Goal: Book appointment/travel/reservation

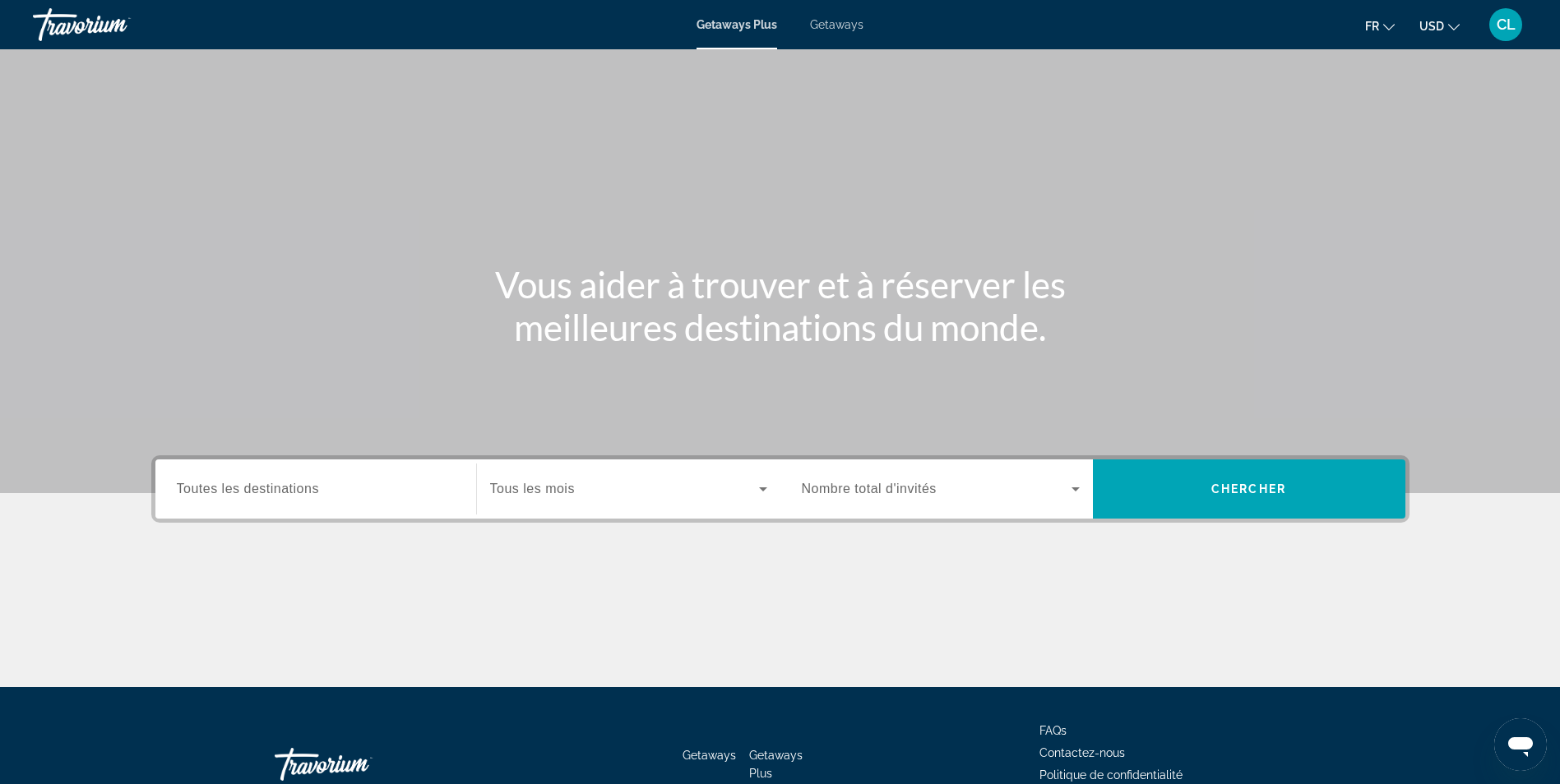
click at [308, 490] on span "Toutes les destinations" at bounding box center [247, 489] width 142 height 14
click at [308, 490] on input "Destination Toutes les destinations" at bounding box center [316, 490] width 278 height 19
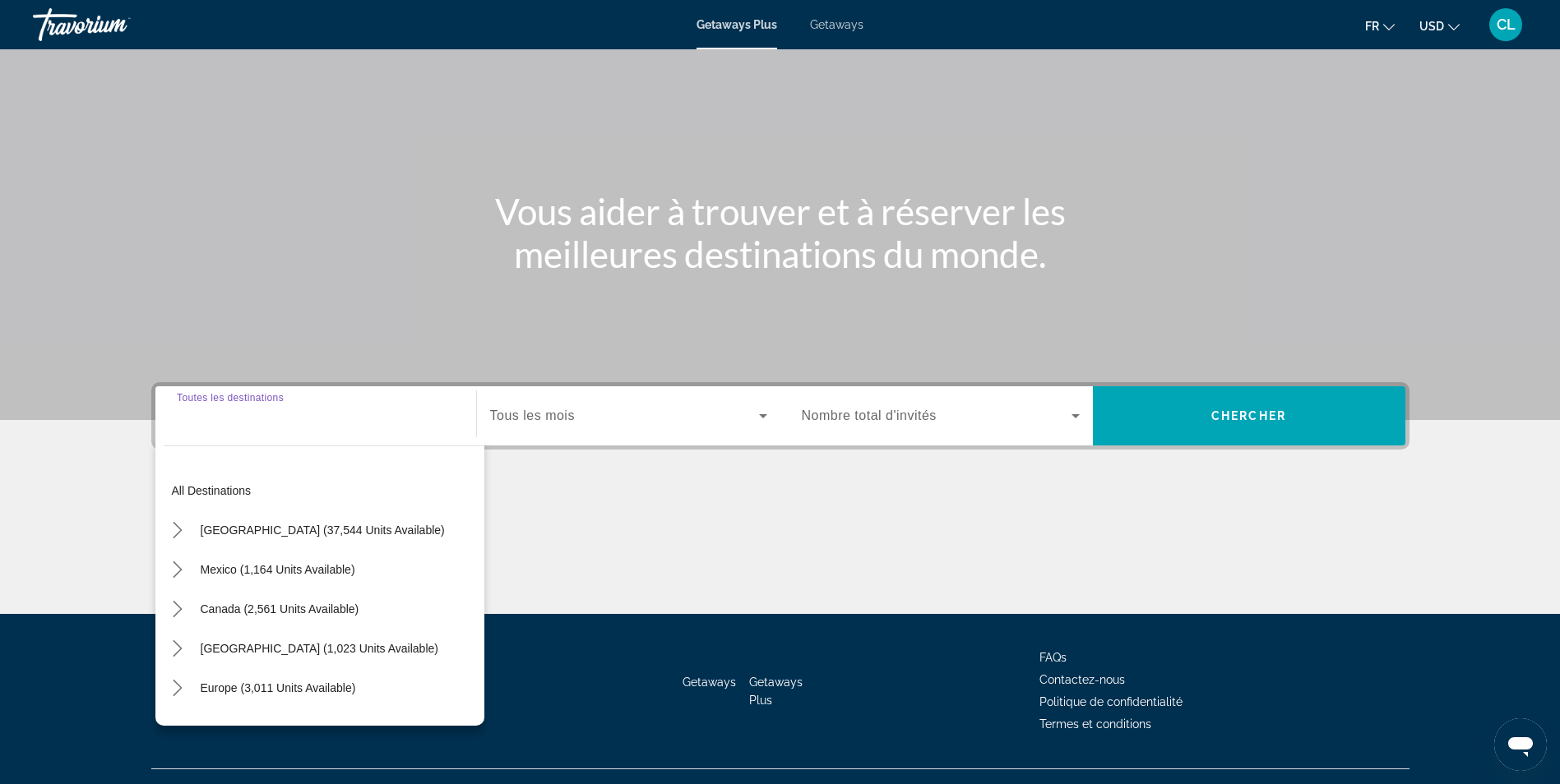
scroll to position [104, 0]
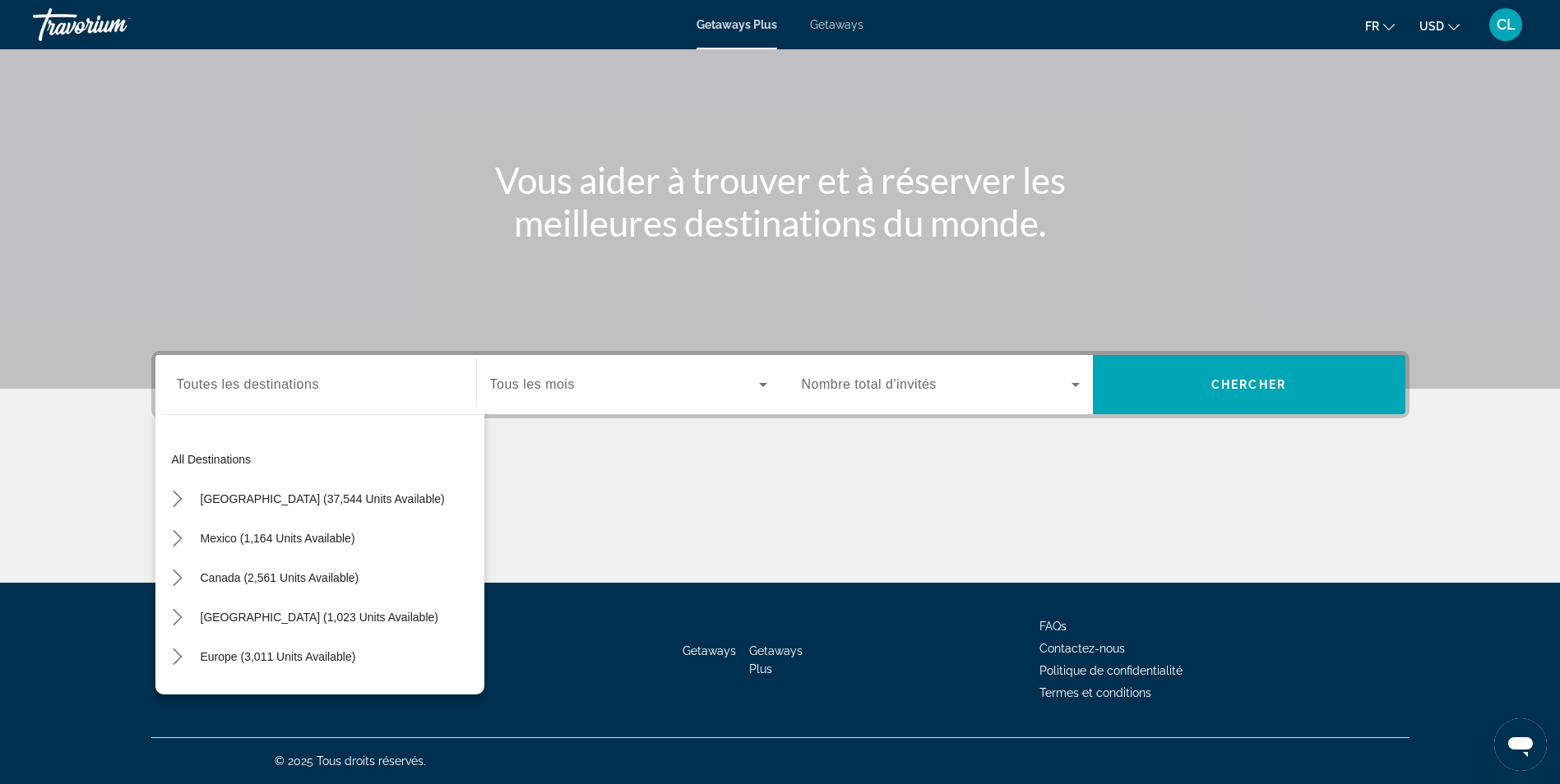
click at [724, 511] on div "Main content" at bounding box center [780, 521] width 1258 height 124
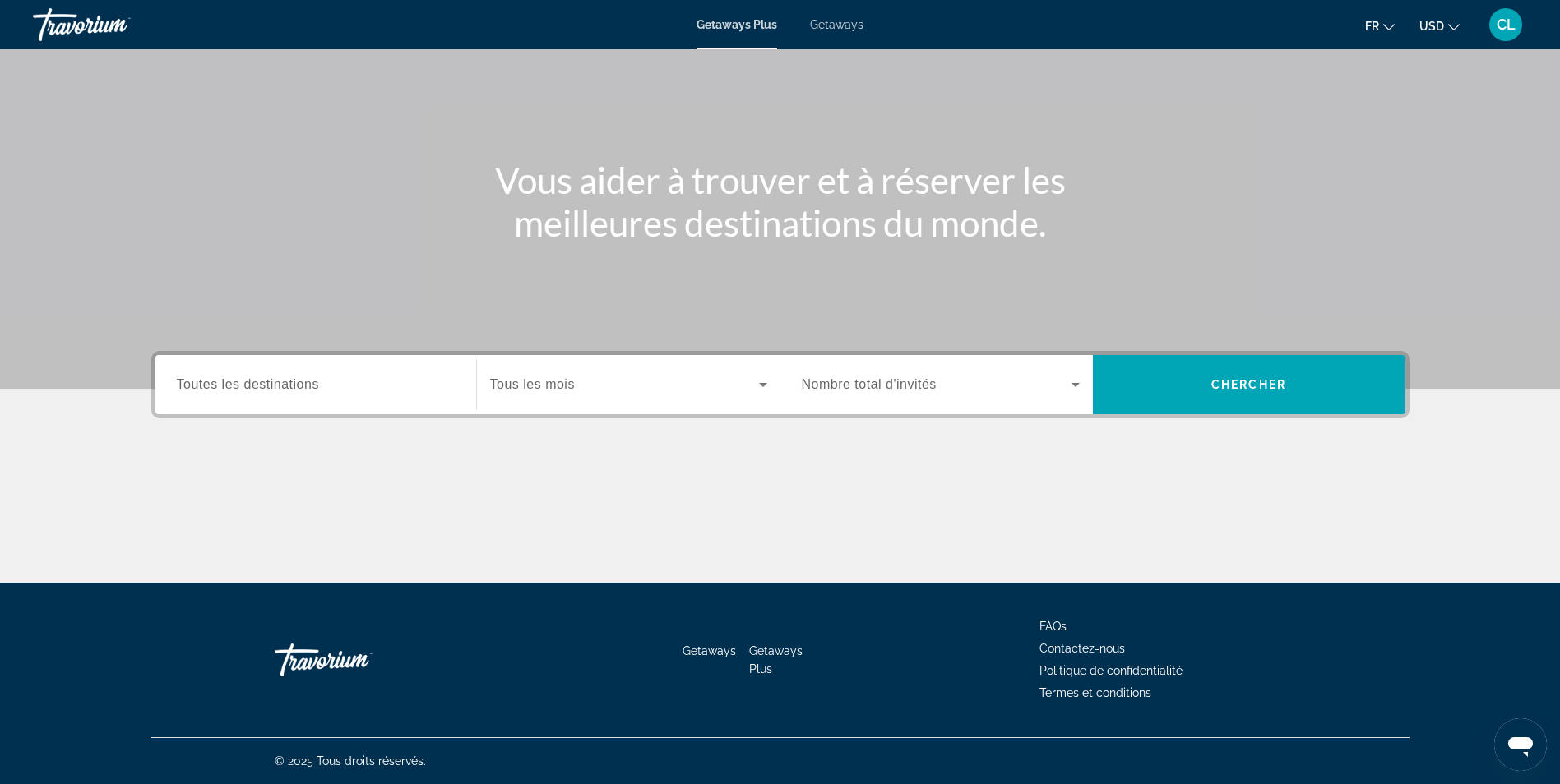
click at [697, 402] on div "Search widget" at bounding box center [629, 384] width 277 height 46
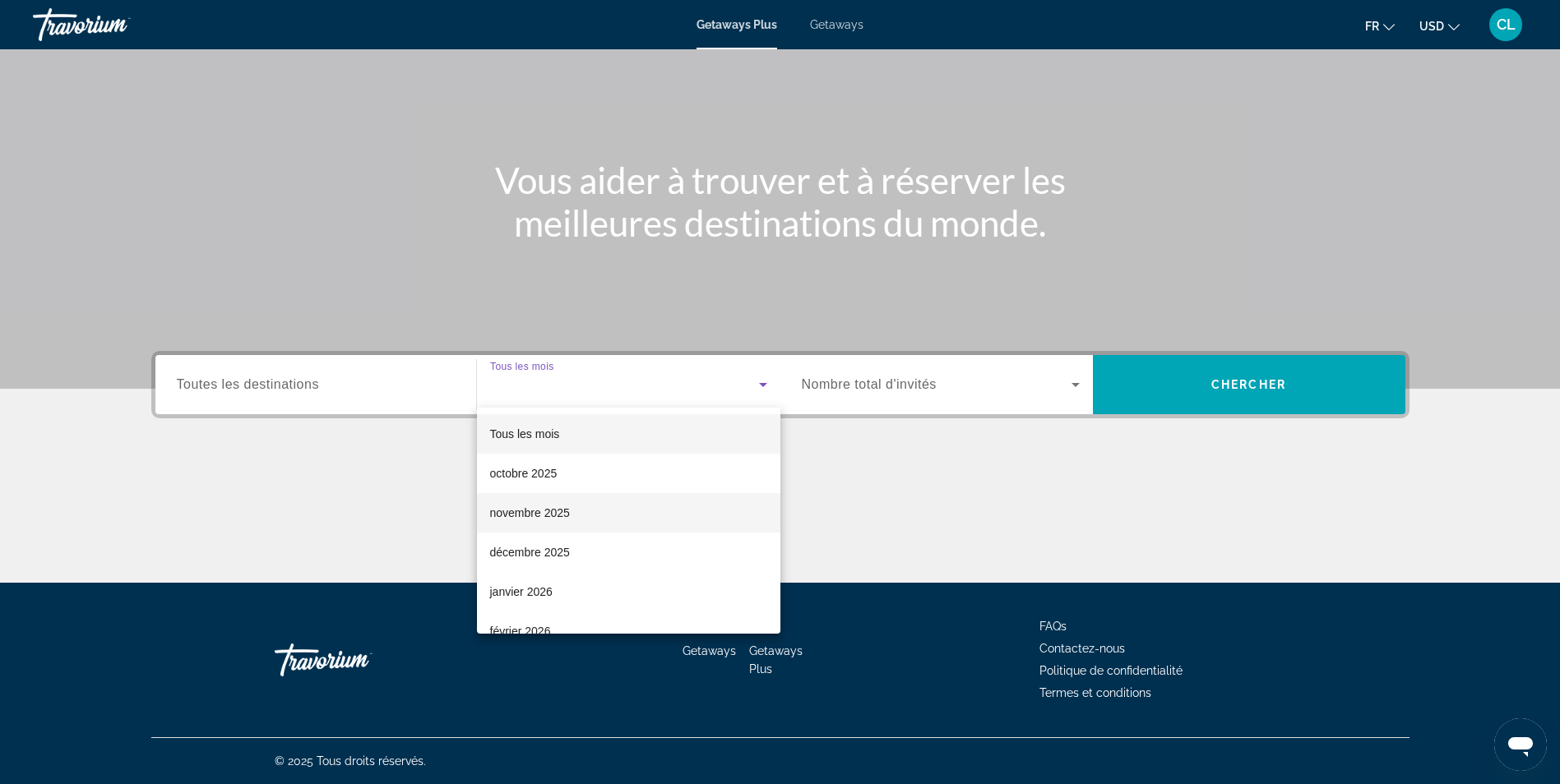
click at [575, 515] on mat-option "novembre 2025" at bounding box center [629, 512] width 304 height 40
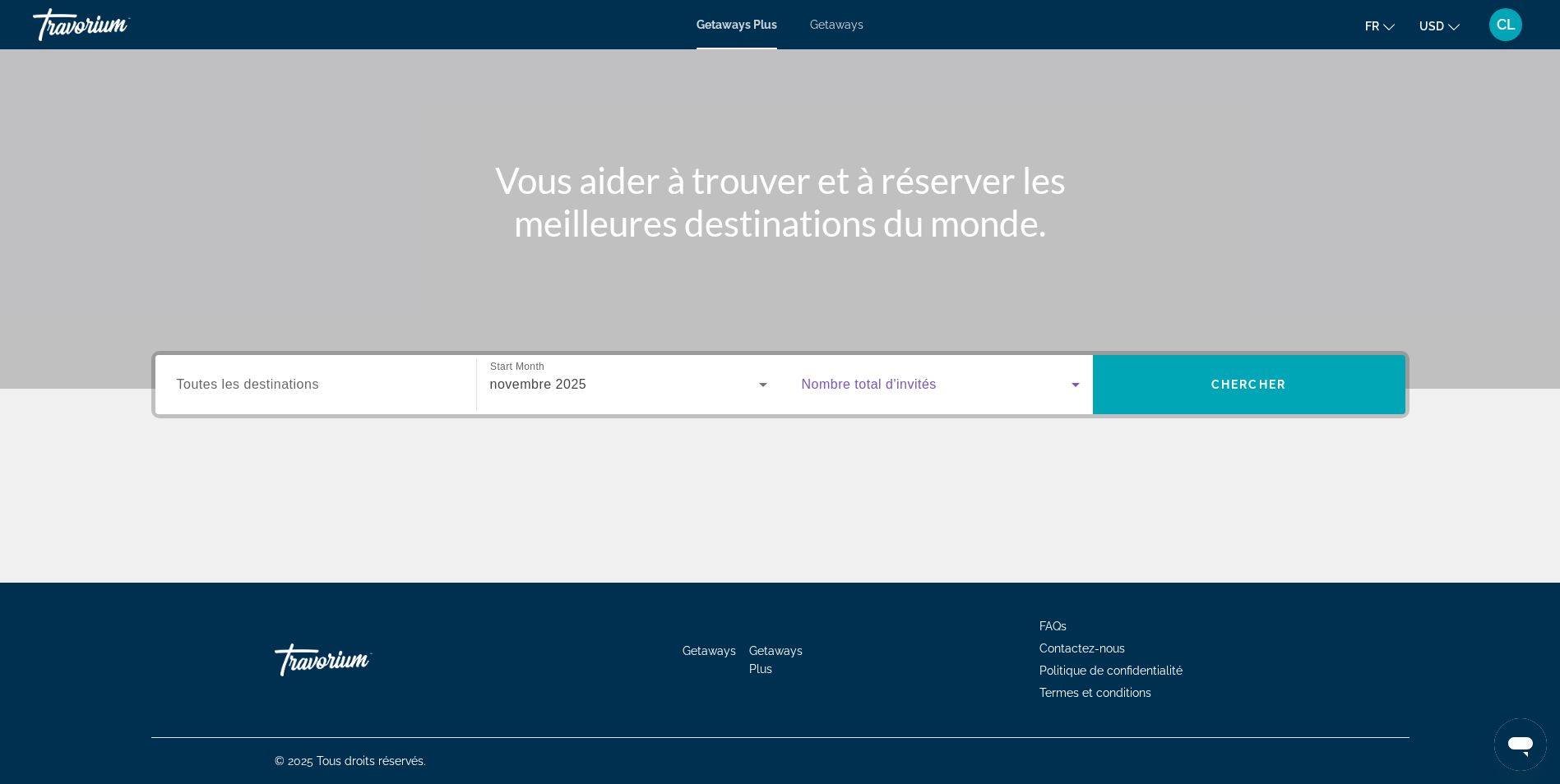
click at [1035, 390] on span "Search widget" at bounding box center [937, 384] width 270 height 19
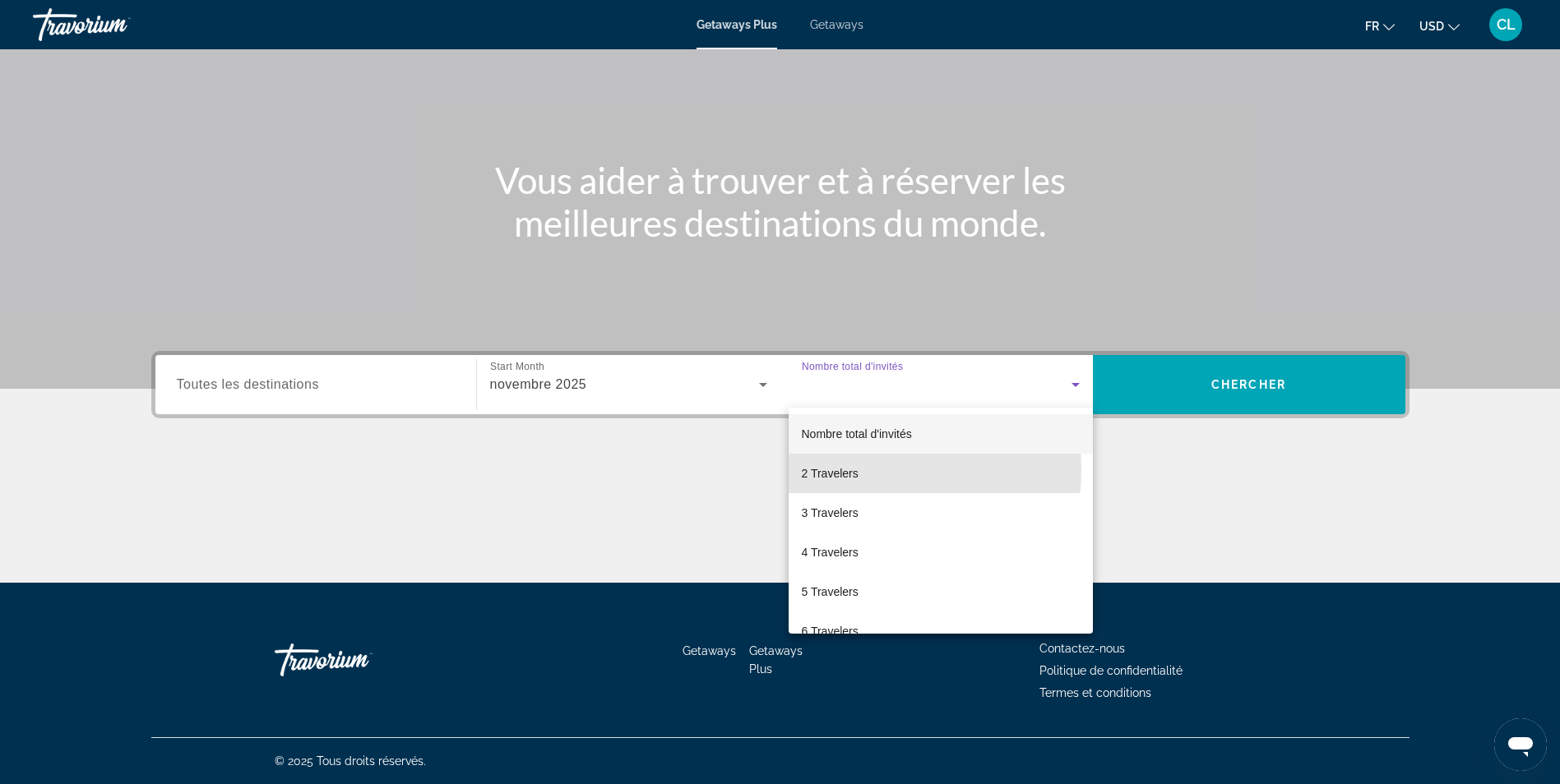
drag, startPoint x: 832, startPoint y: 469, endPoint x: 926, endPoint y: 432, distance: 101.0
click at [829, 472] on span "2 Travelers" at bounding box center [830, 473] width 56 height 19
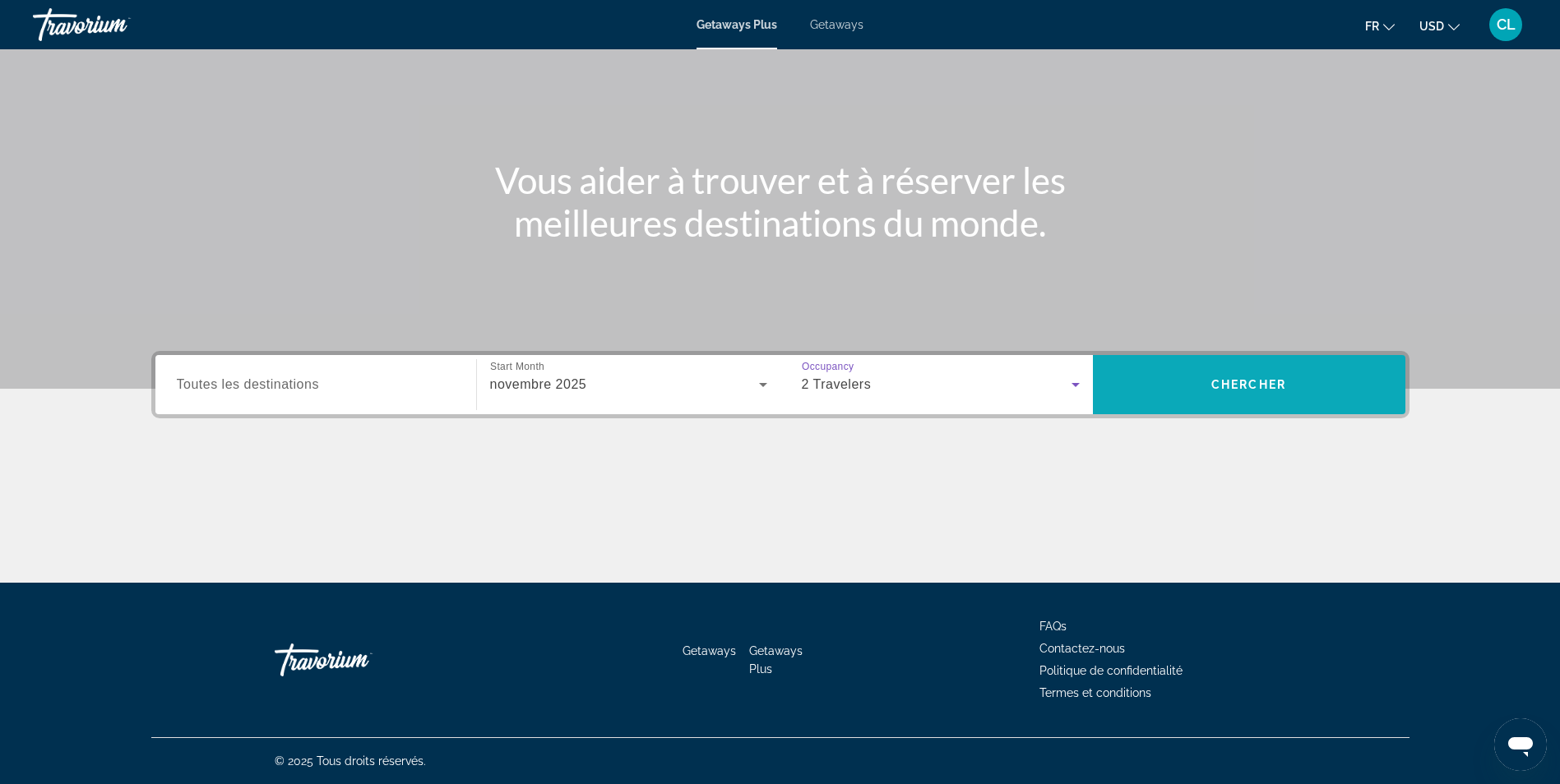
click at [1165, 369] on span "Search" at bounding box center [1249, 384] width 312 height 40
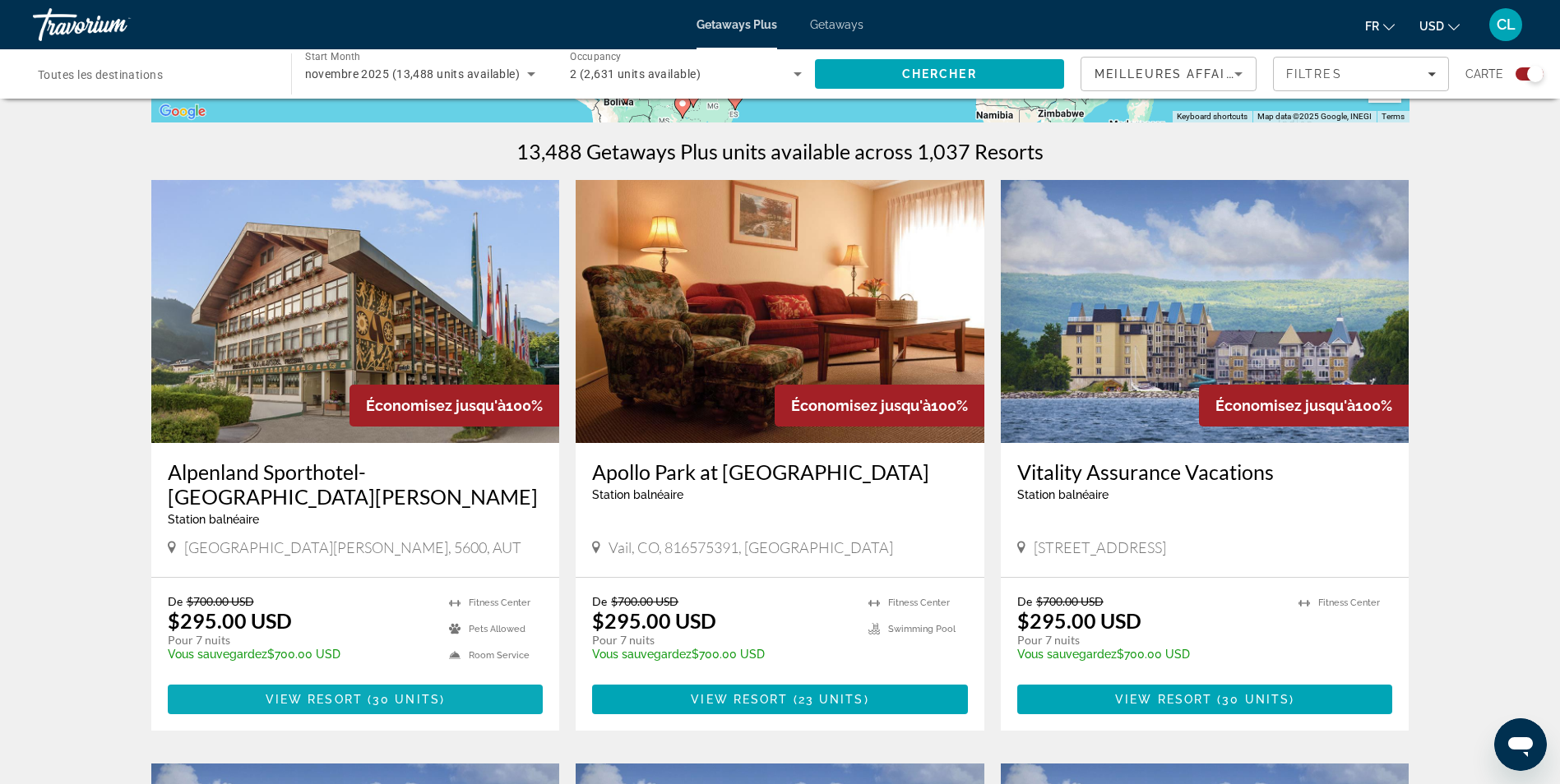
scroll to position [575, 0]
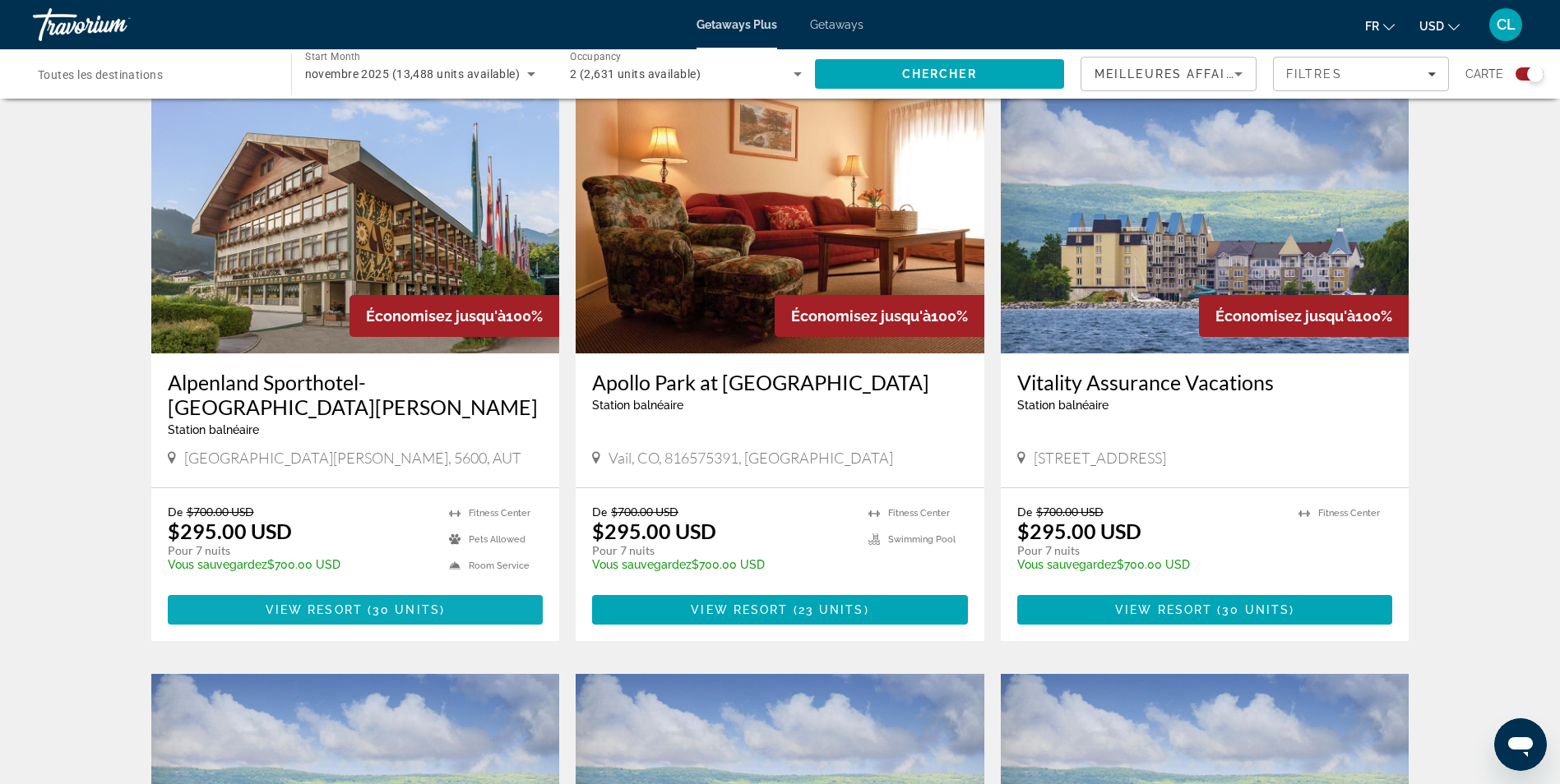
click at [346, 612] on span "View Resort" at bounding box center [314, 610] width 97 height 13
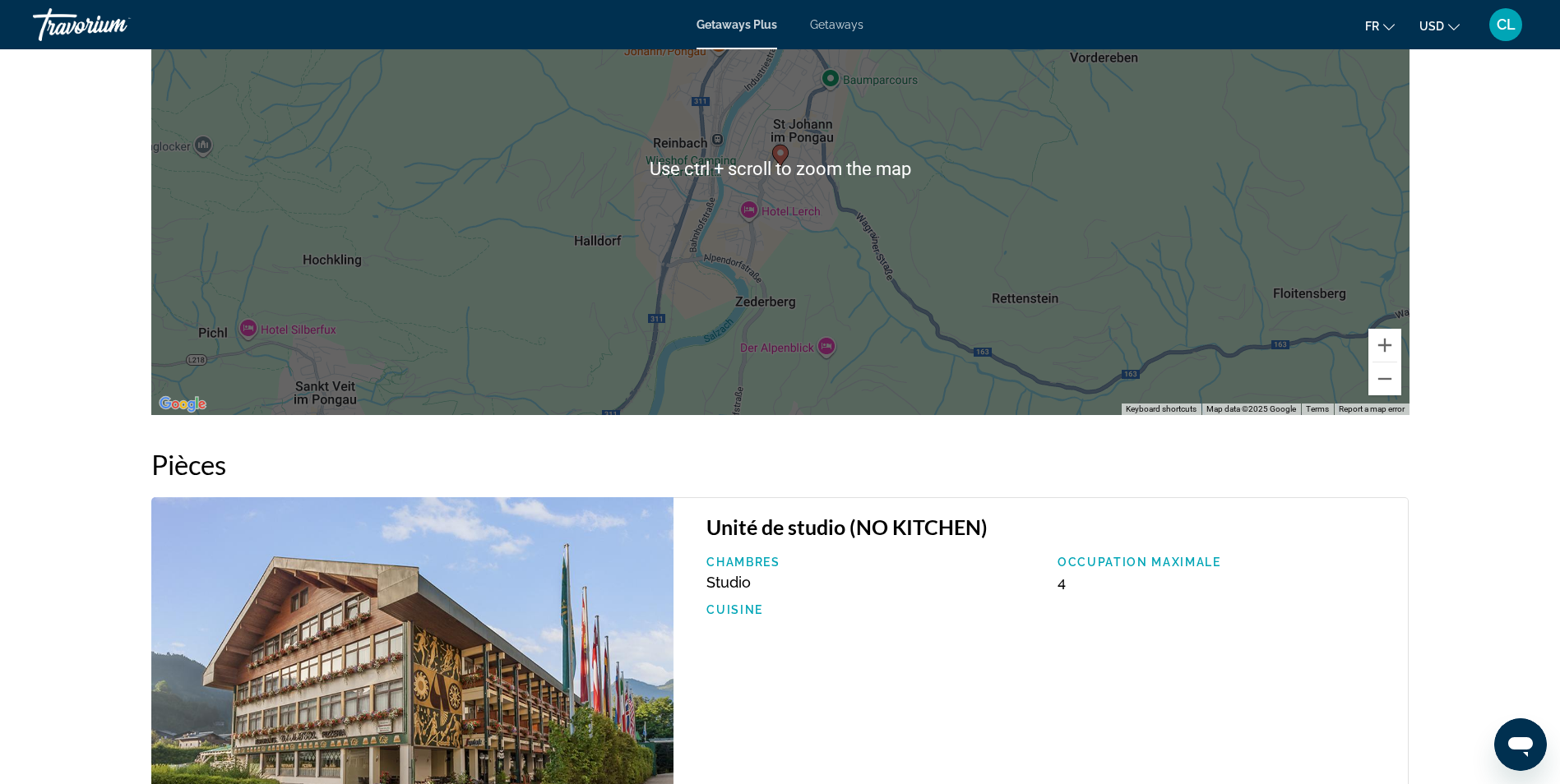
scroll to position [2549, 0]
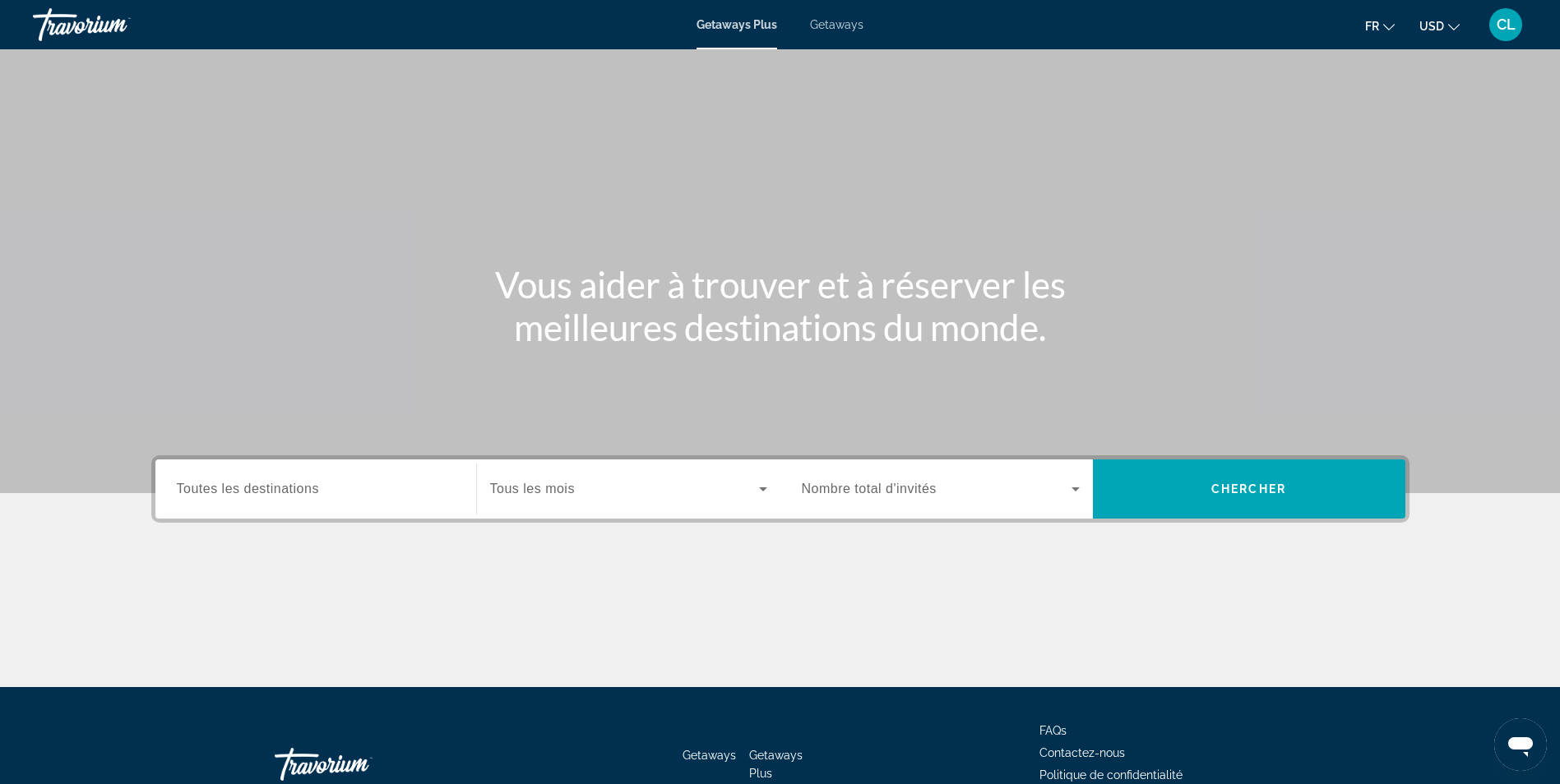
click at [585, 500] on div "Search widget" at bounding box center [629, 489] width 277 height 46
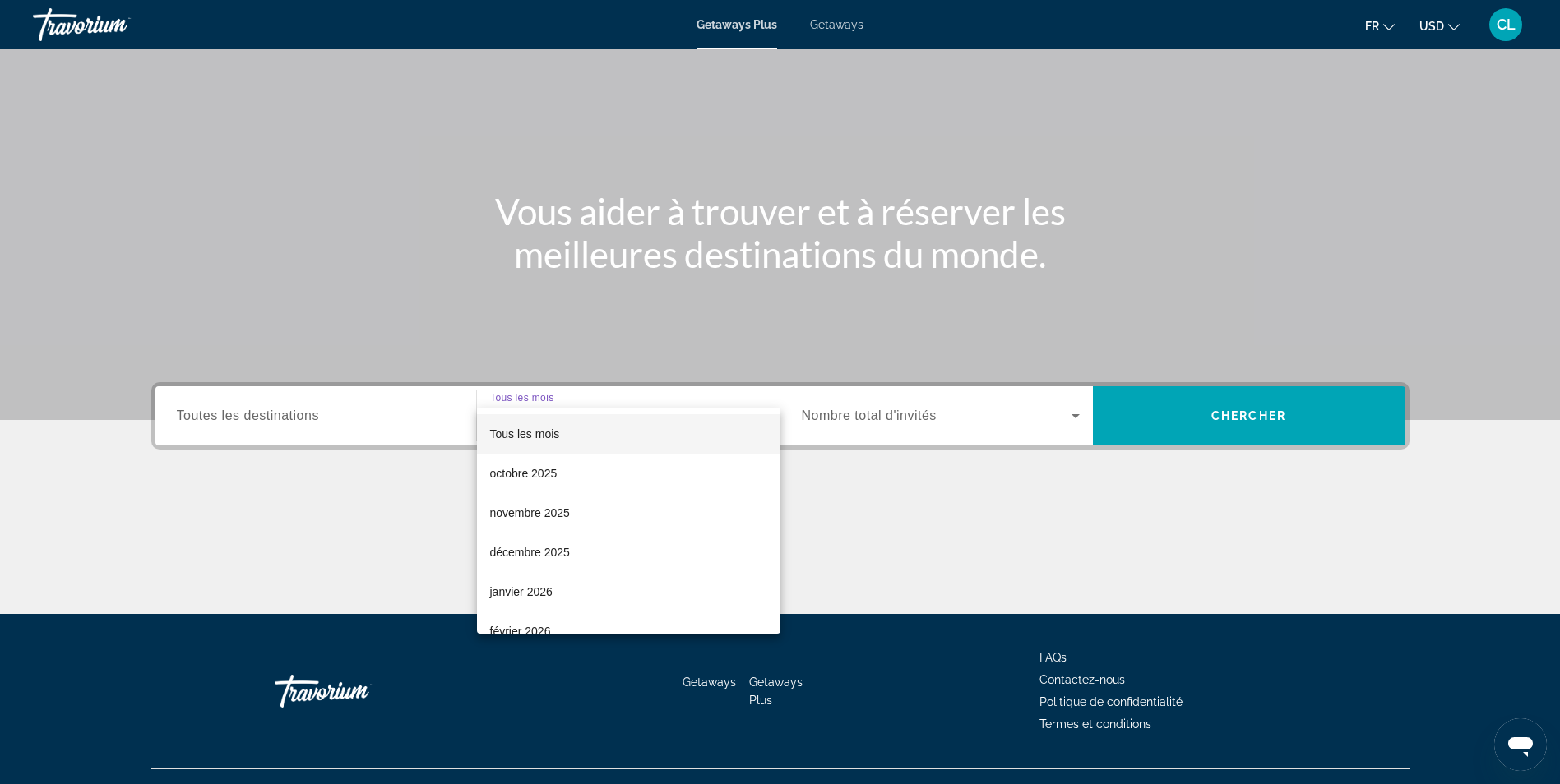
scroll to position [104, 0]
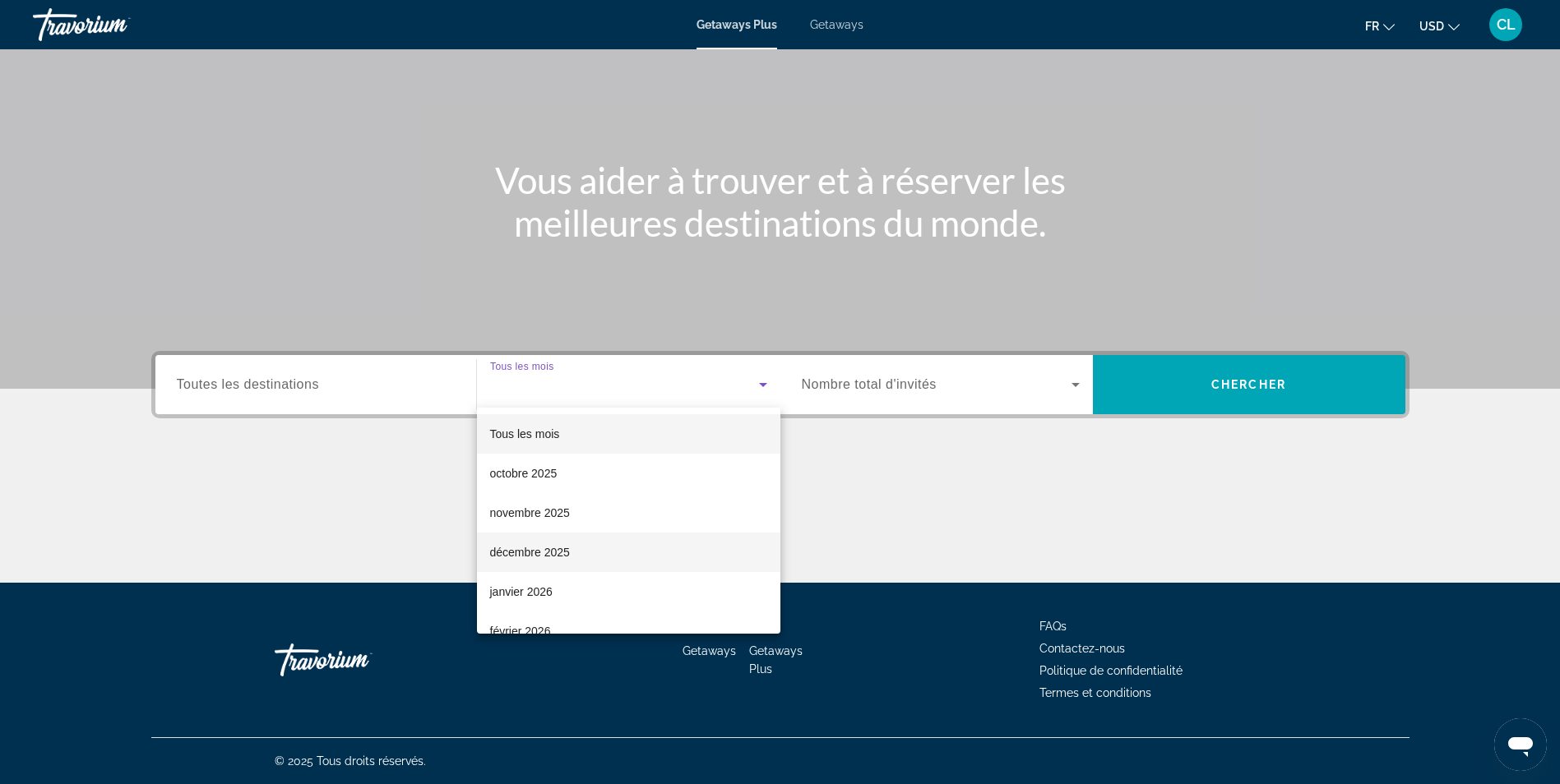
click at [525, 554] on span "décembre 2025" at bounding box center [530, 552] width 80 height 19
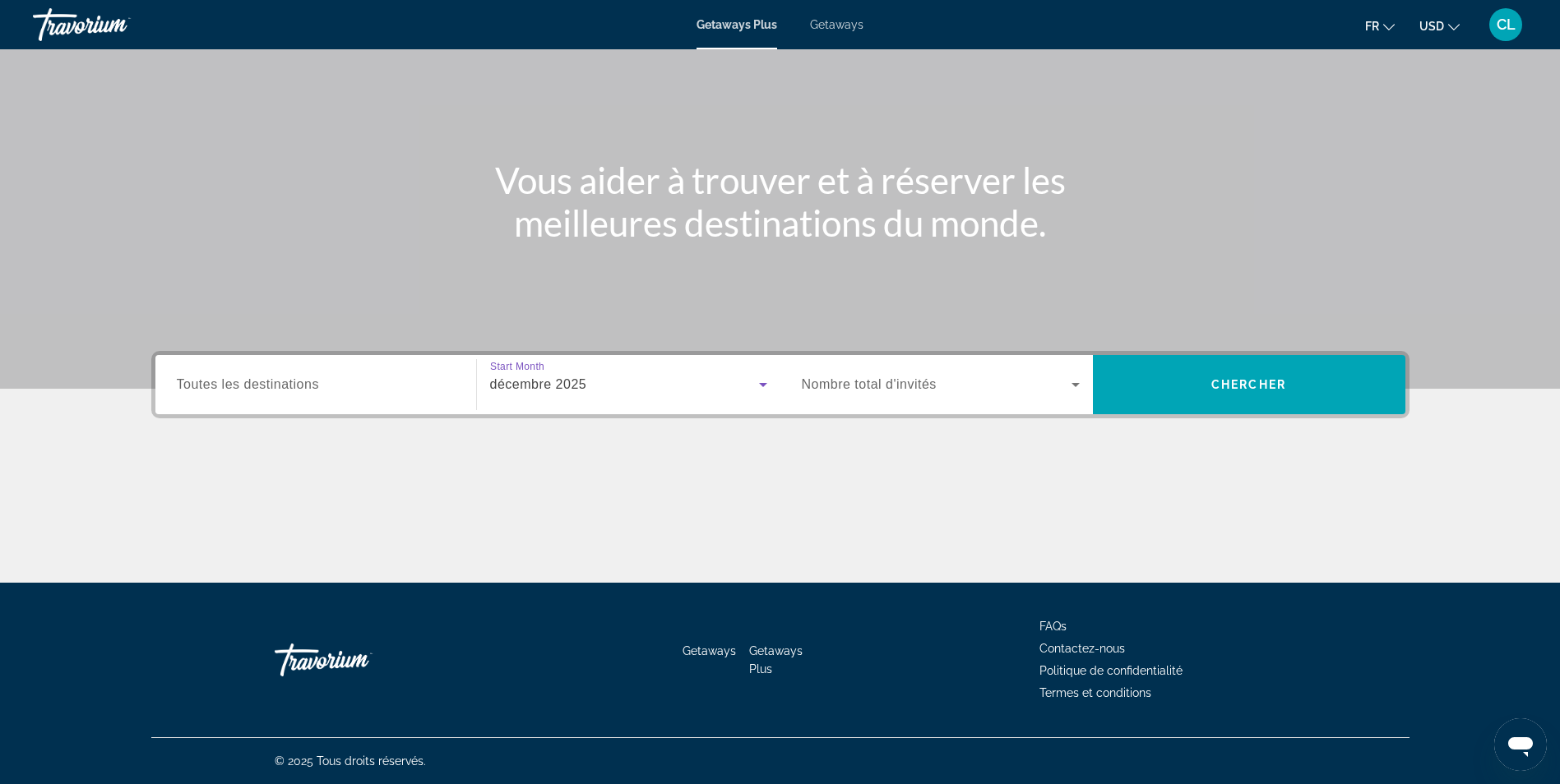
click at [990, 369] on div "Search widget" at bounding box center [941, 384] width 278 height 46
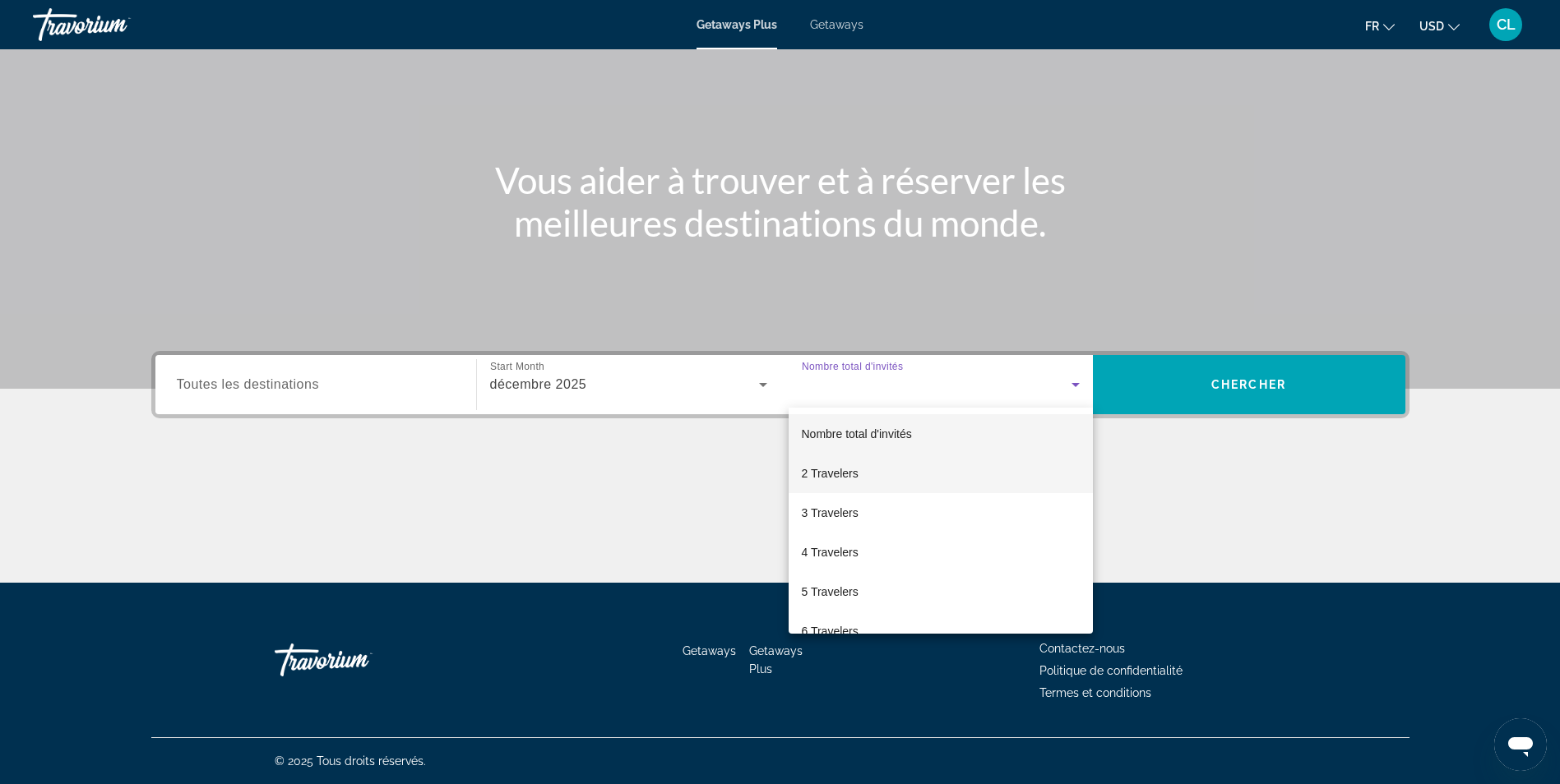
click at [842, 474] on span "2 Travelers" at bounding box center [830, 473] width 56 height 19
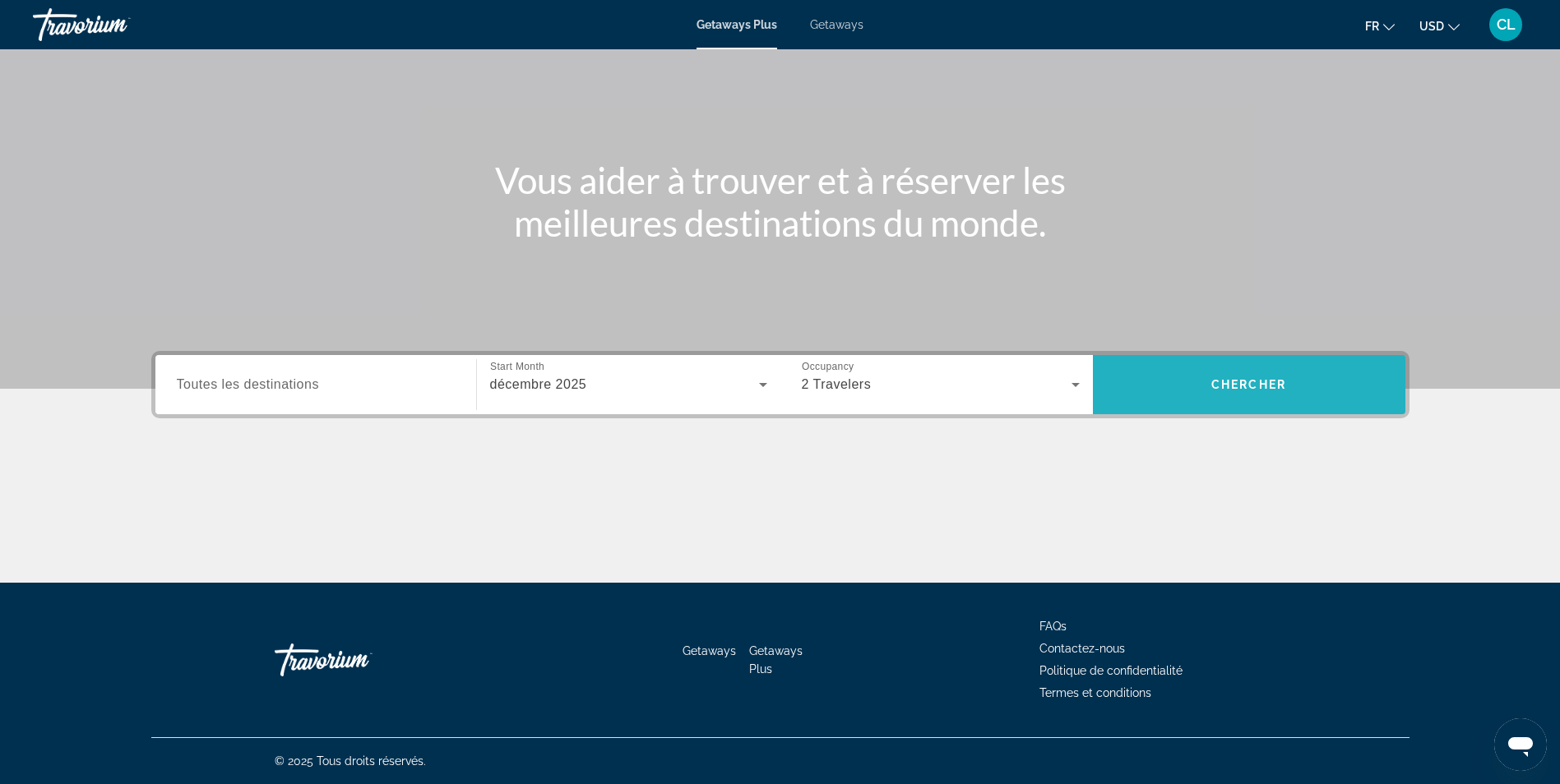
click at [1309, 382] on span "Search" at bounding box center [1249, 384] width 312 height 40
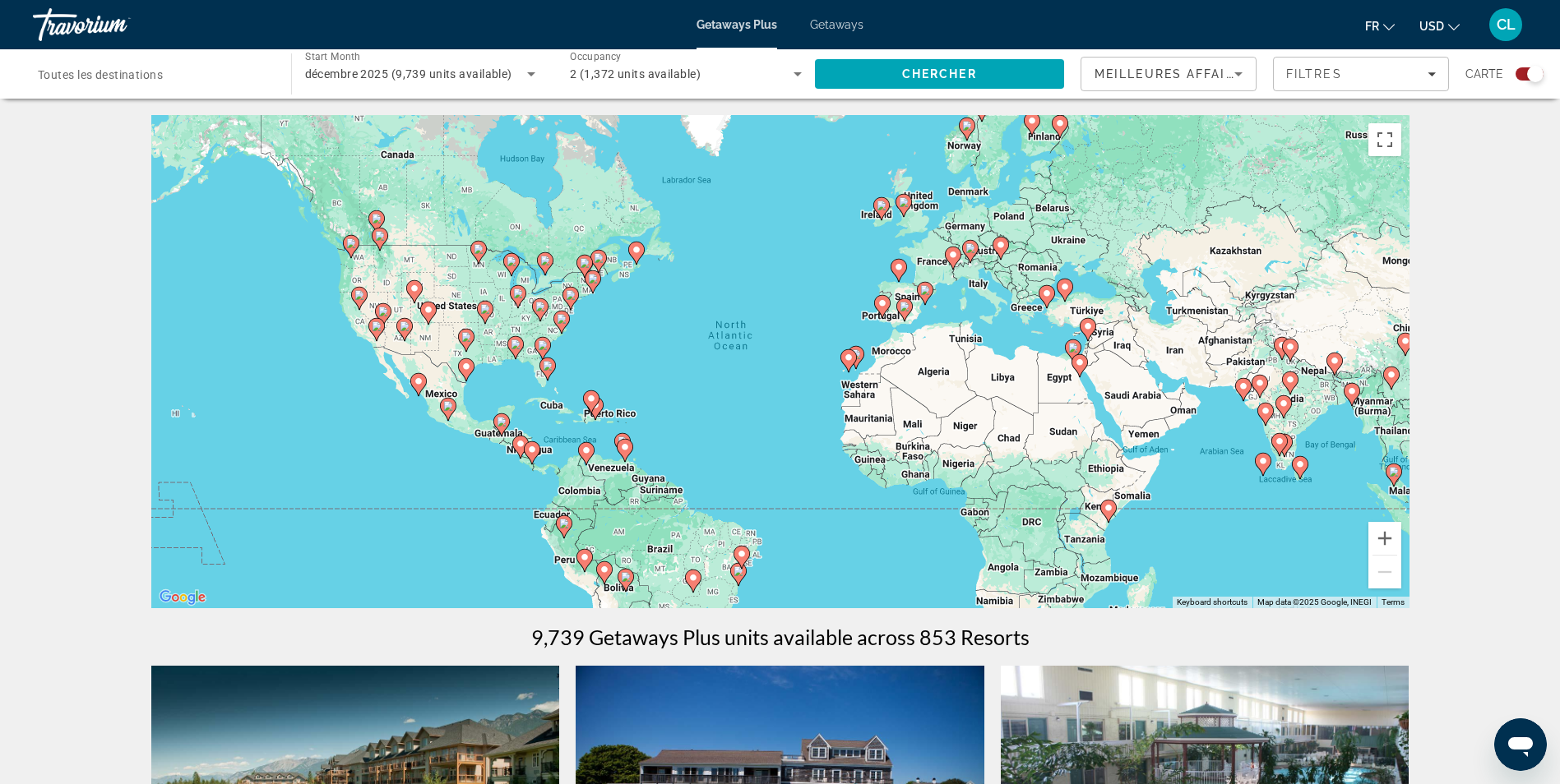
click at [151, 80] on span "Toutes les destinations" at bounding box center [100, 75] width 125 height 13
click at [151, 80] on input "Destination Toutes les destinations" at bounding box center [154, 74] width 232 height 19
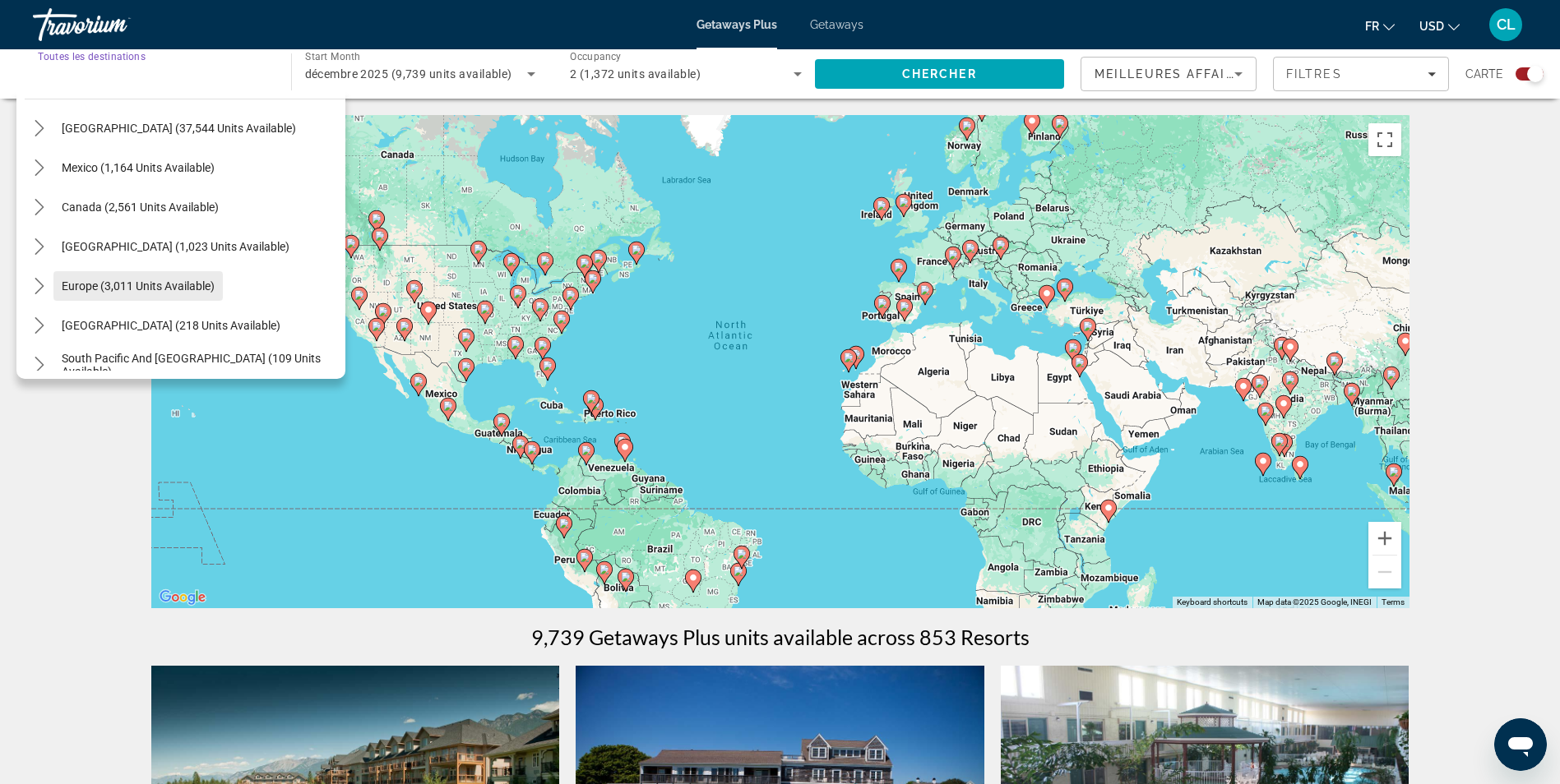
scroll to position [82, 0]
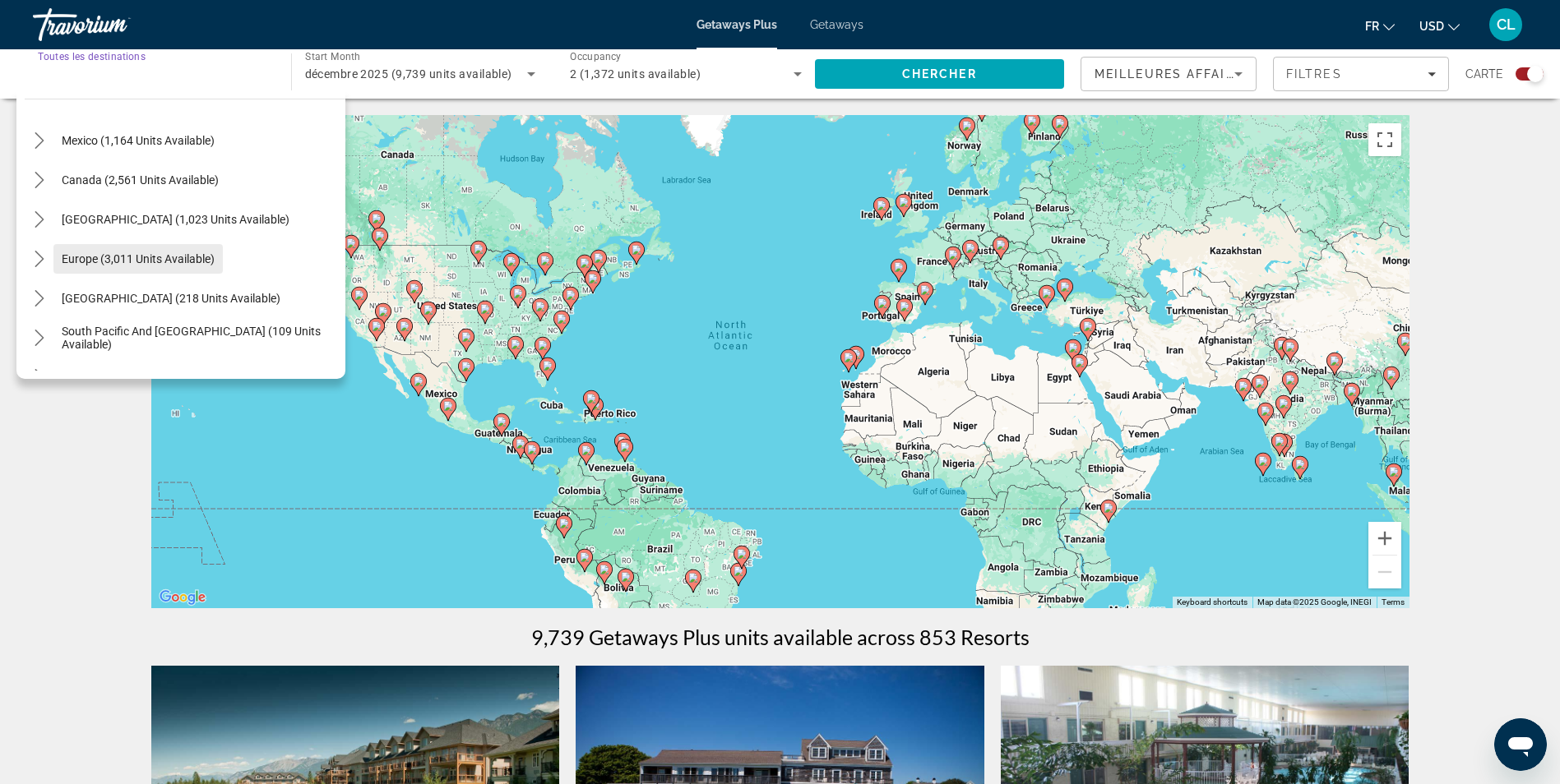
click at [62, 260] on span "Europe (3,011 units available)" at bounding box center [138, 259] width 153 height 13
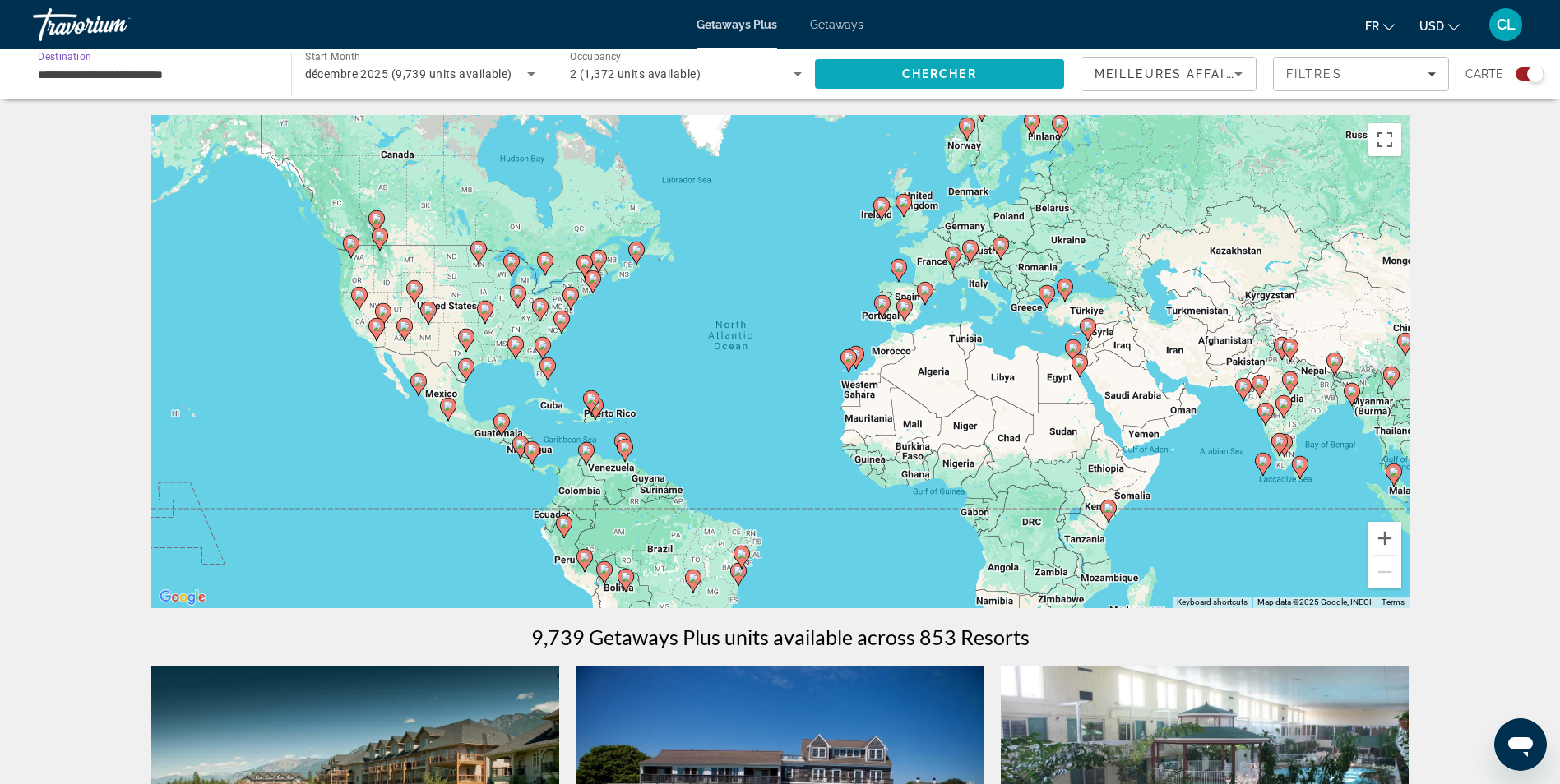
click at [942, 75] on span "Chercher" at bounding box center [939, 74] width 75 height 13
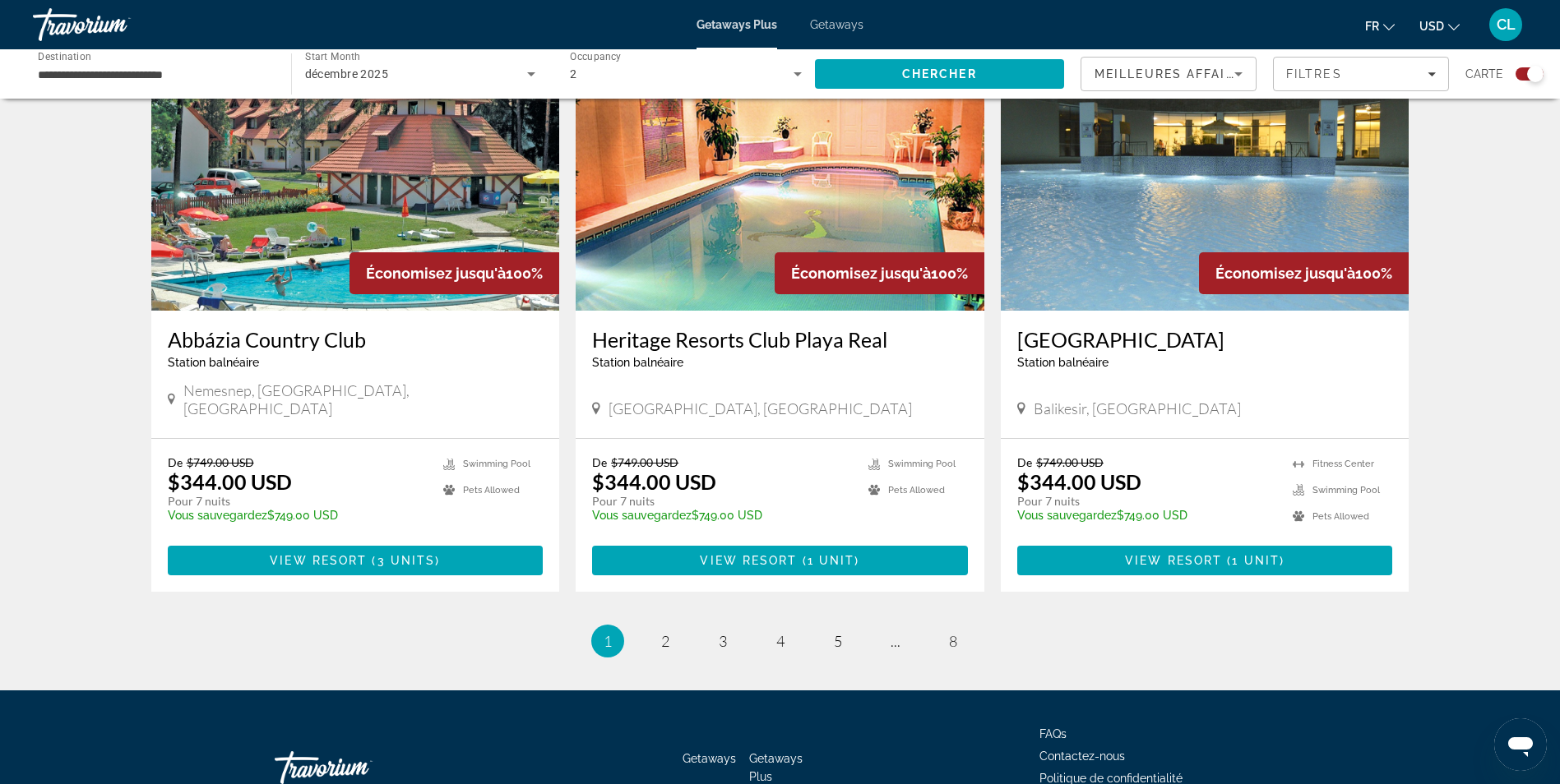
scroll to position [2385, 0]
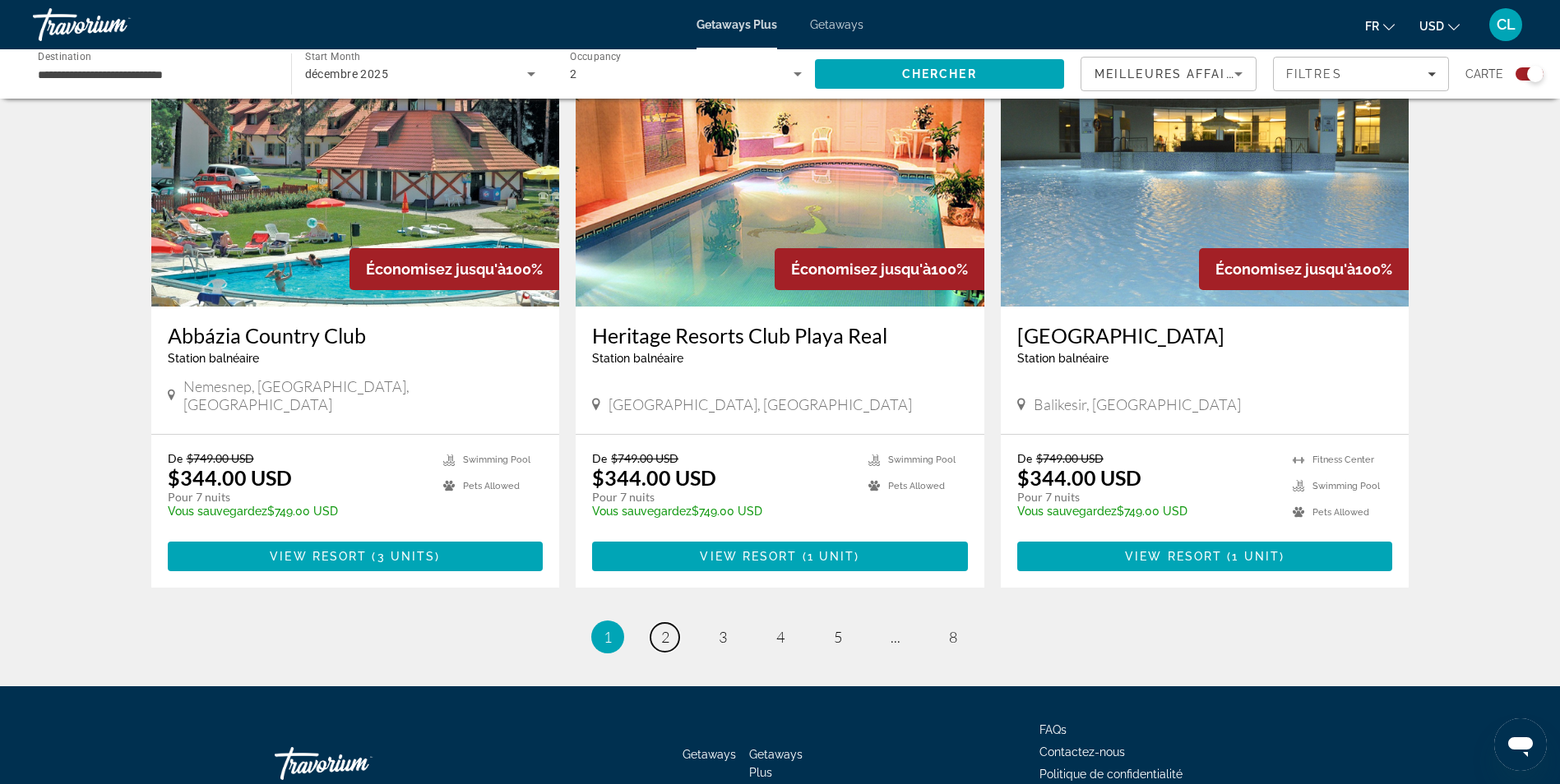
click at [656, 623] on link "page 2" at bounding box center [665, 638] width 29 height 29
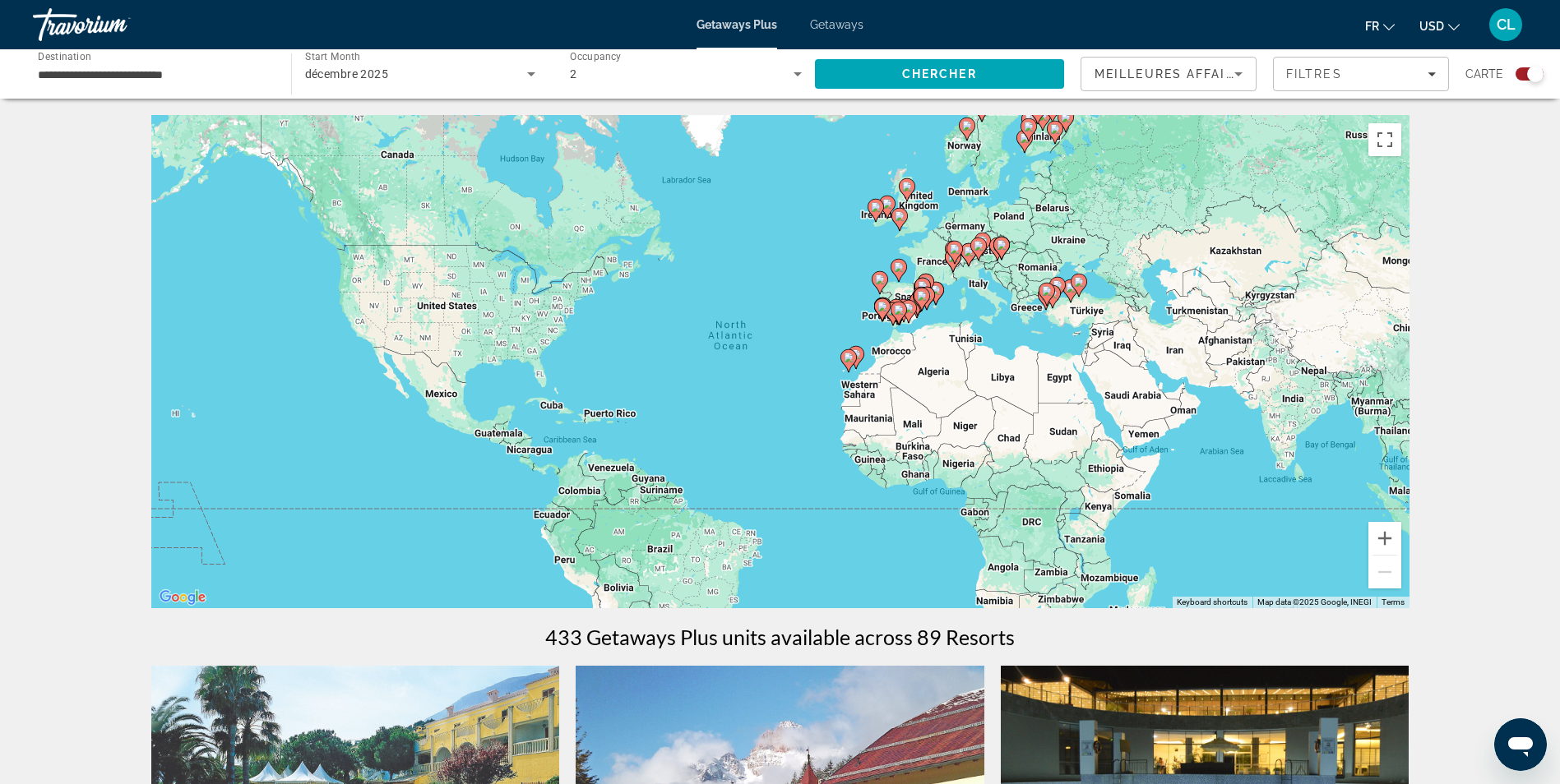
click at [964, 130] on image "Main content" at bounding box center [967, 126] width 10 height 10
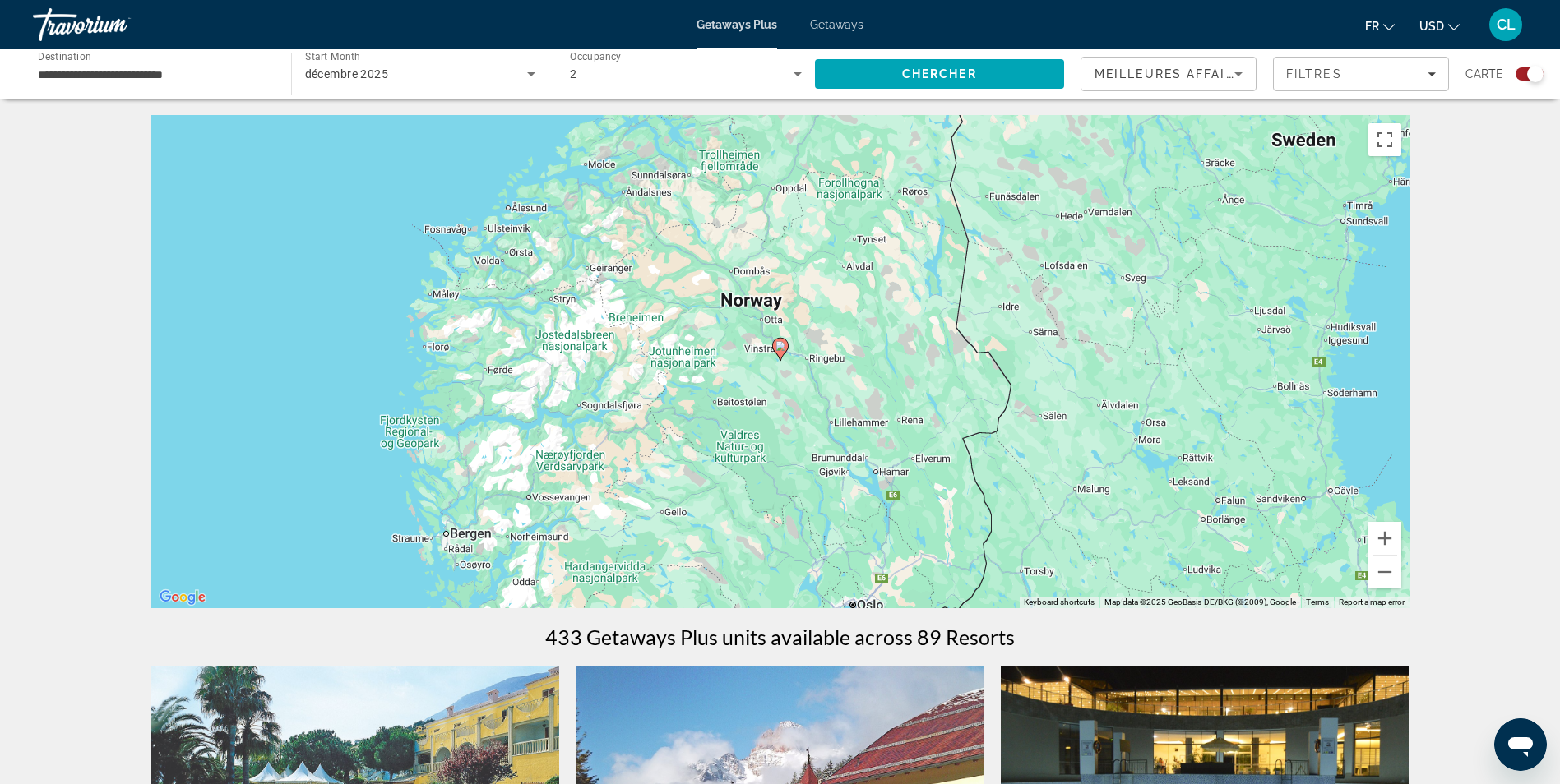
click at [782, 351] on icon "Main content" at bounding box center [780, 349] width 15 height 21
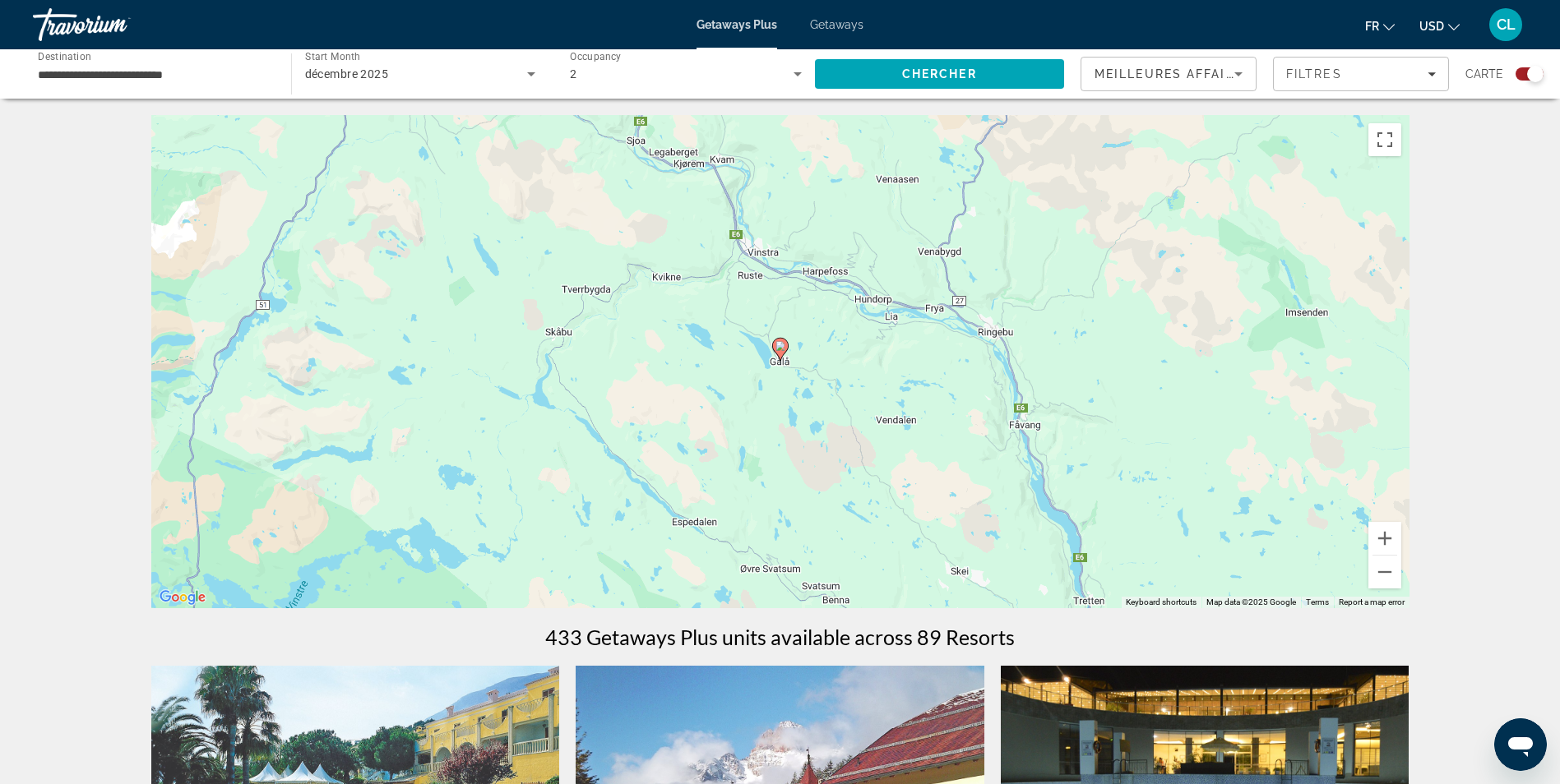
click at [779, 356] on icon "Main content" at bounding box center [780, 349] width 15 height 21
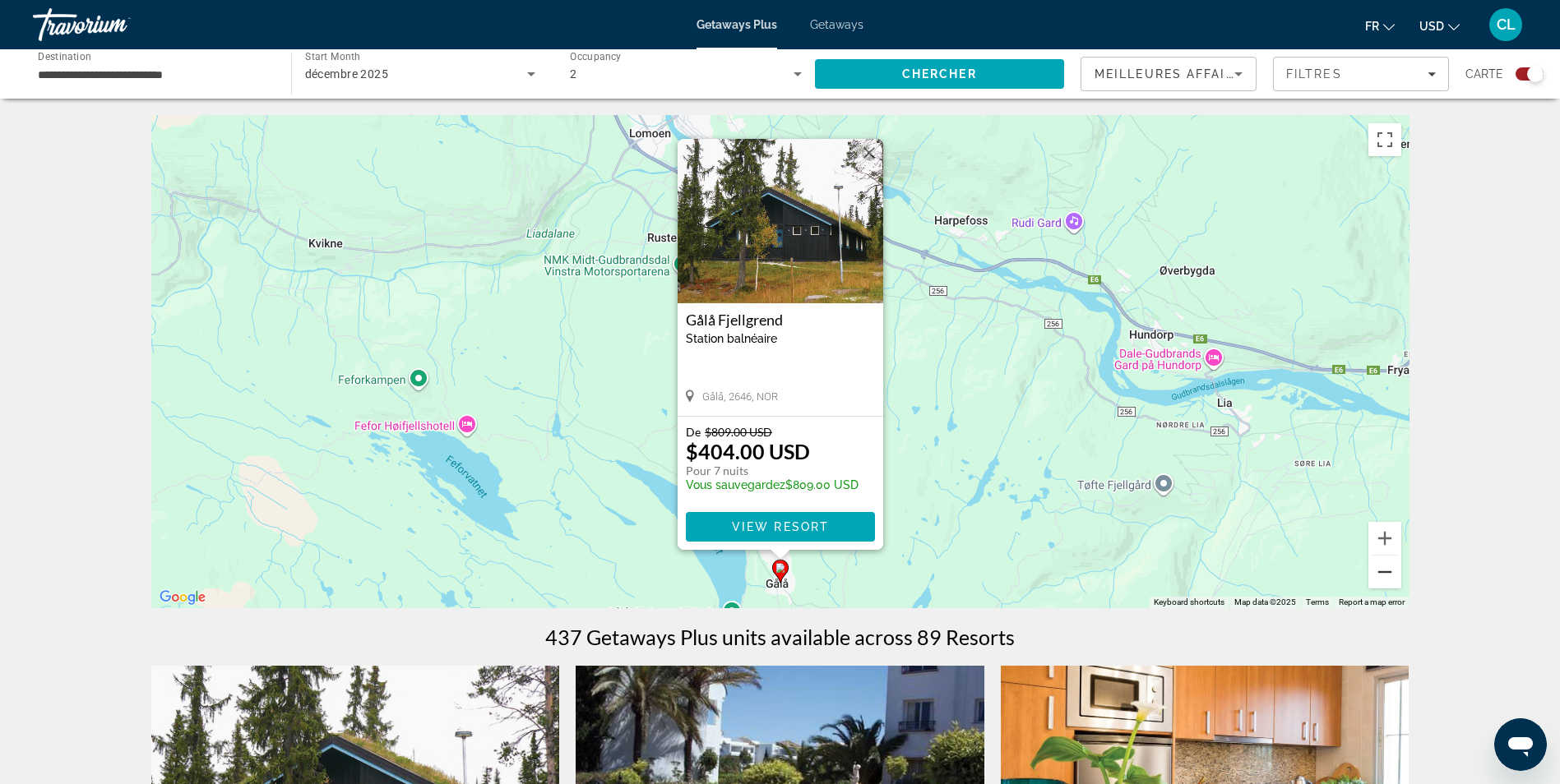
drag, startPoint x: 1389, startPoint y: 564, endPoint x: 1374, endPoint y: 575, distance: 18.6
click at [1376, 574] on button "Zoom out" at bounding box center [1384, 572] width 33 height 33
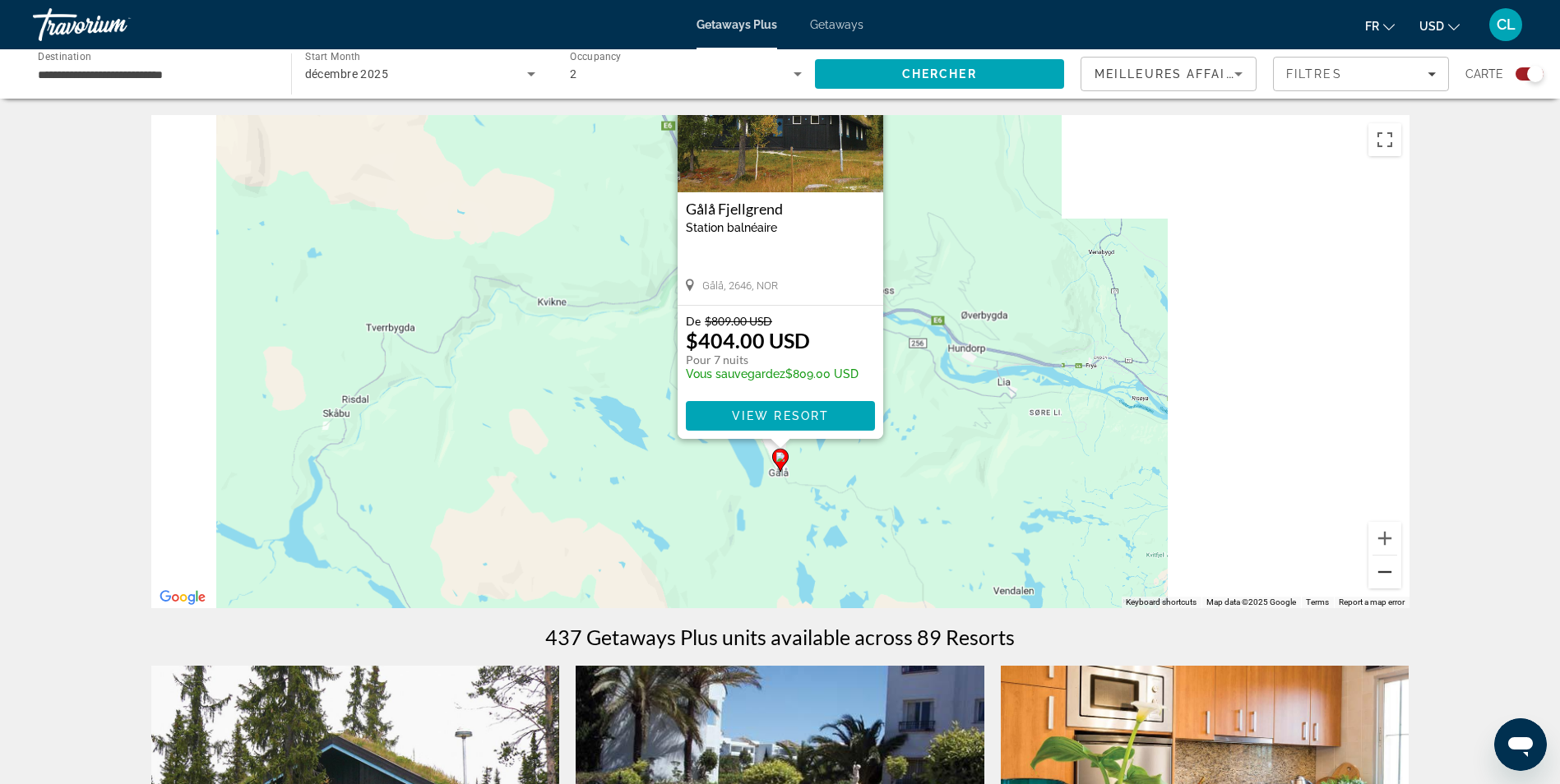
click at [1383, 569] on button "Zoom out" at bounding box center [1384, 572] width 33 height 33
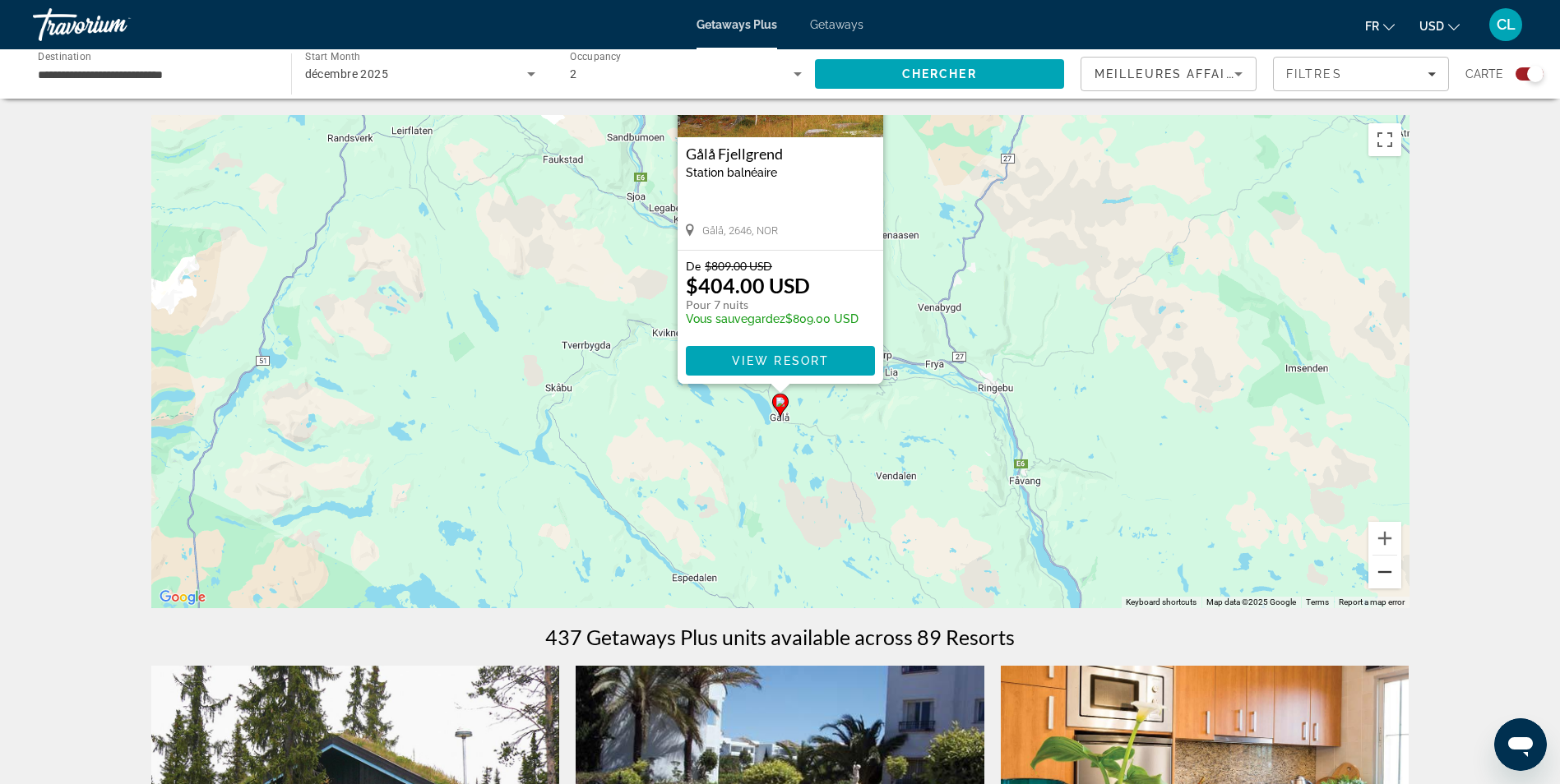
click at [1383, 569] on button "Zoom out" at bounding box center [1384, 572] width 33 height 33
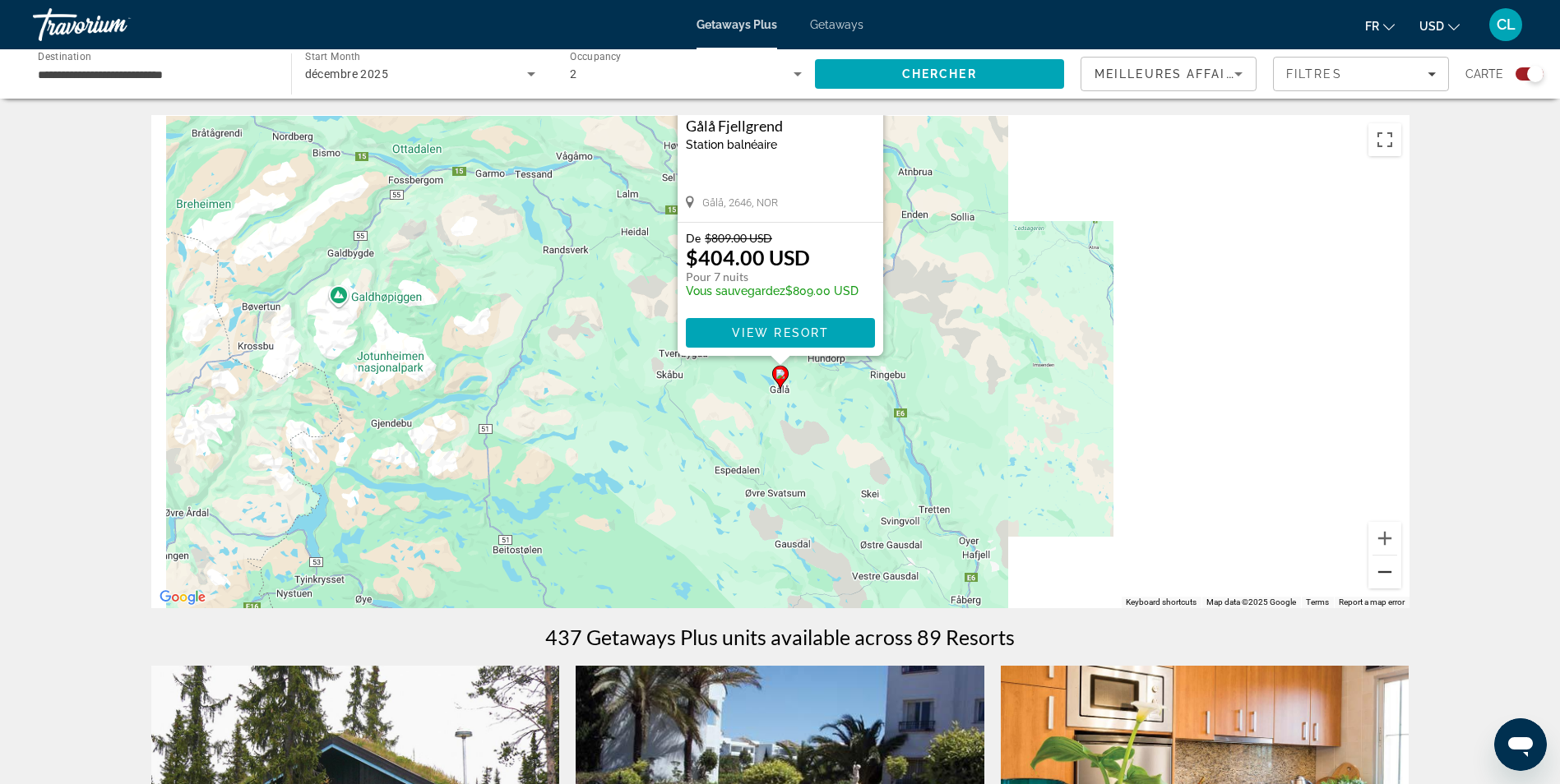
click at [1383, 572] on button "Zoom out" at bounding box center [1384, 572] width 33 height 33
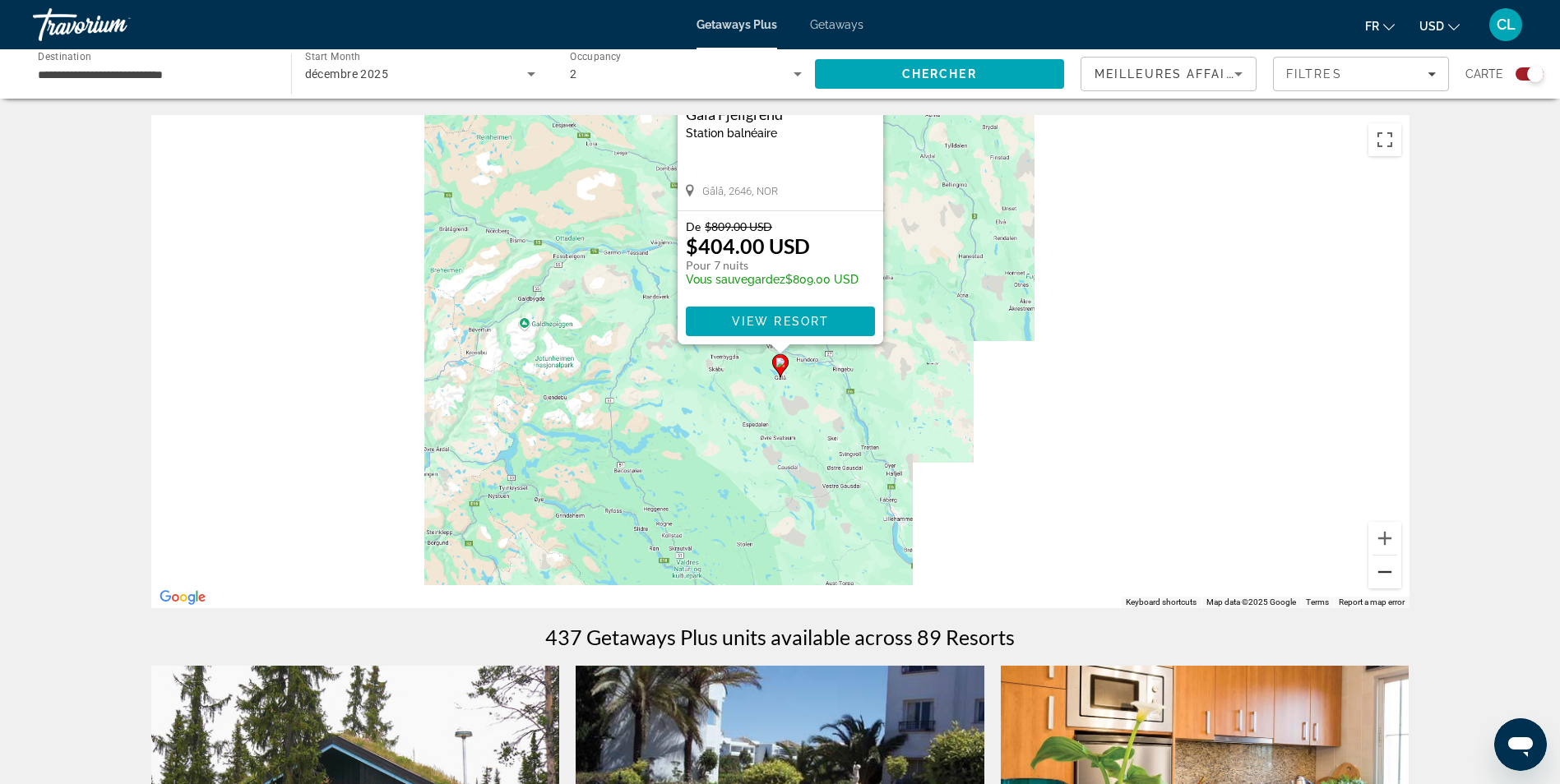
click at [1382, 575] on button "Zoom out" at bounding box center [1384, 572] width 33 height 33
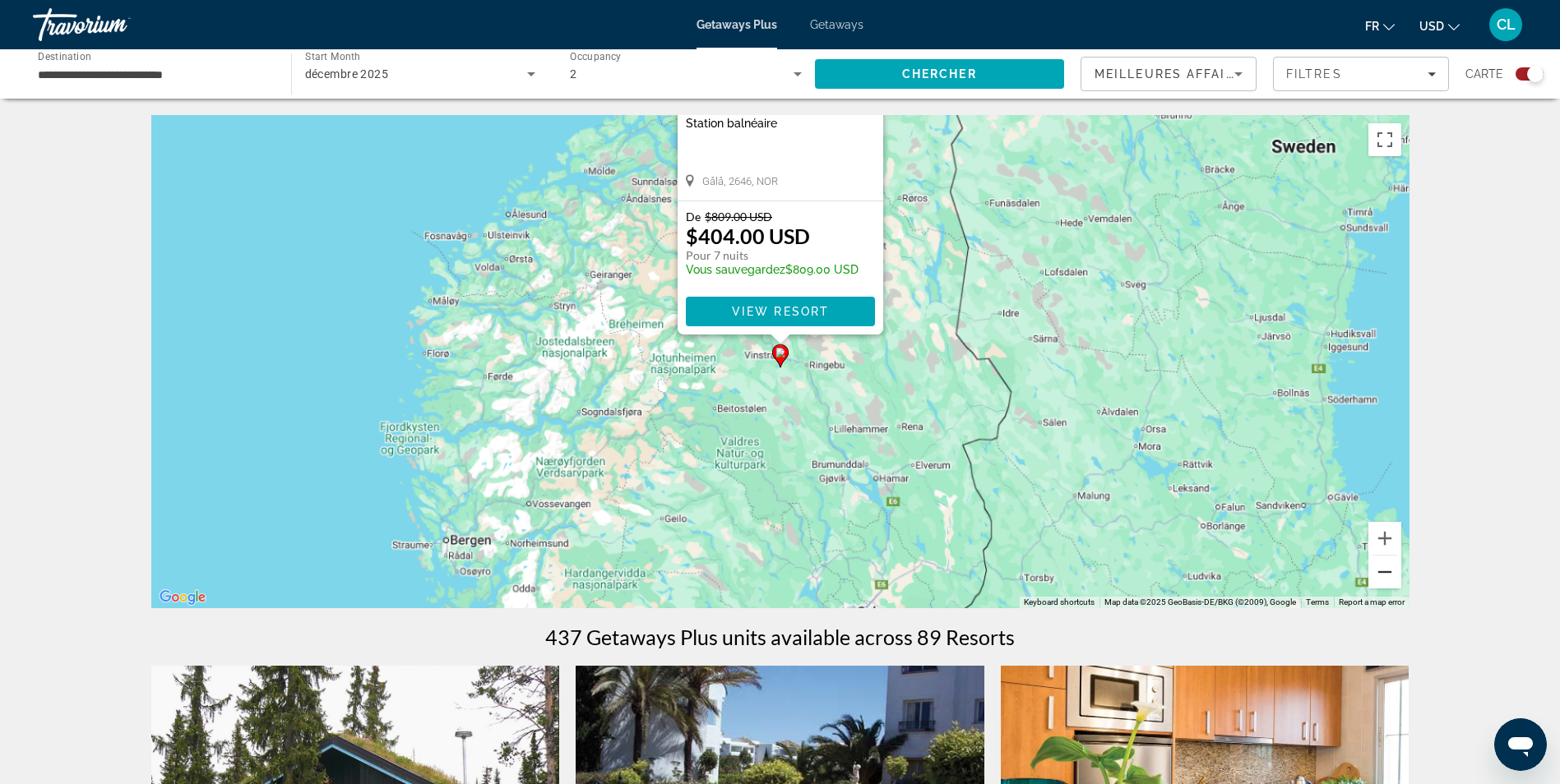
click at [1382, 576] on button "Zoom out" at bounding box center [1384, 572] width 33 height 33
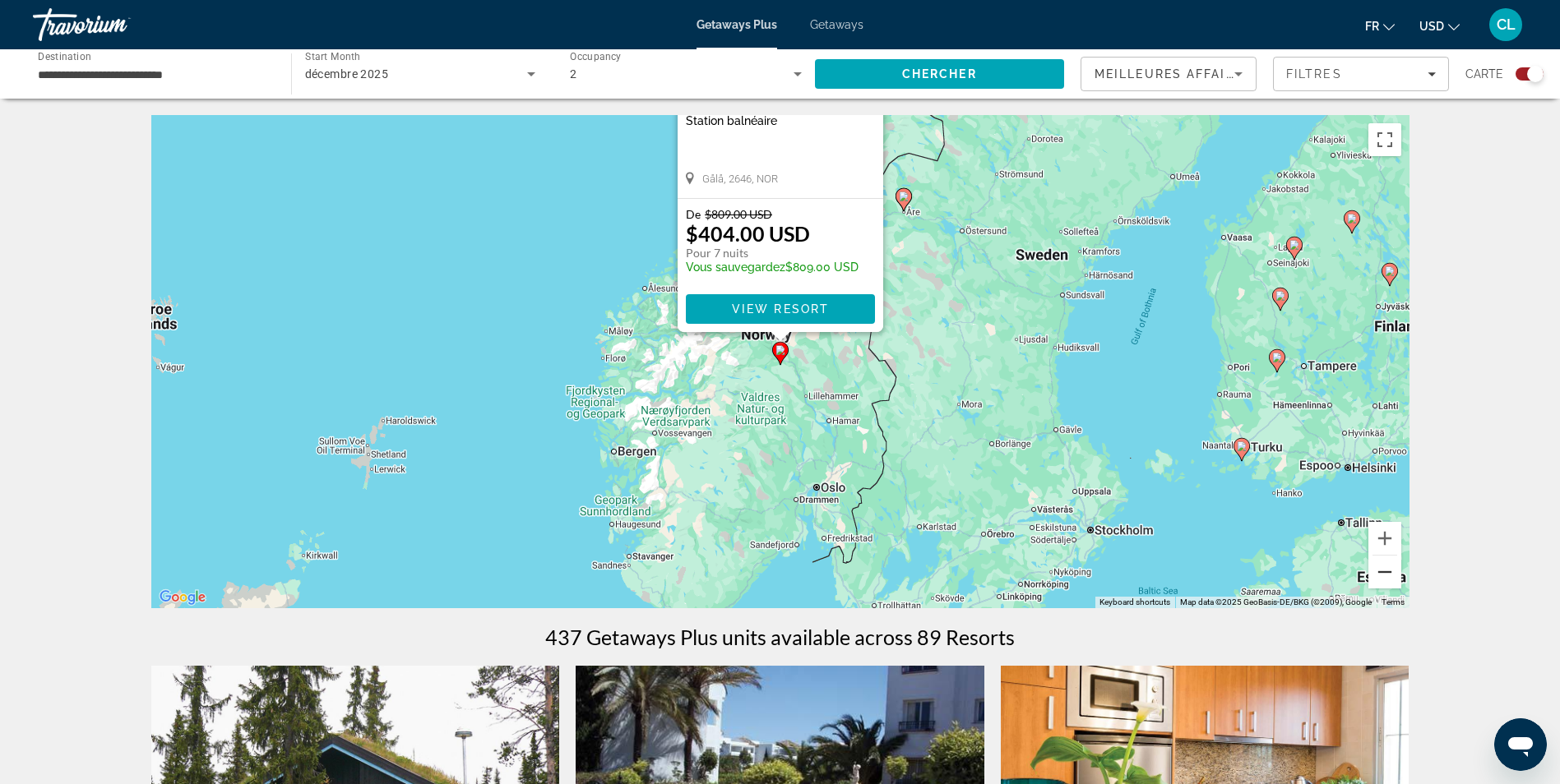
click at [1382, 576] on button "Zoom out" at bounding box center [1384, 572] width 33 height 33
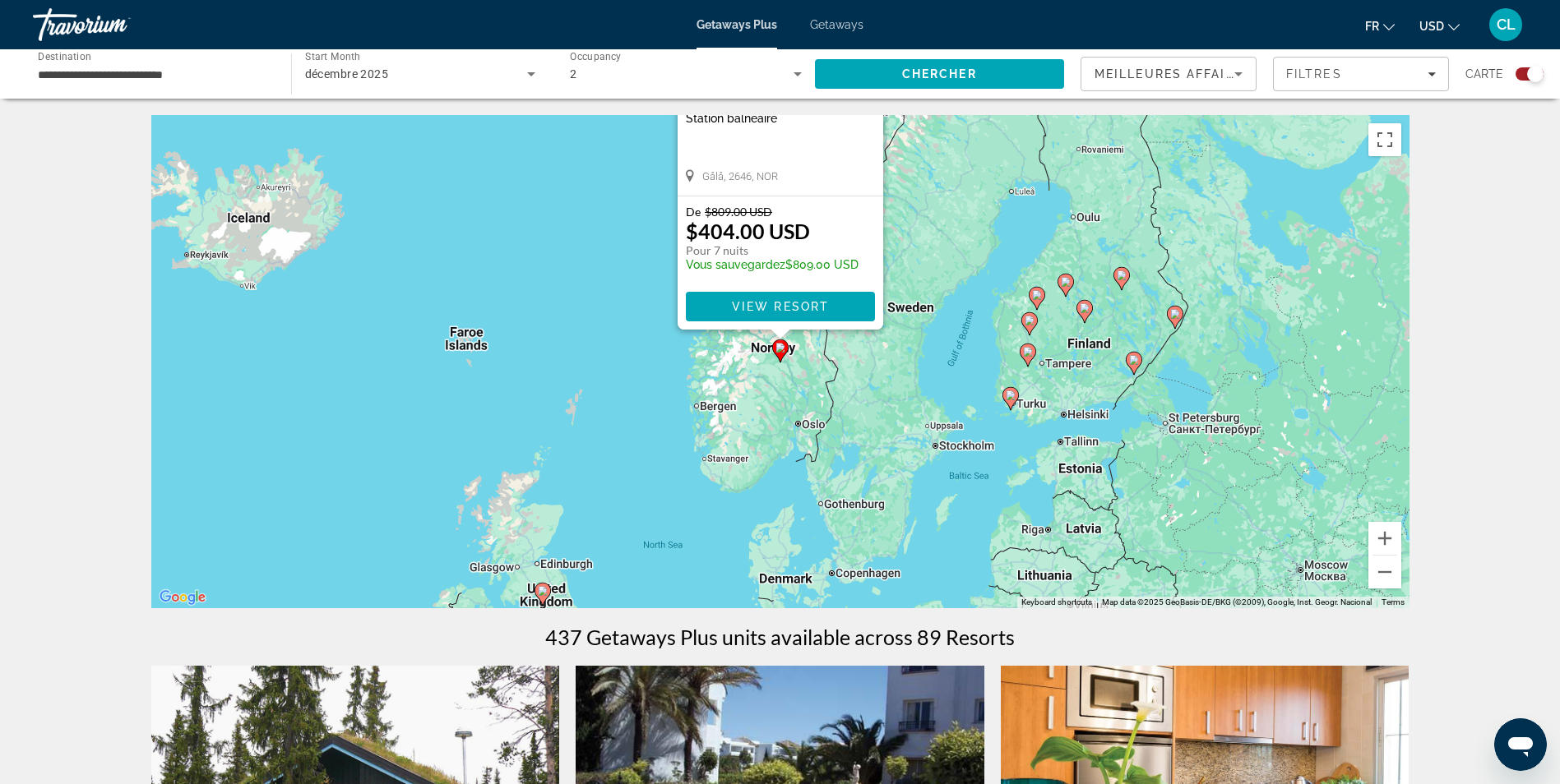
click at [569, 342] on div "To activate drag with keyboard, press Alt + Enter. Once in keyboard drag state,…" at bounding box center [780, 362] width 1258 height 493
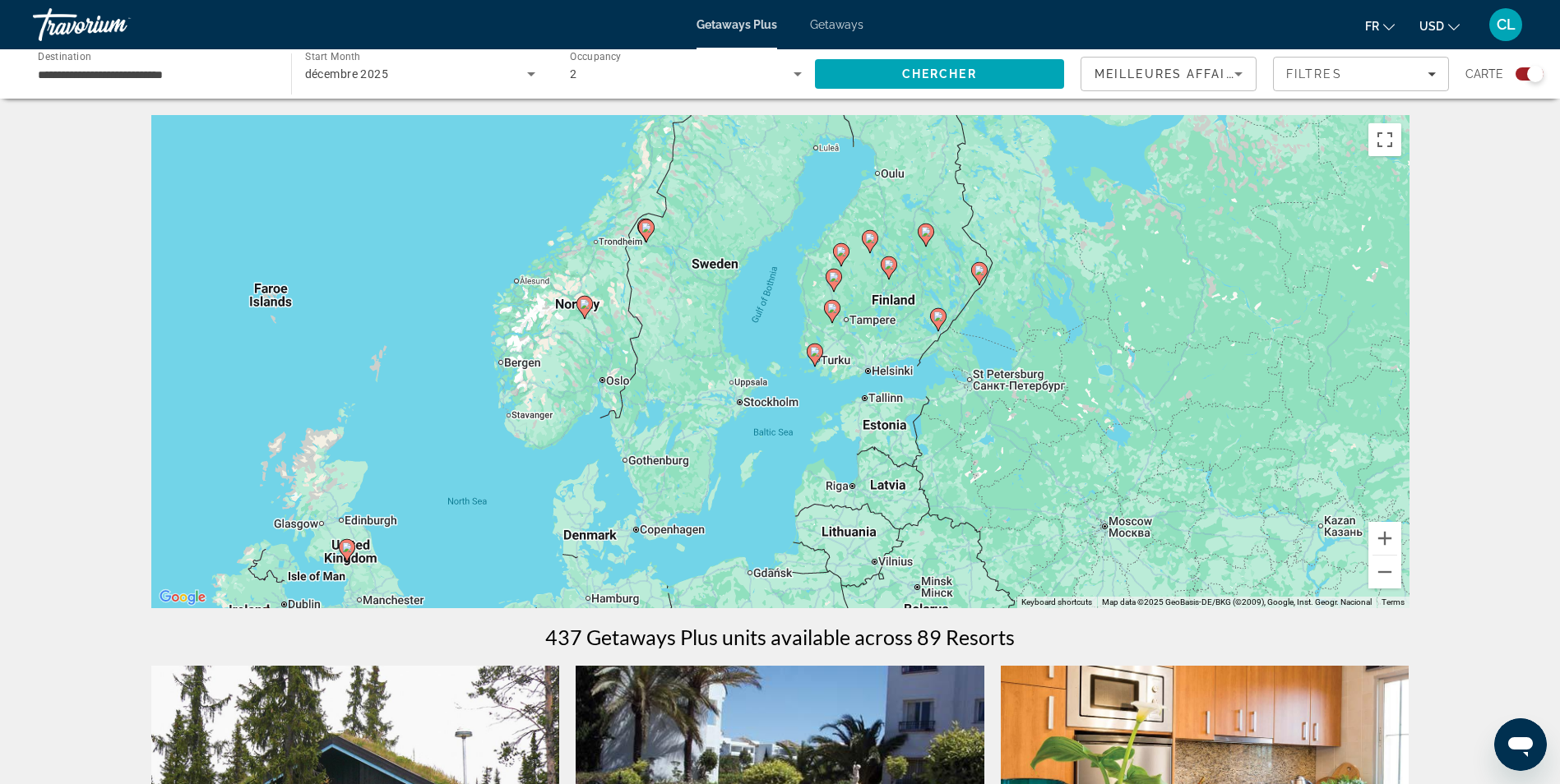
drag, startPoint x: 799, startPoint y: 485, endPoint x: 603, endPoint y: 440, distance: 201.1
click at [603, 440] on div "To activate drag with keyboard, press Alt + Enter. Once in keyboard drag state,…" at bounding box center [780, 362] width 1258 height 493
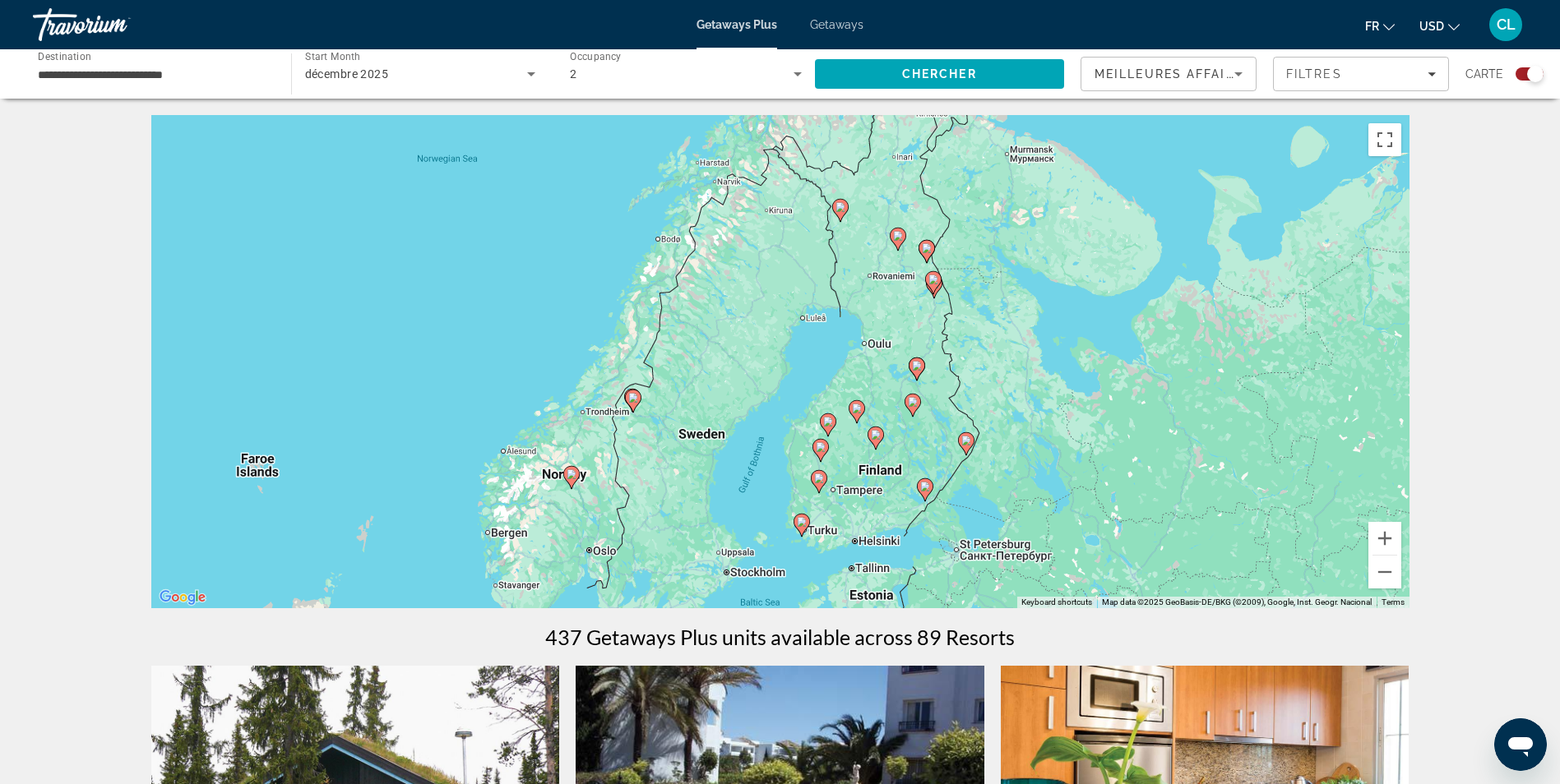
drag, startPoint x: 929, startPoint y: 282, endPoint x: 932, endPoint y: 304, distance: 22.2
click at [926, 366] on div "To activate drag with keyboard, press Alt + Enter. Once in keyboard drag state,…" at bounding box center [780, 362] width 1258 height 493
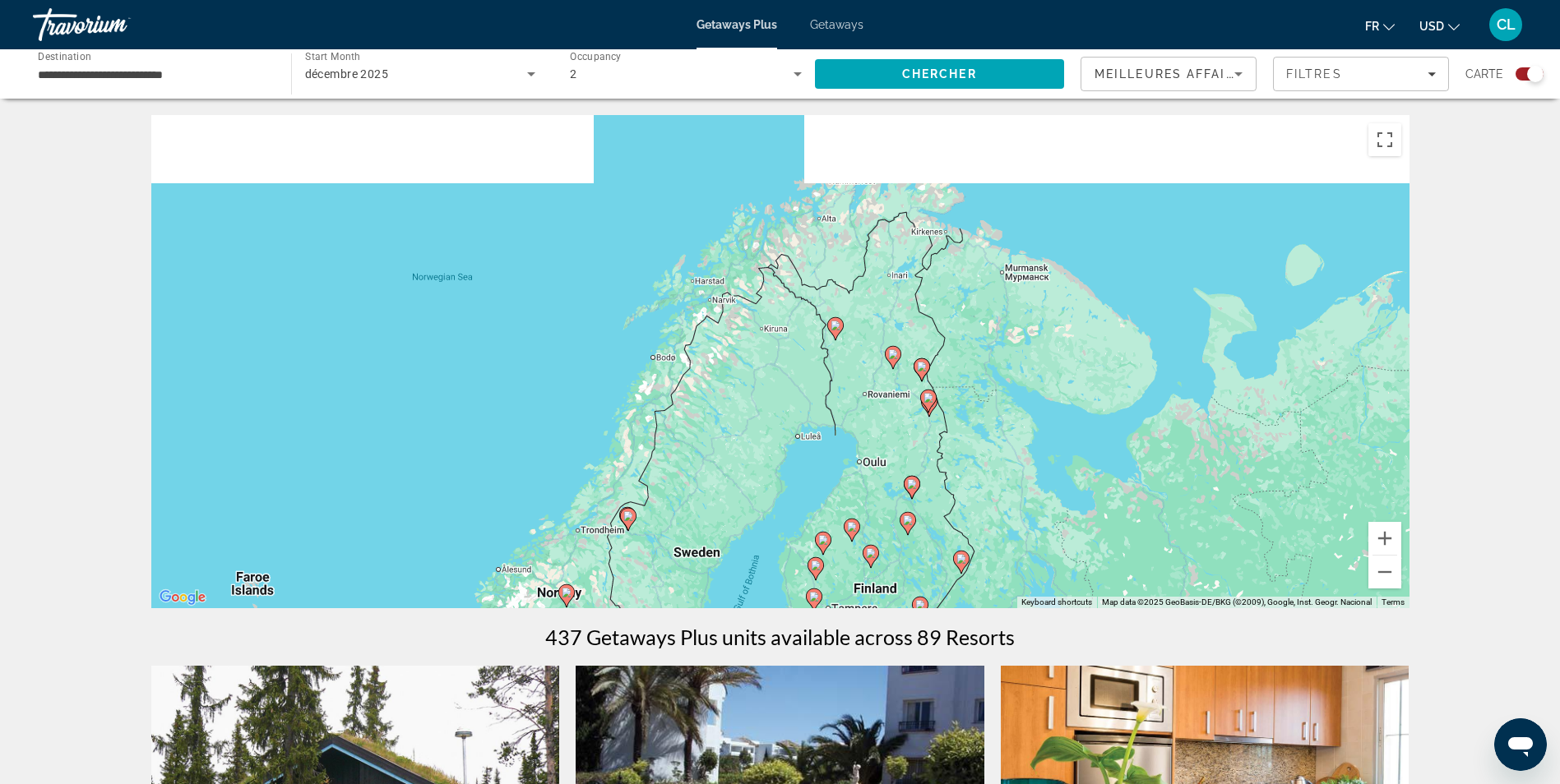
drag, startPoint x: 871, startPoint y: 250, endPoint x: 864, endPoint y: 372, distance: 122.2
click at [864, 379] on div "To activate drag with keyboard, press Alt + Enter. Once in keyboard drag state,…" at bounding box center [780, 362] width 1258 height 493
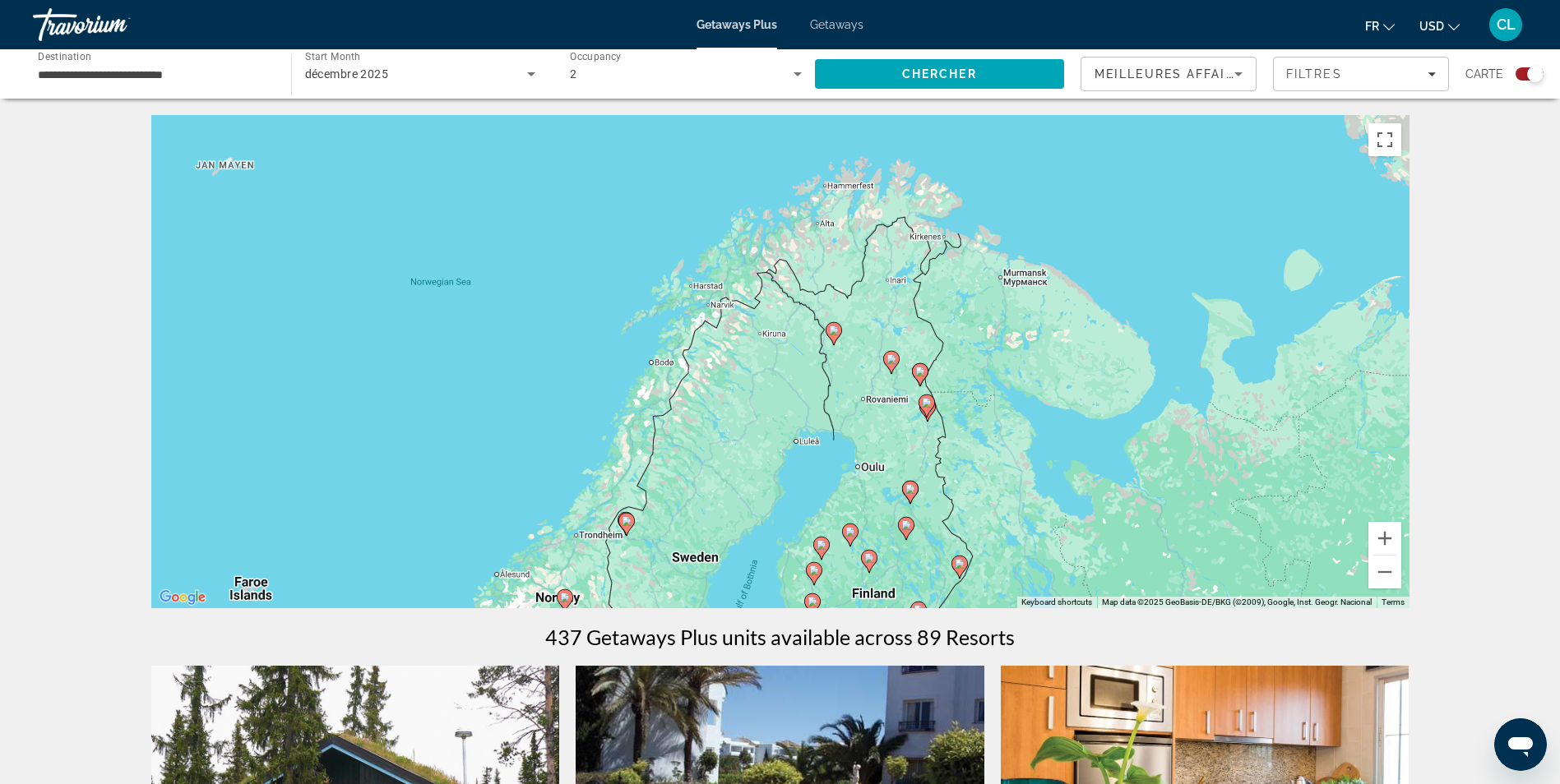
click at [833, 336] on icon "Main content" at bounding box center [833, 333] width 15 height 21
type input "**********"
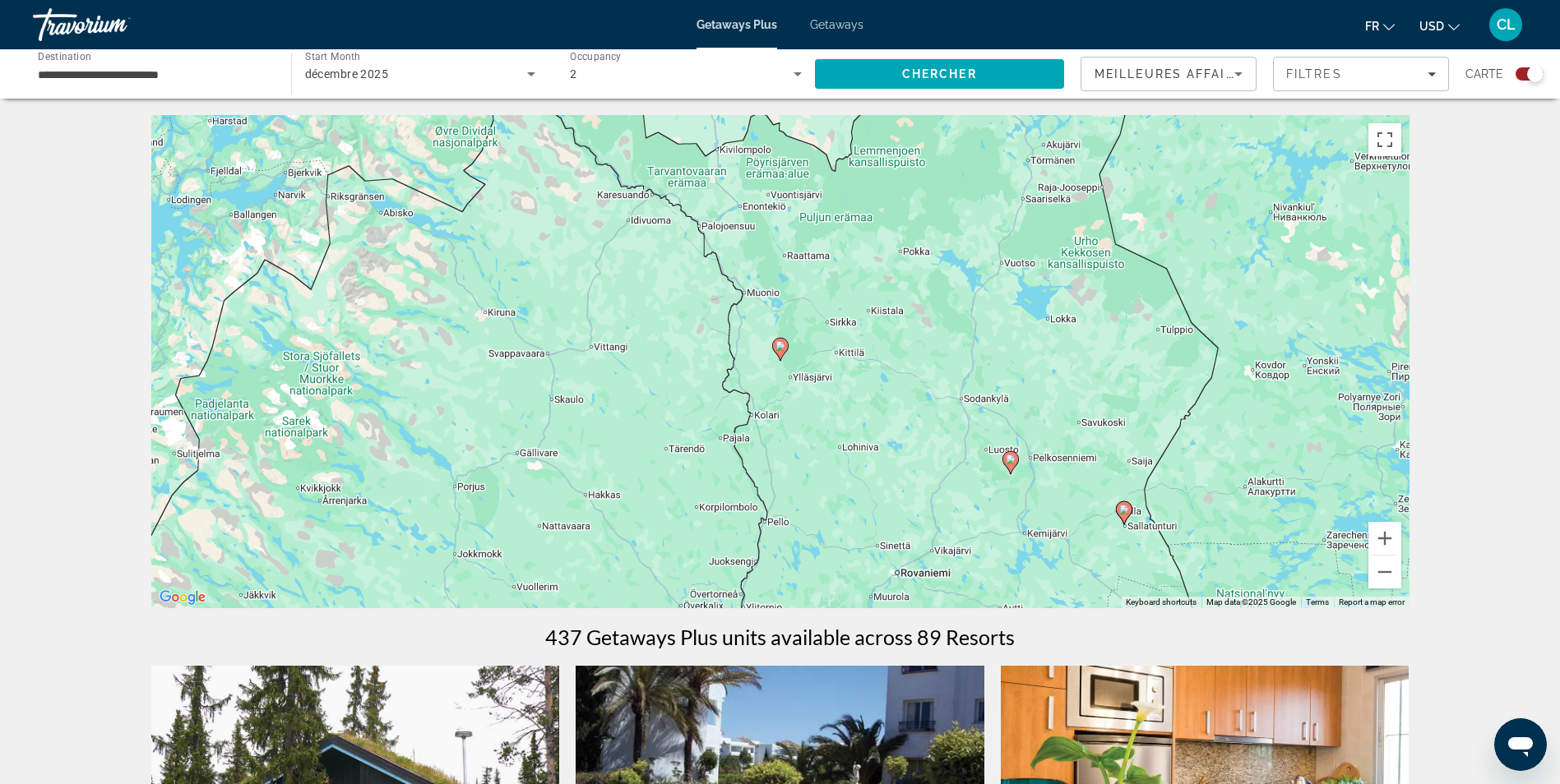
click at [781, 352] on icon "Main content" at bounding box center [780, 349] width 15 height 21
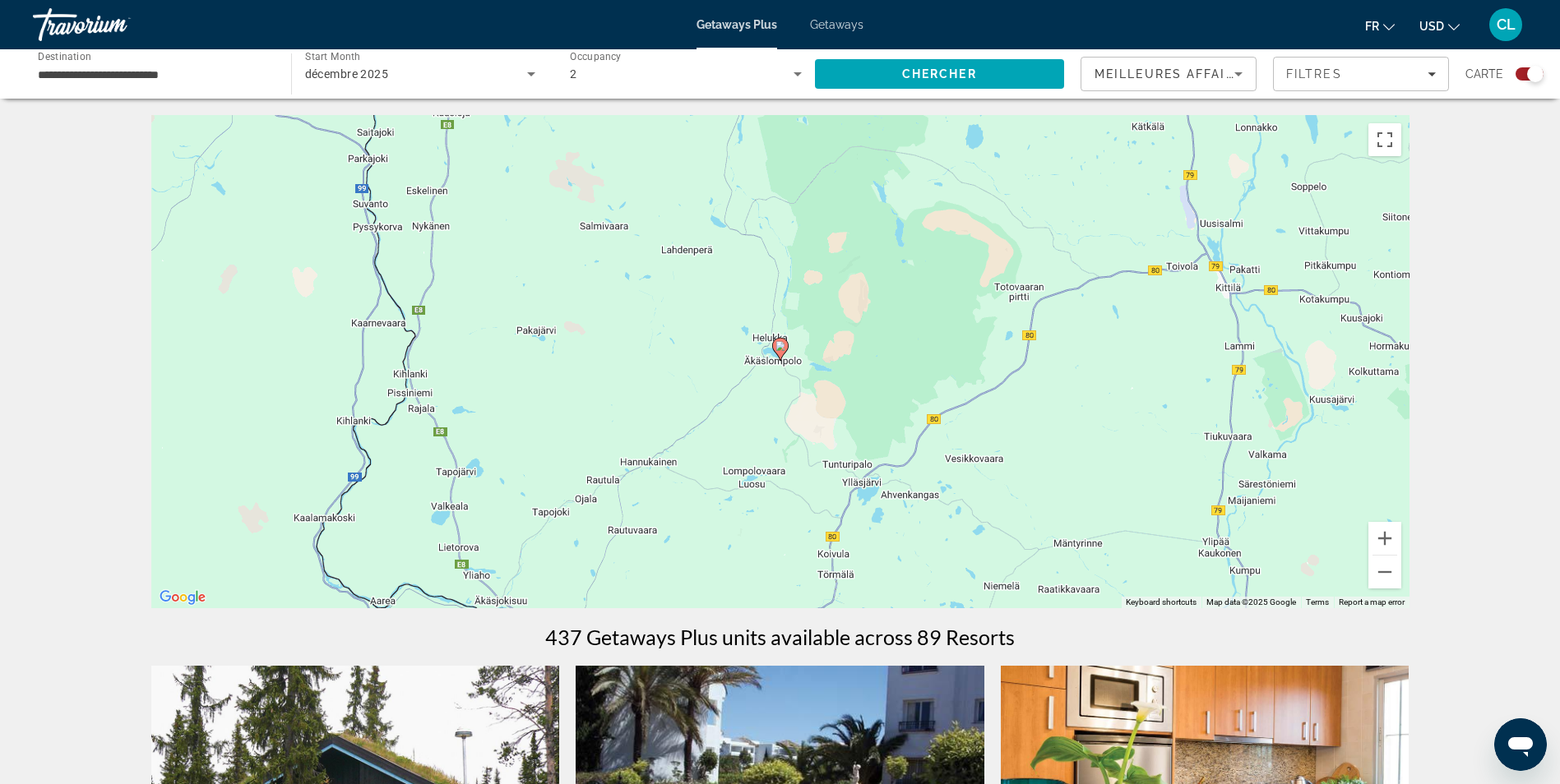
click at [781, 352] on icon "Main content" at bounding box center [780, 349] width 15 height 21
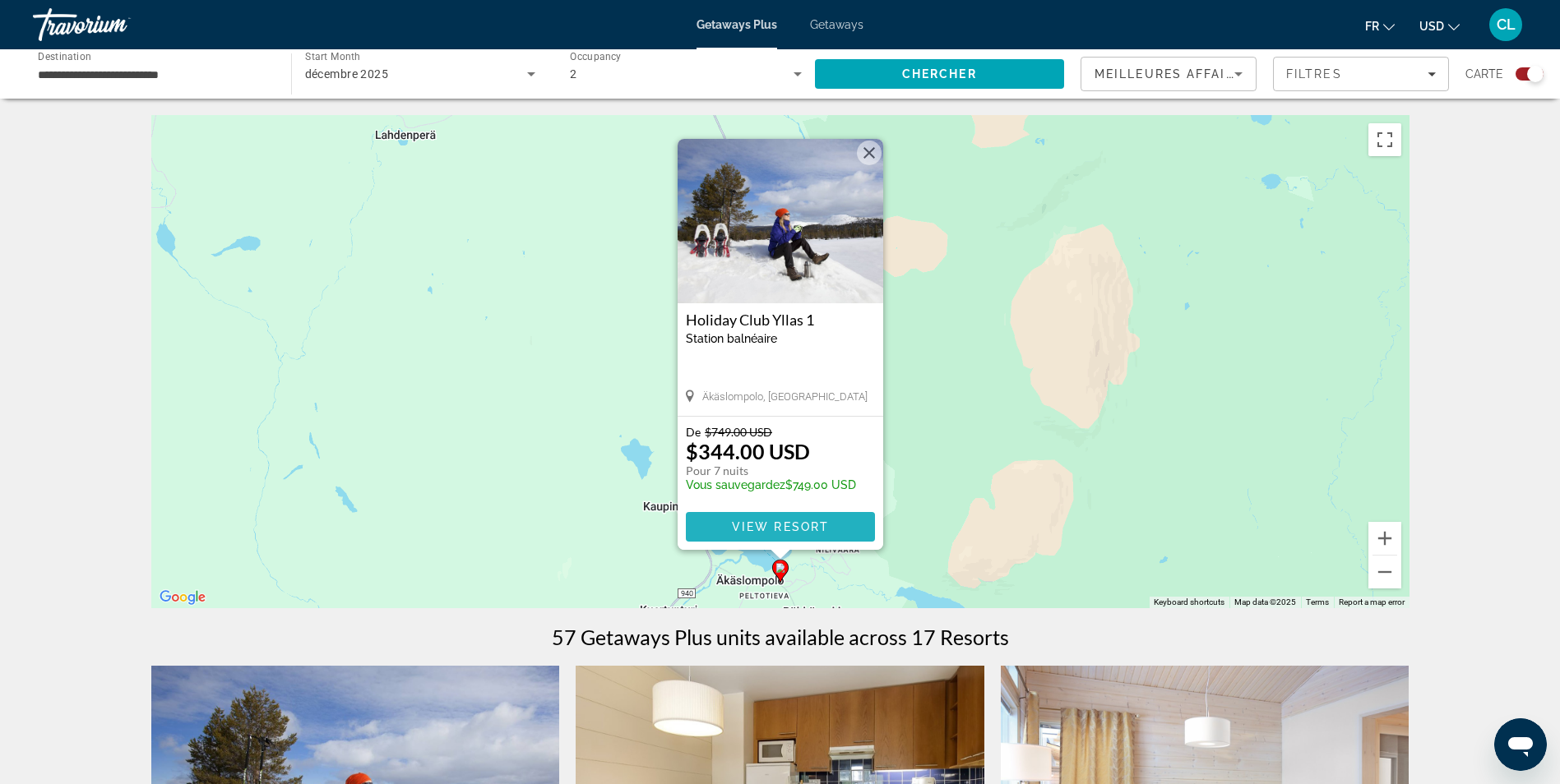
click at [776, 527] on span "View Resort" at bounding box center [779, 527] width 97 height 13
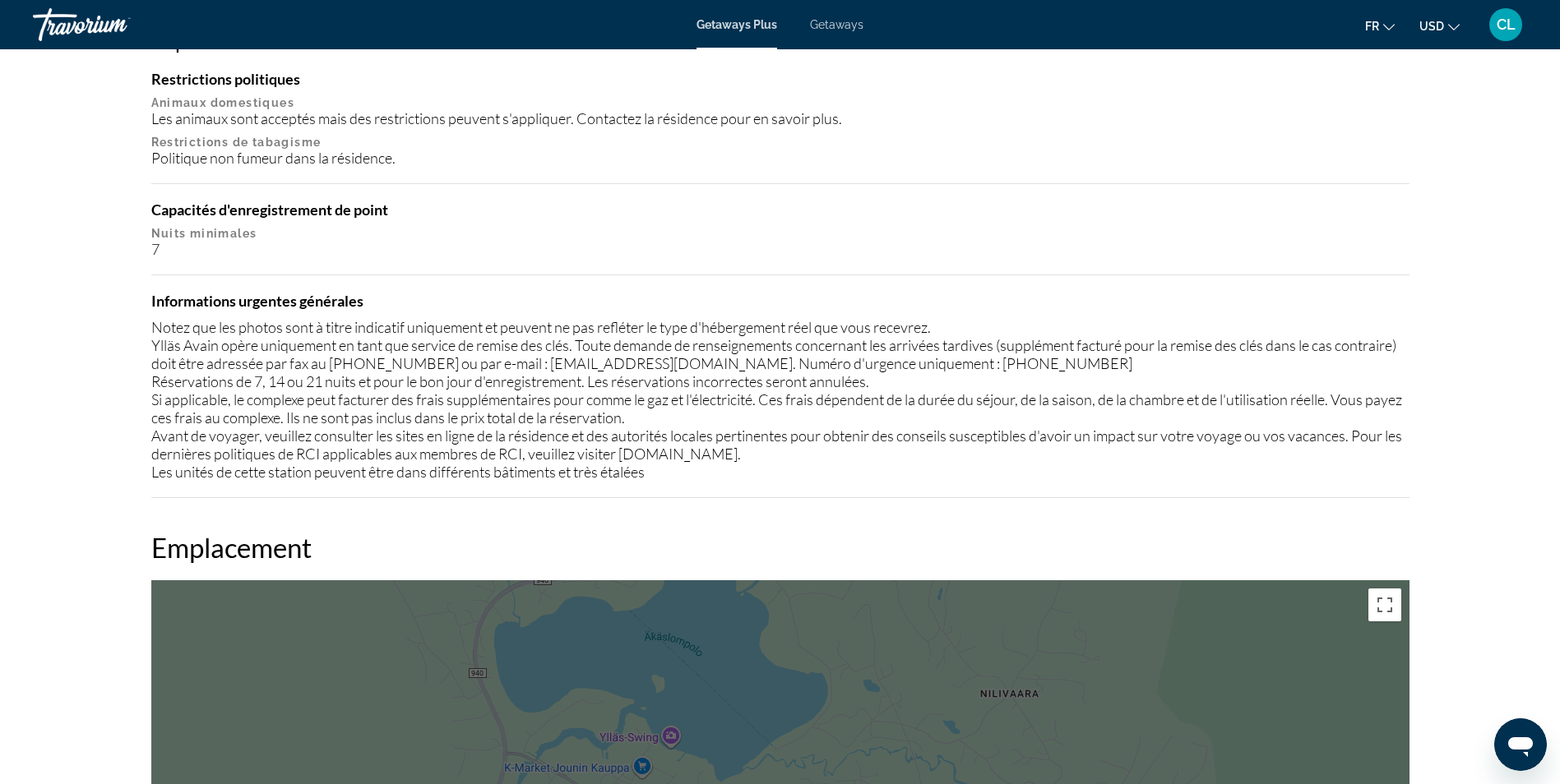
scroll to position [1316, 0]
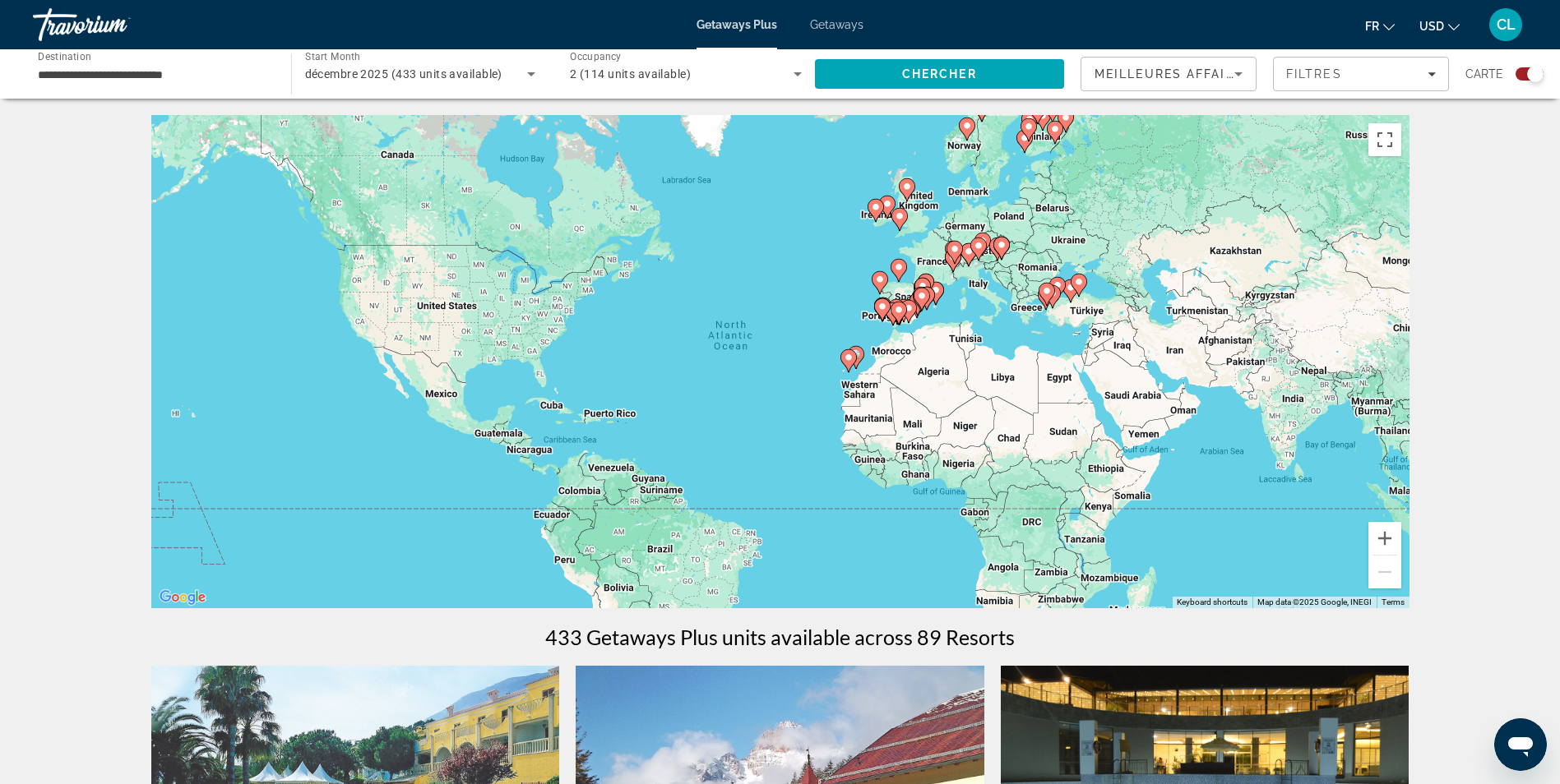
click at [199, 78] on input "**********" at bounding box center [154, 74] width 232 height 19
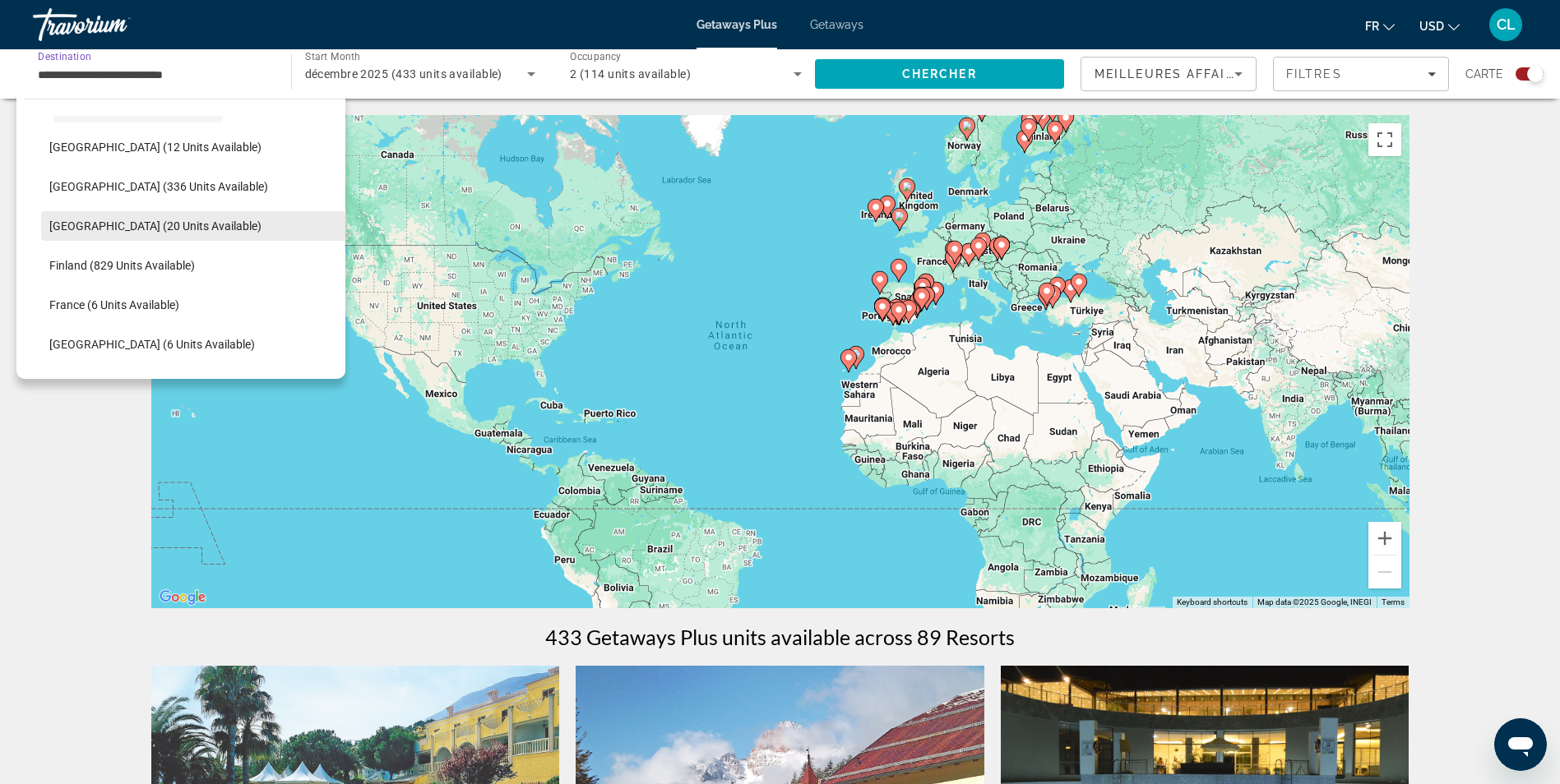
scroll to position [262, 0]
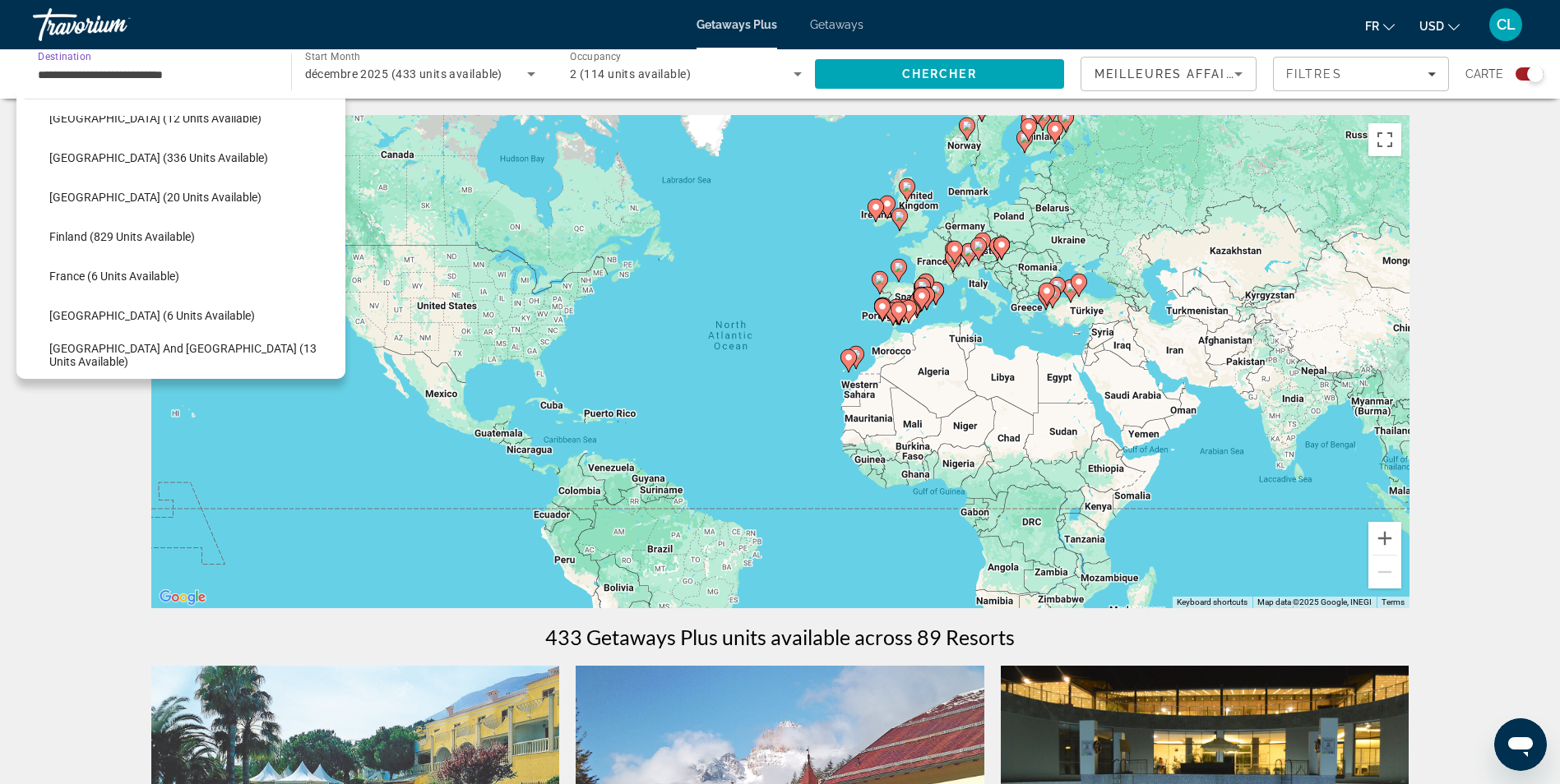
click at [113, 236] on span "Finland (829 units available)" at bounding box center [122, 237] width 146 height 13
type input "**********"
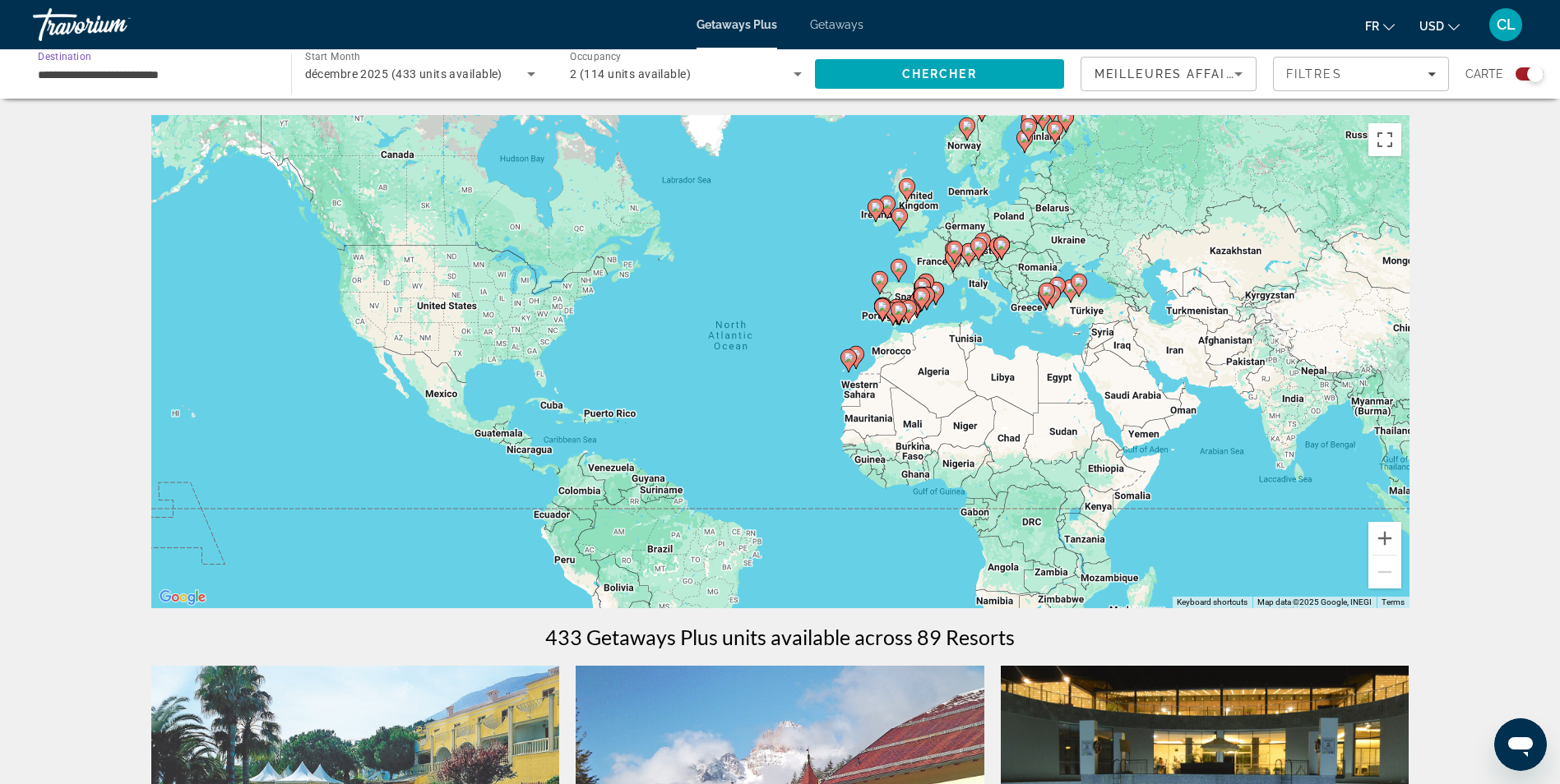
click at [1234, 72] on icon "Sort by" at bounding box center [1238, 73] width 19 height 19
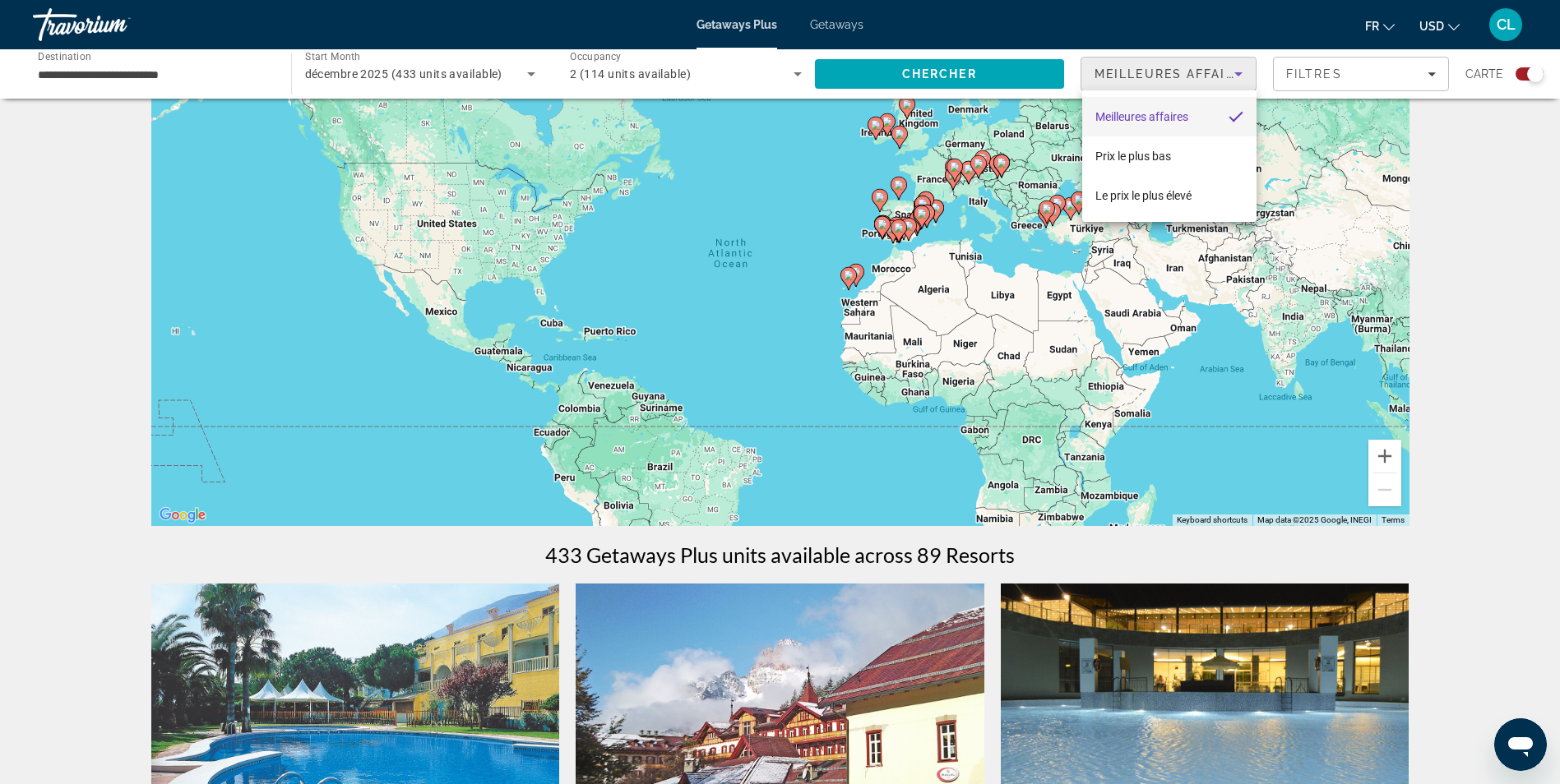
click at [1501, 236] on div at bounding box center [780, 392] width 1560 height 784
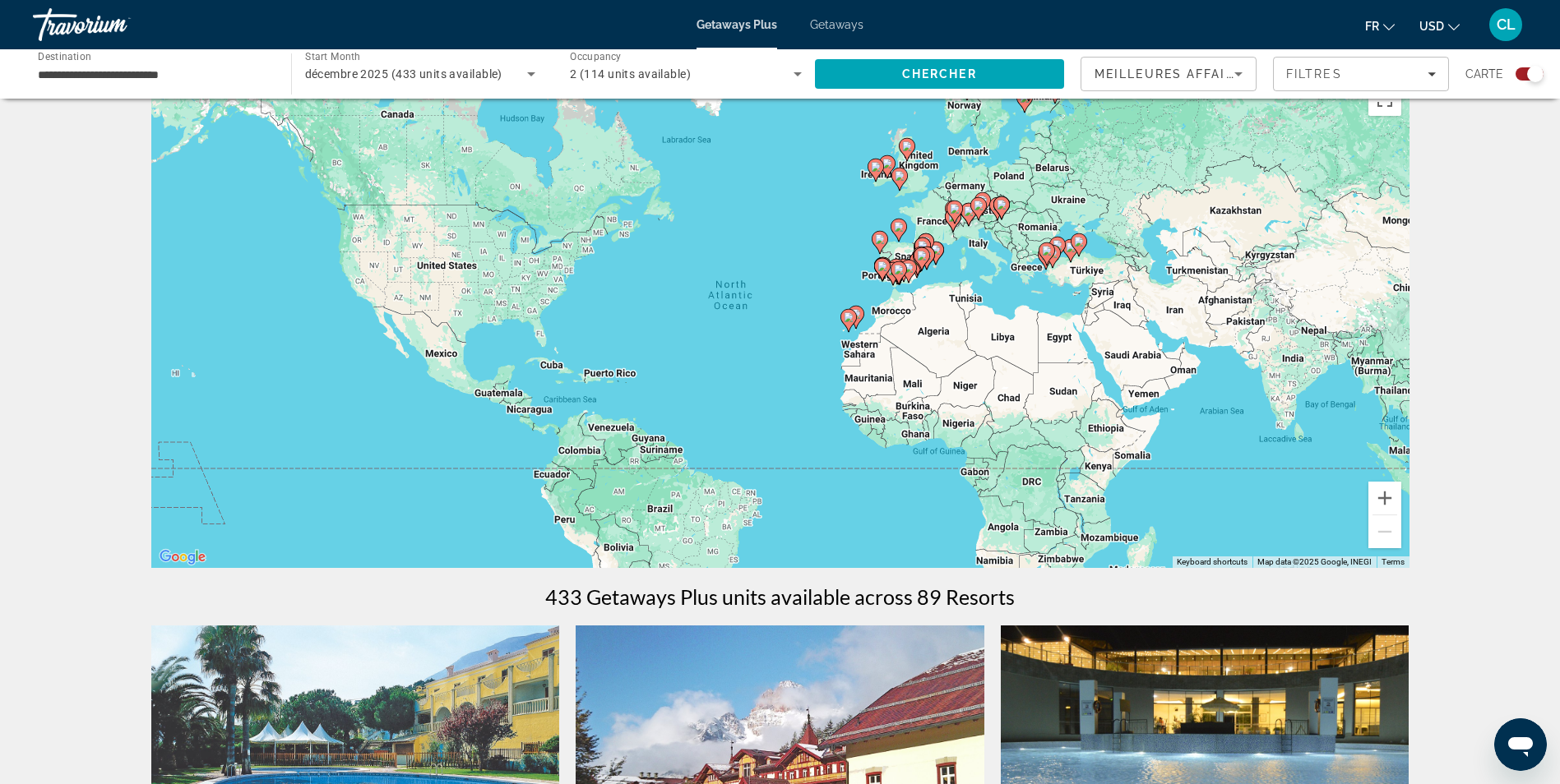
scroll to position [0, 0]
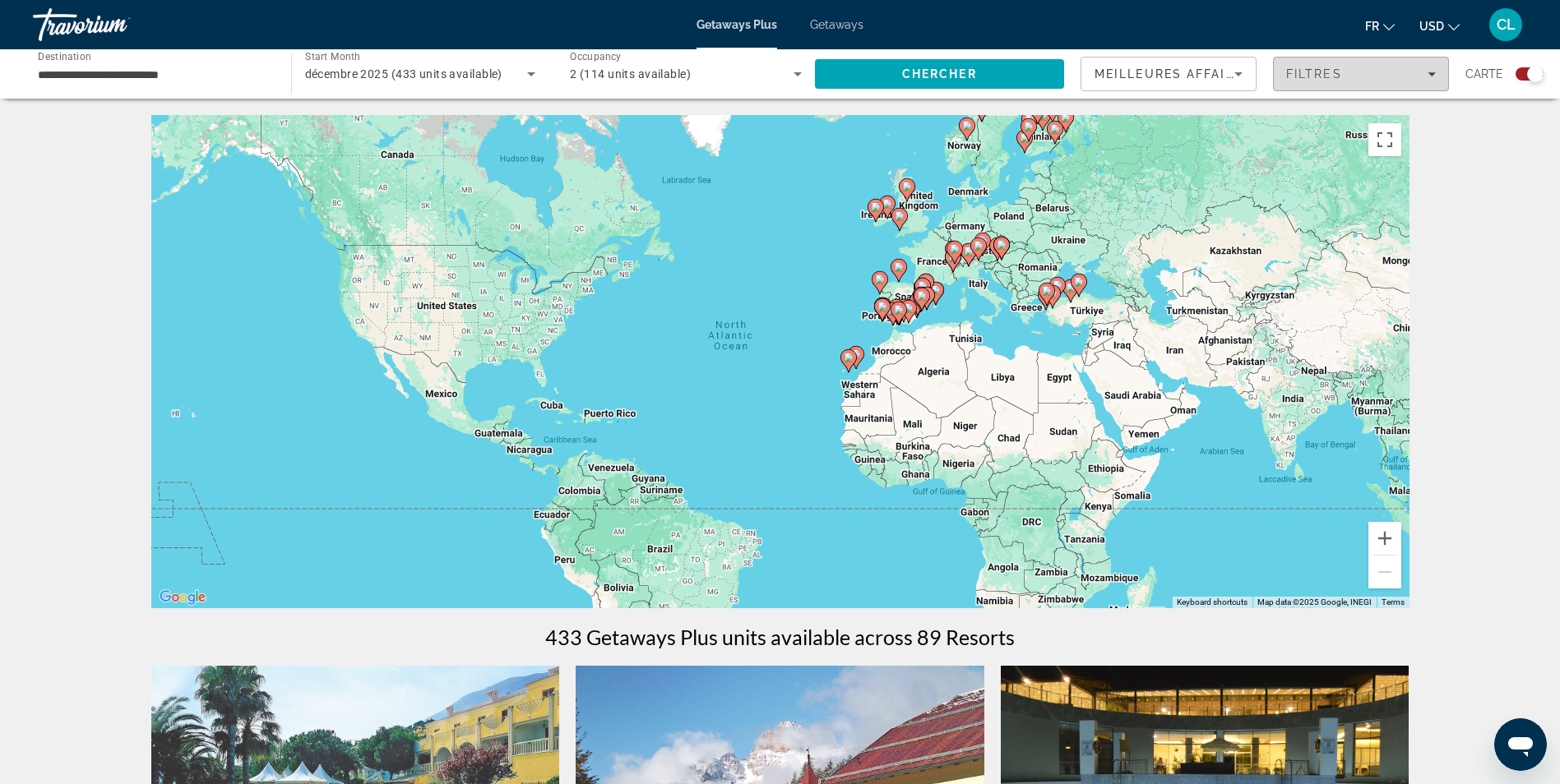
click at [1413, 67] on div "Filtres" at bounding box center [1361, 74] width 150 height 13
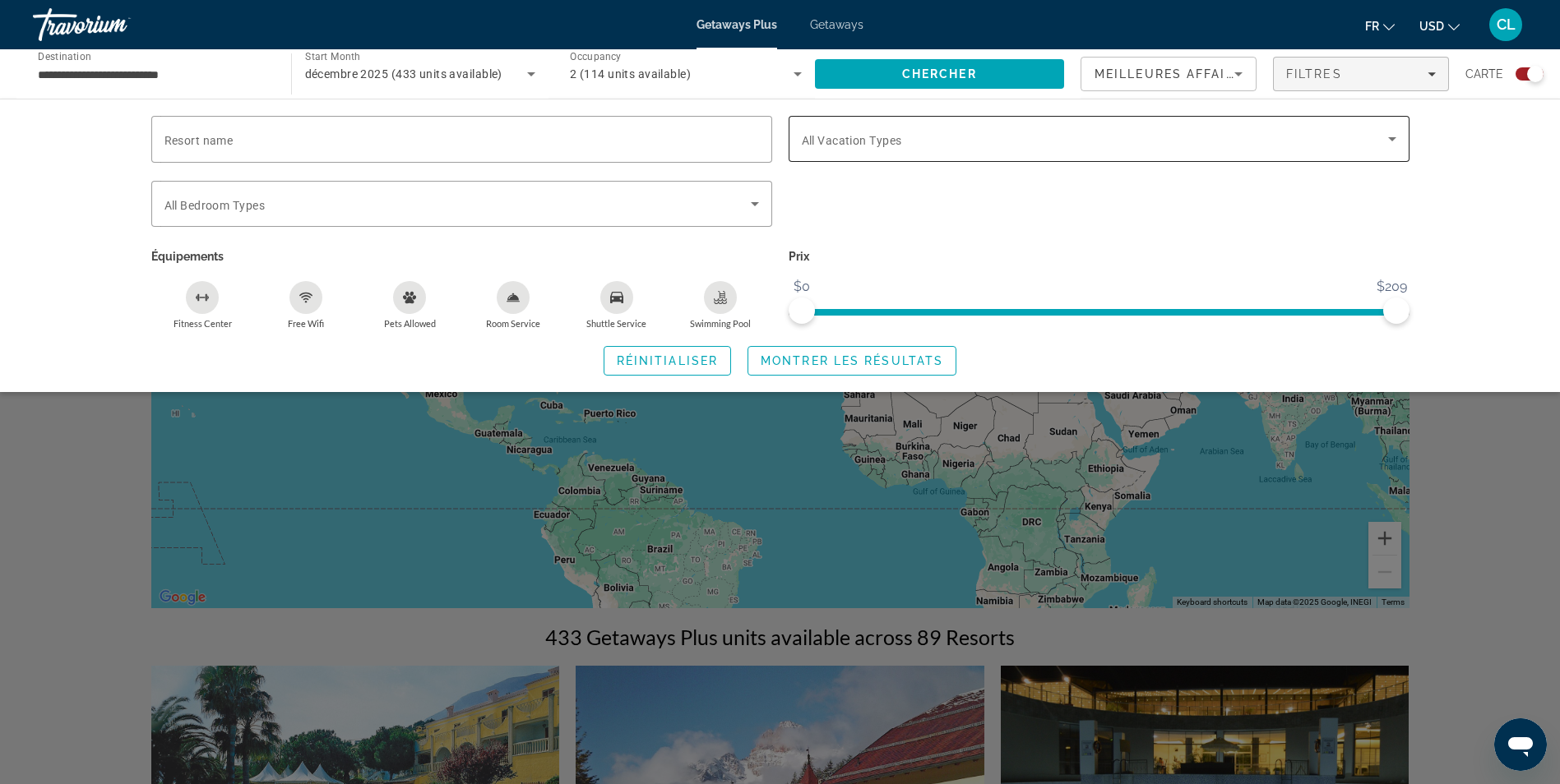
click at [915, 138] on span "Search widget" at bounding box center [1095, 138] width 586 height 19
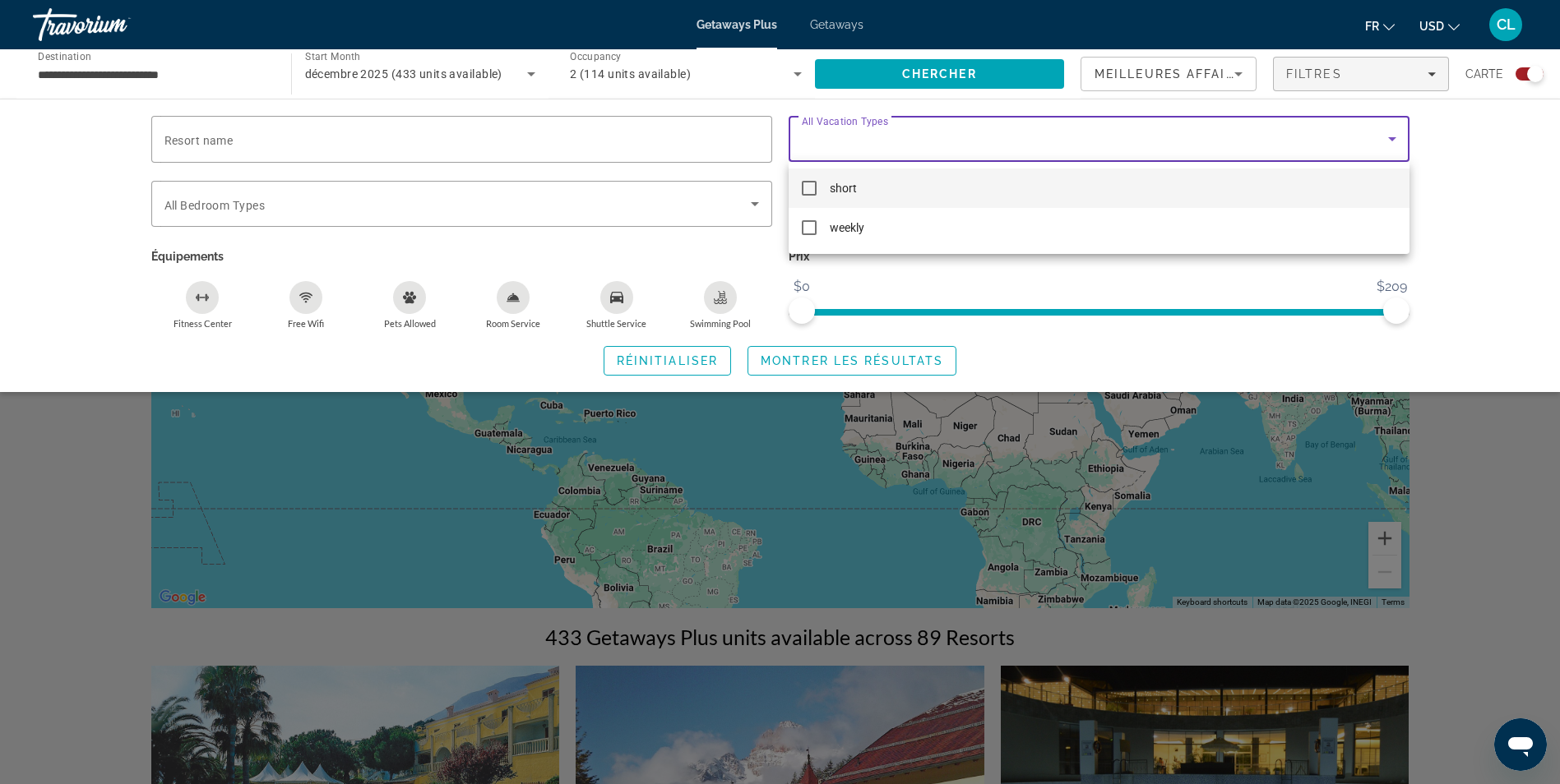
click at [915, 136] on div at bounding box center [780, 392] width 1560 height 784
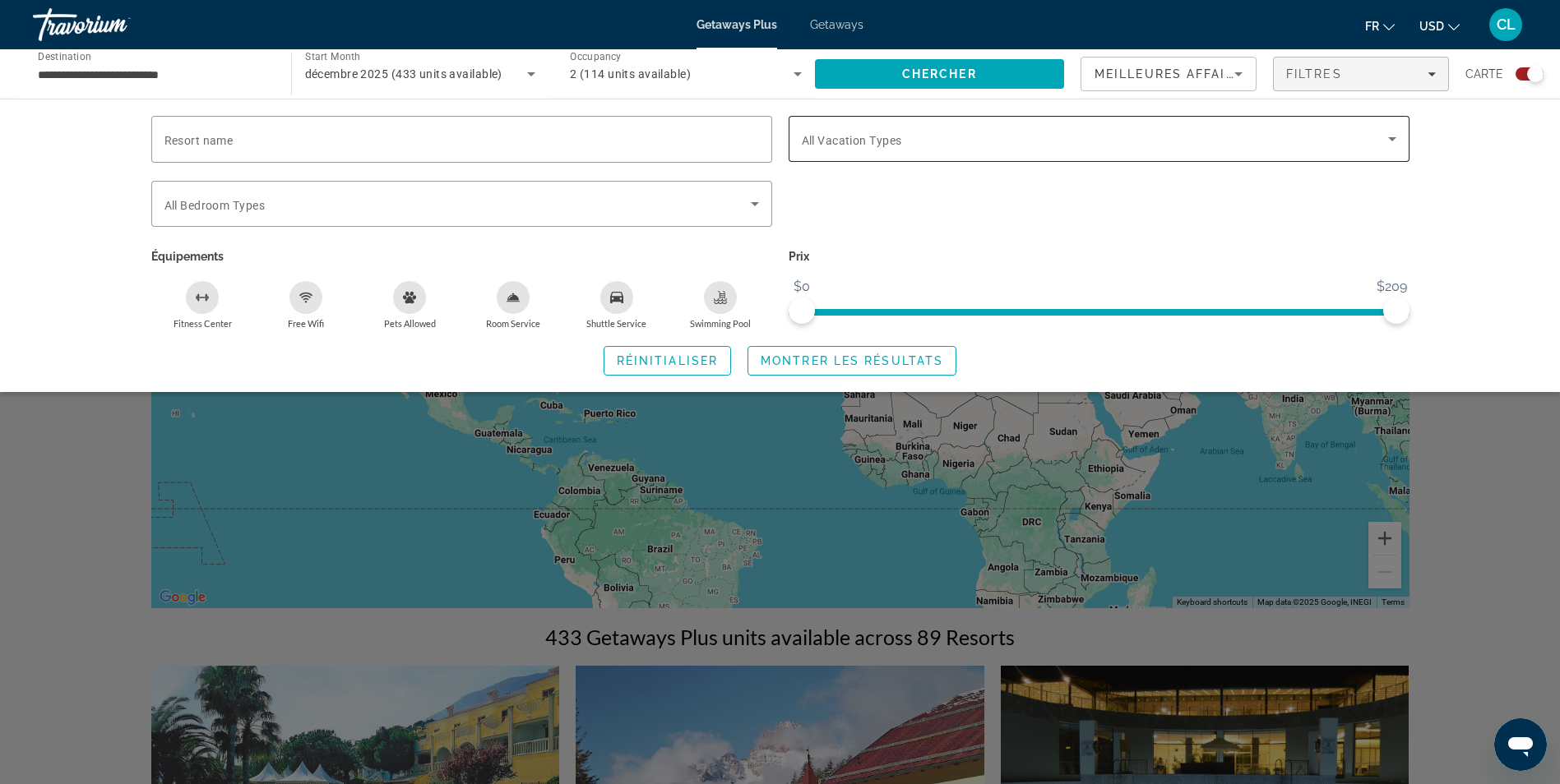
click at [887, 155] on div "Search widget" at bounding box center [1099, 139] width 595 height 46
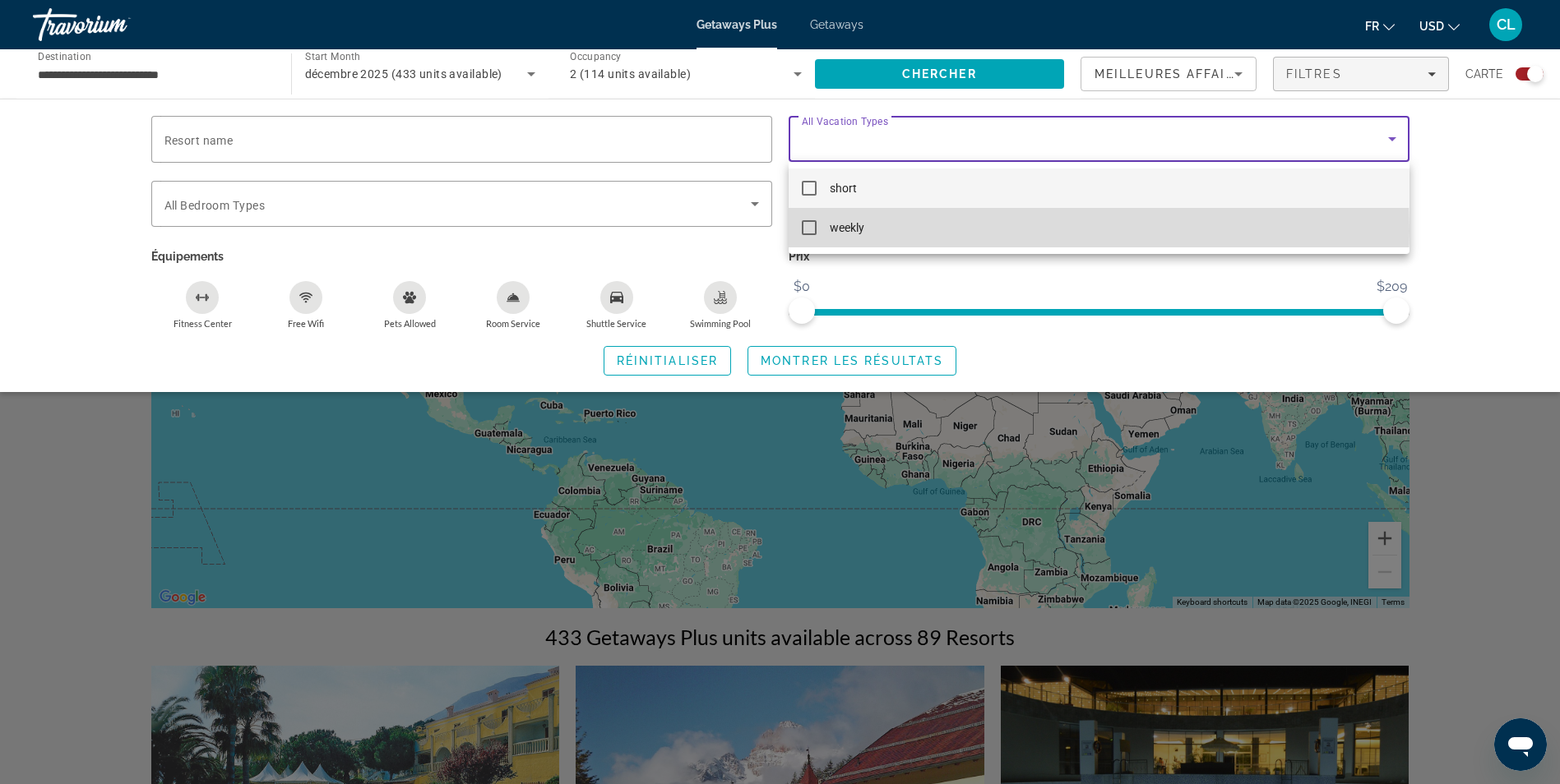
click at [847, 231] on span "weekly" at bounding box center [846, 227] width 34 height 19
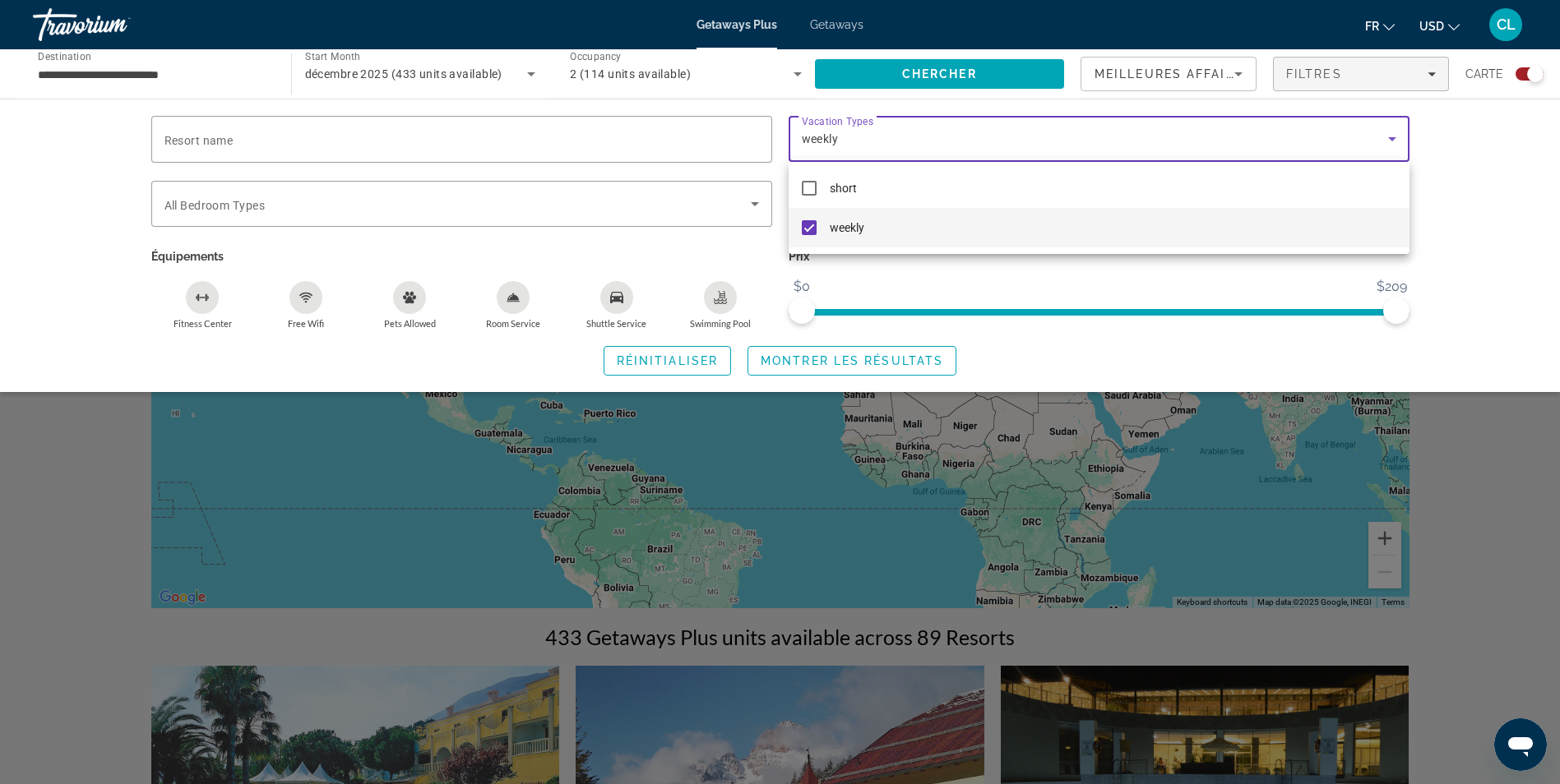
click at [1487, 239] on div at bounding box center [780, 392] width 1560 height 784
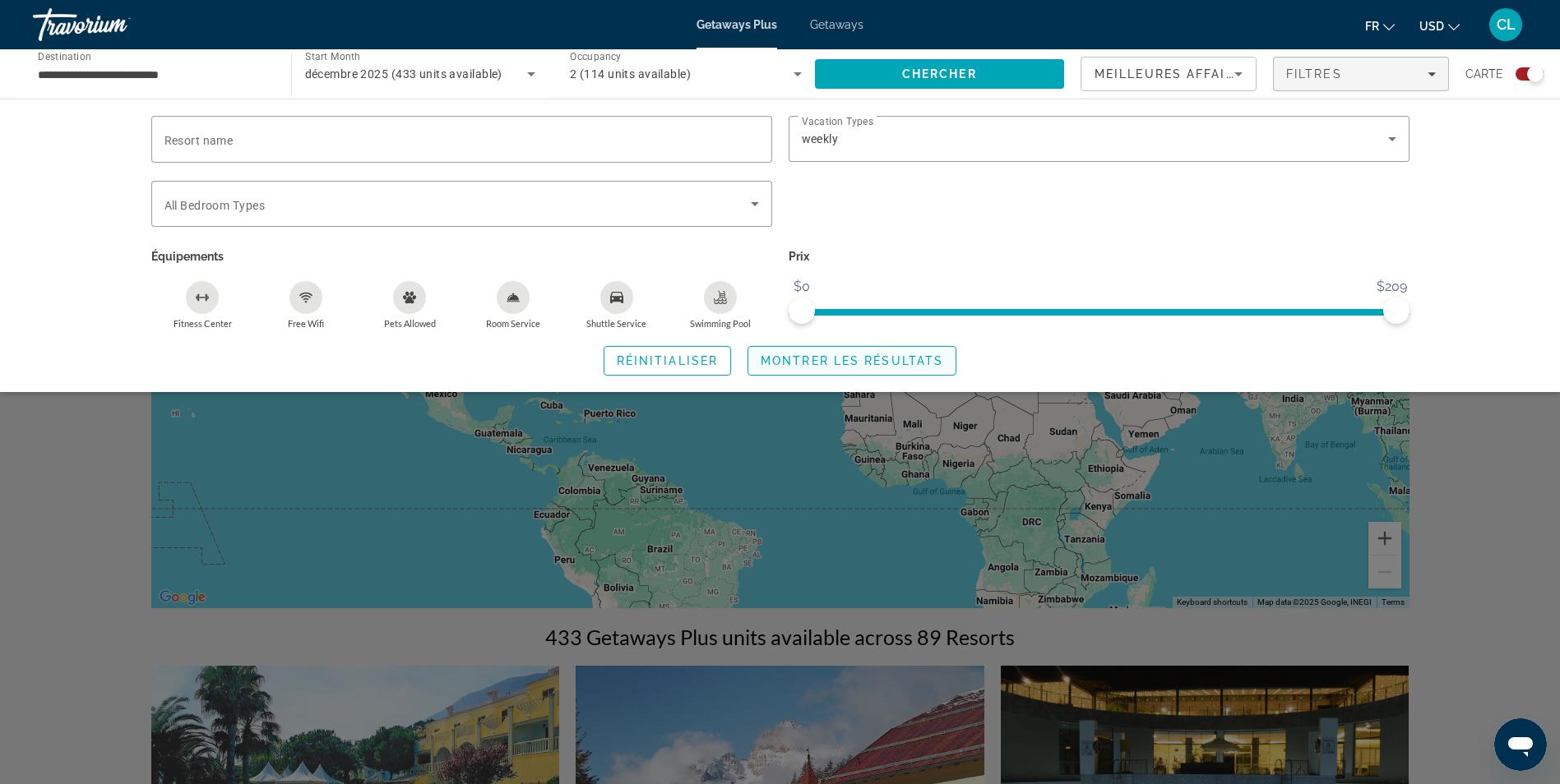
click at [839, 348] on span "Search widget" at bounding box center [852, 361] width 207 height 40
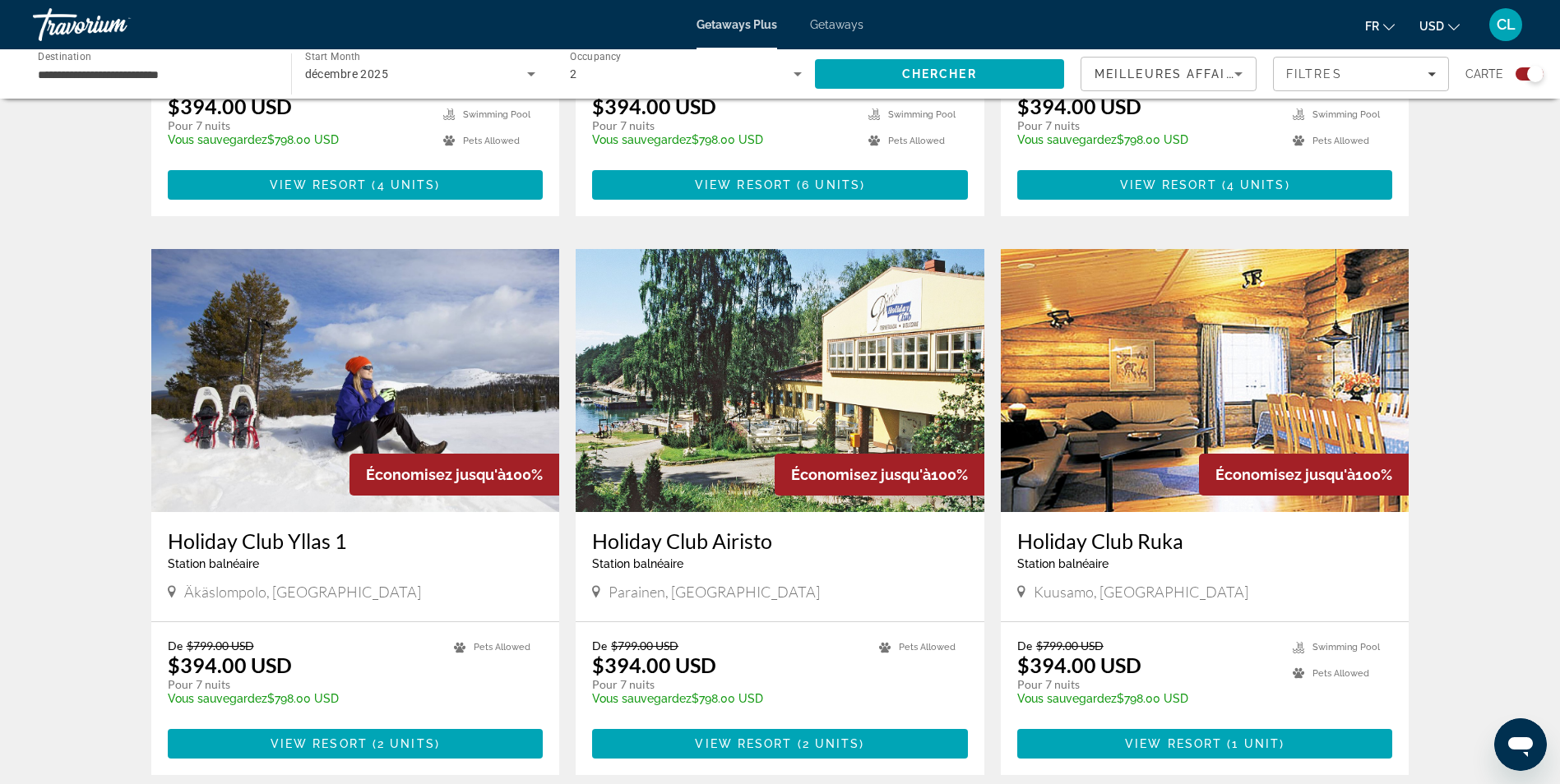
scroll to position [659, 0]
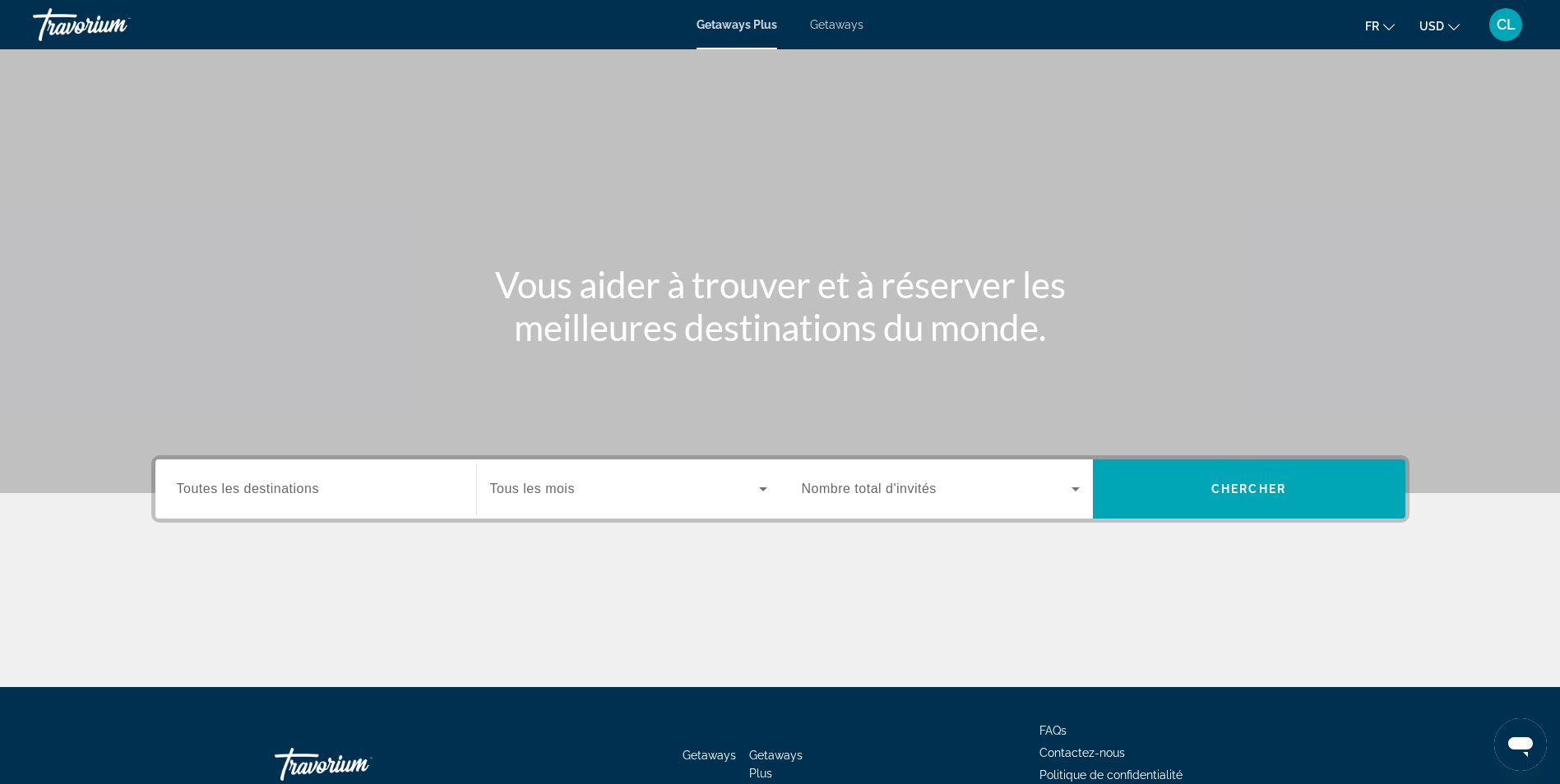
click at [279, 511] on div "Search widget" at bounding box center [316, 490] width 278 height 47
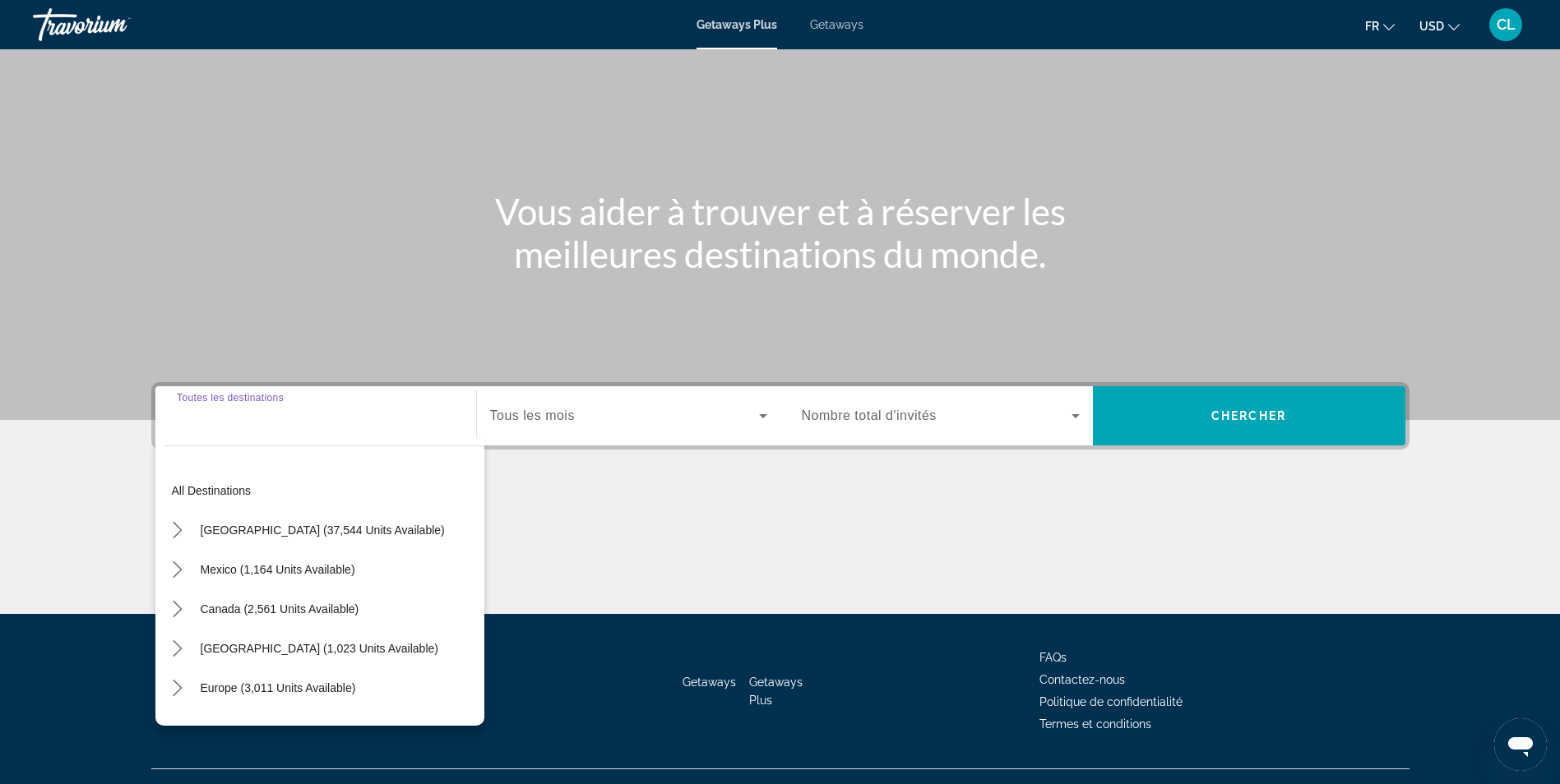
scroll to position [104, 0]
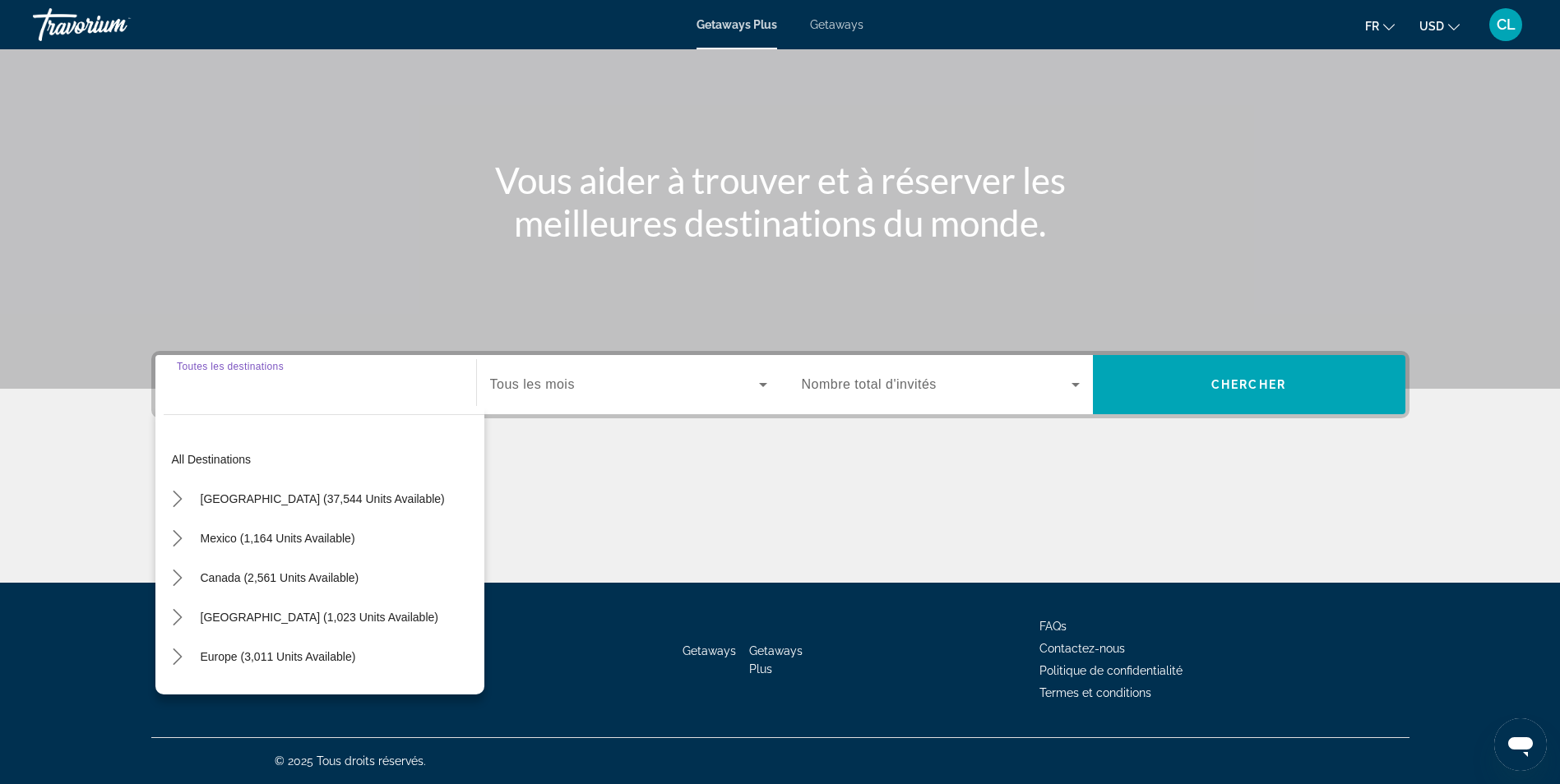
click at [294, 662] on span "Europe (3,011 units available)" at bounding box center [278, 657] width 156 height 13
type input "**********"
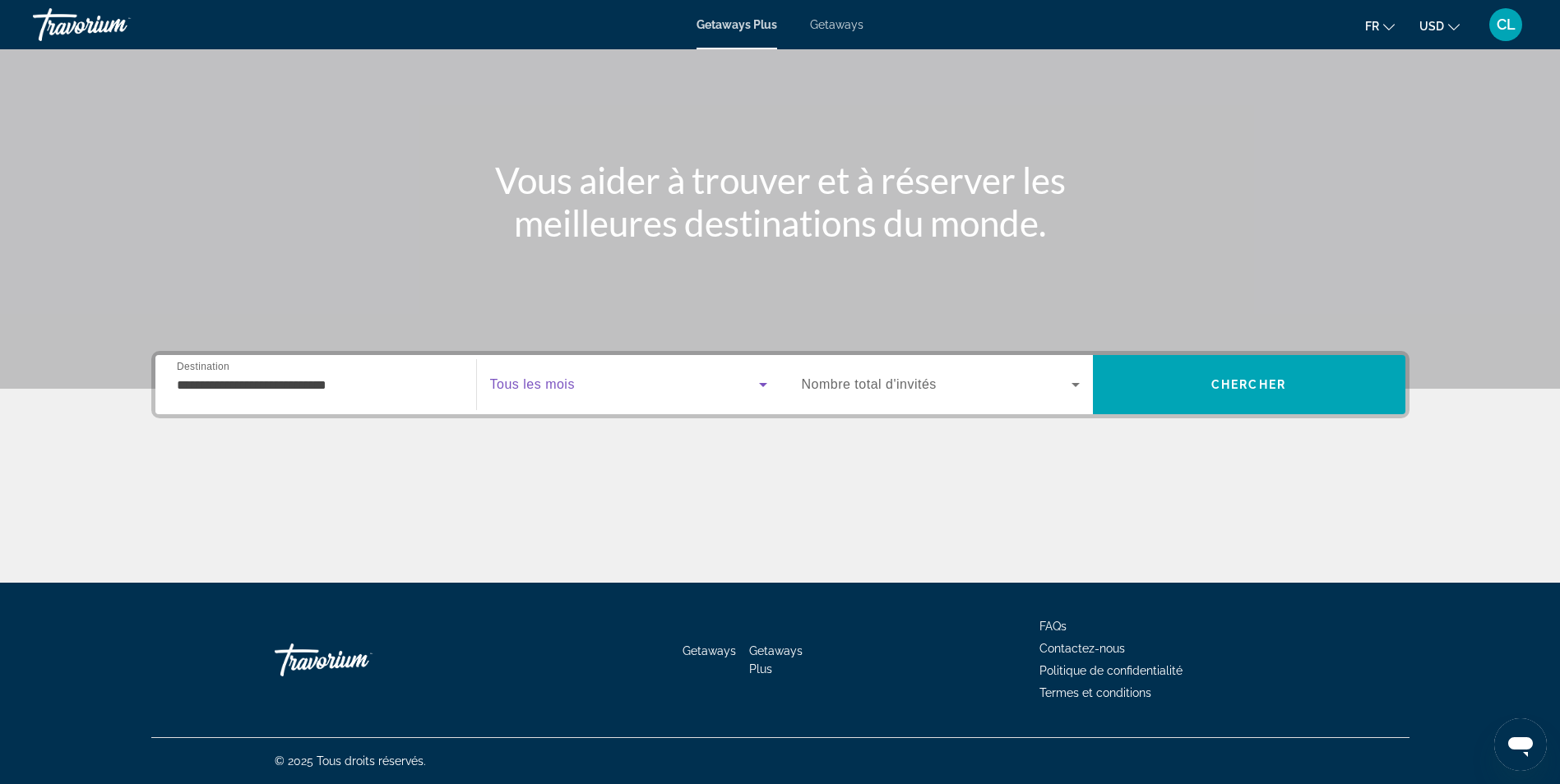
click at [683, 390] on span "Search widget" at bounding box center [625, 384] width 269 height 19
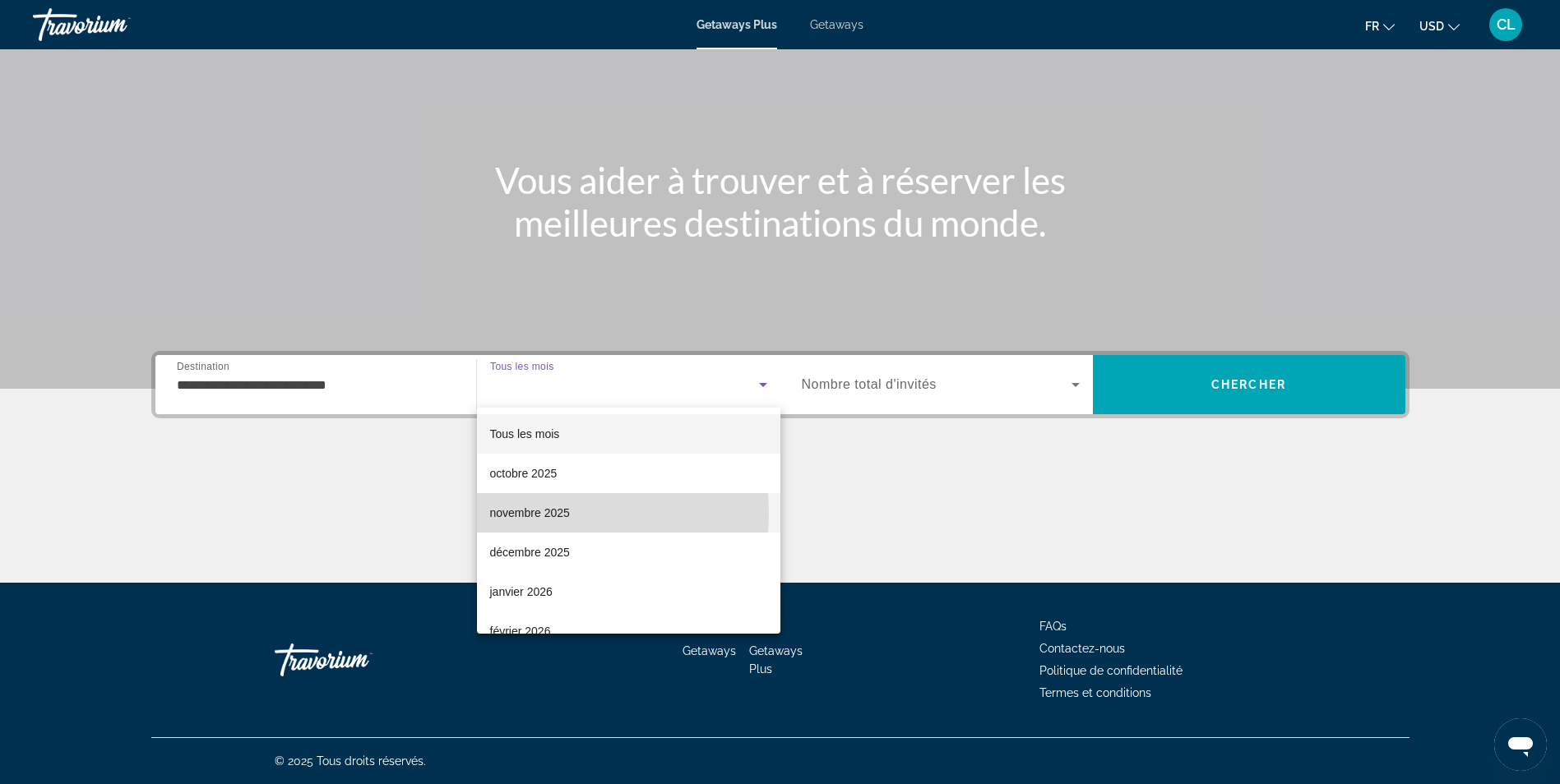
click at [528, 514] on span "novembre 2025" at bounding box center [530, 512] width 80 height 19
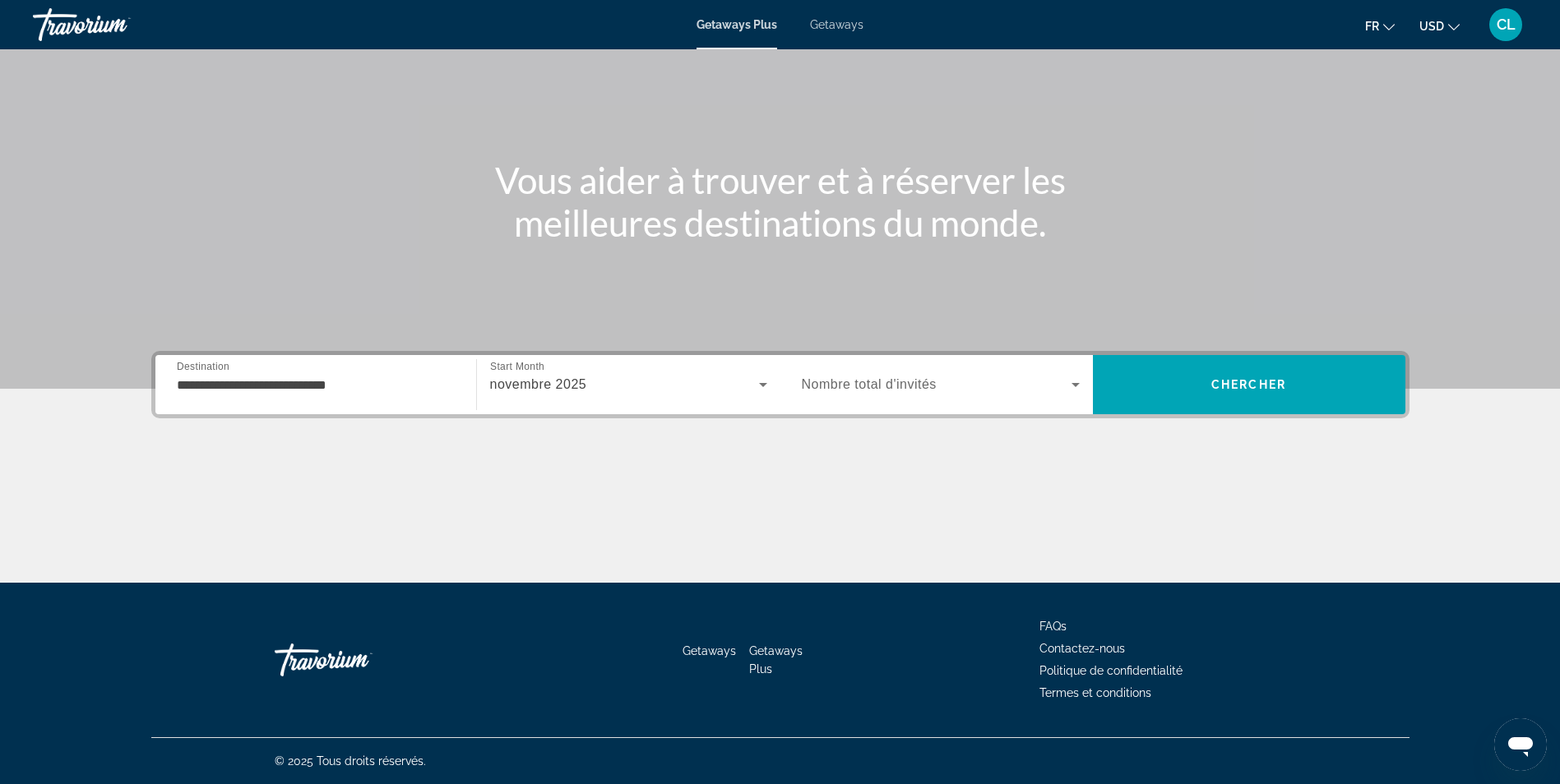
click at [905, 384] on span "Nombre total d'invités" at bounding box center [869, 384] width 135 height 14
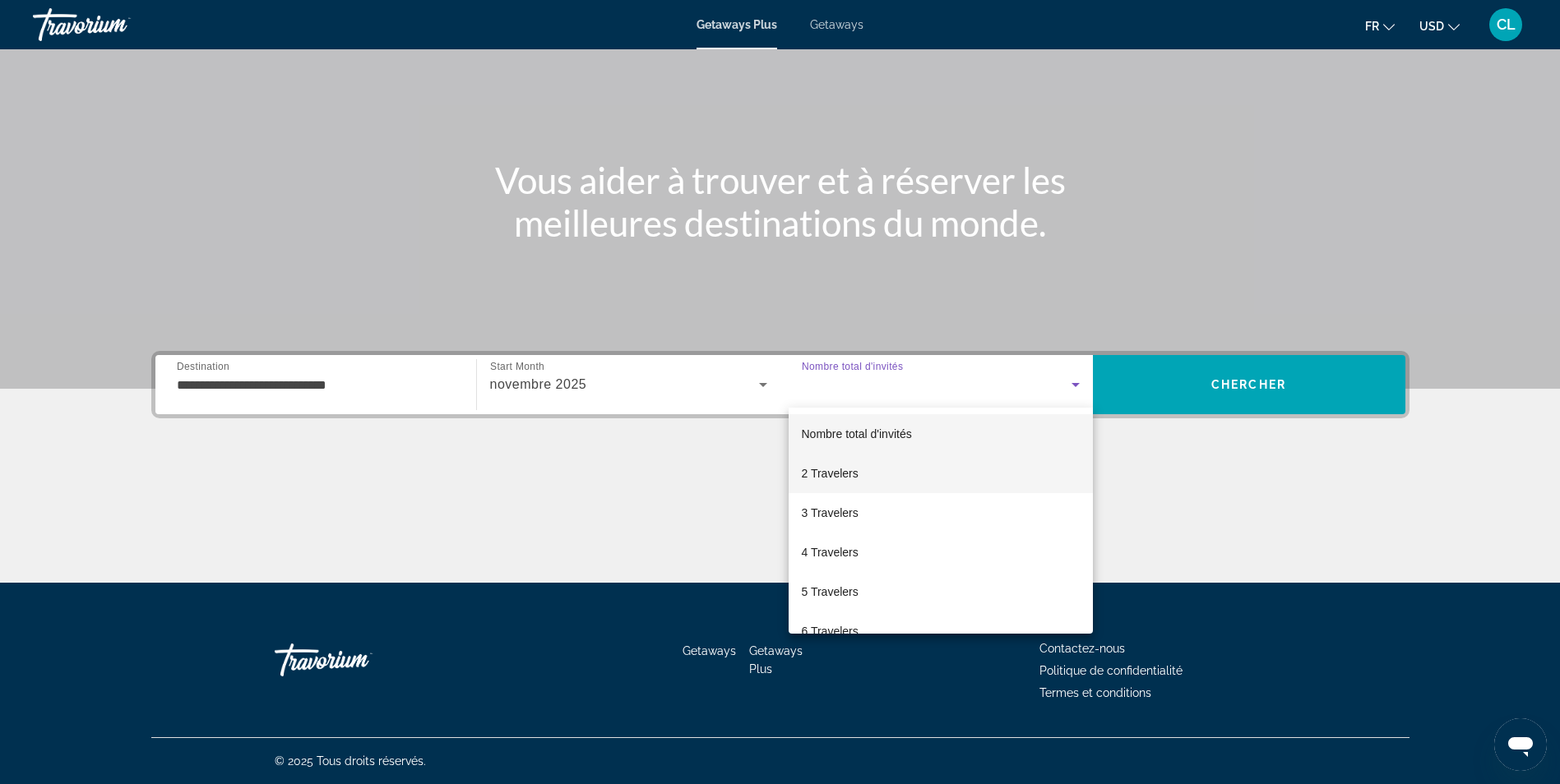
click at [840, 470] on span "2 Travelers" at bounding box center [830, 473] width 56 height 19
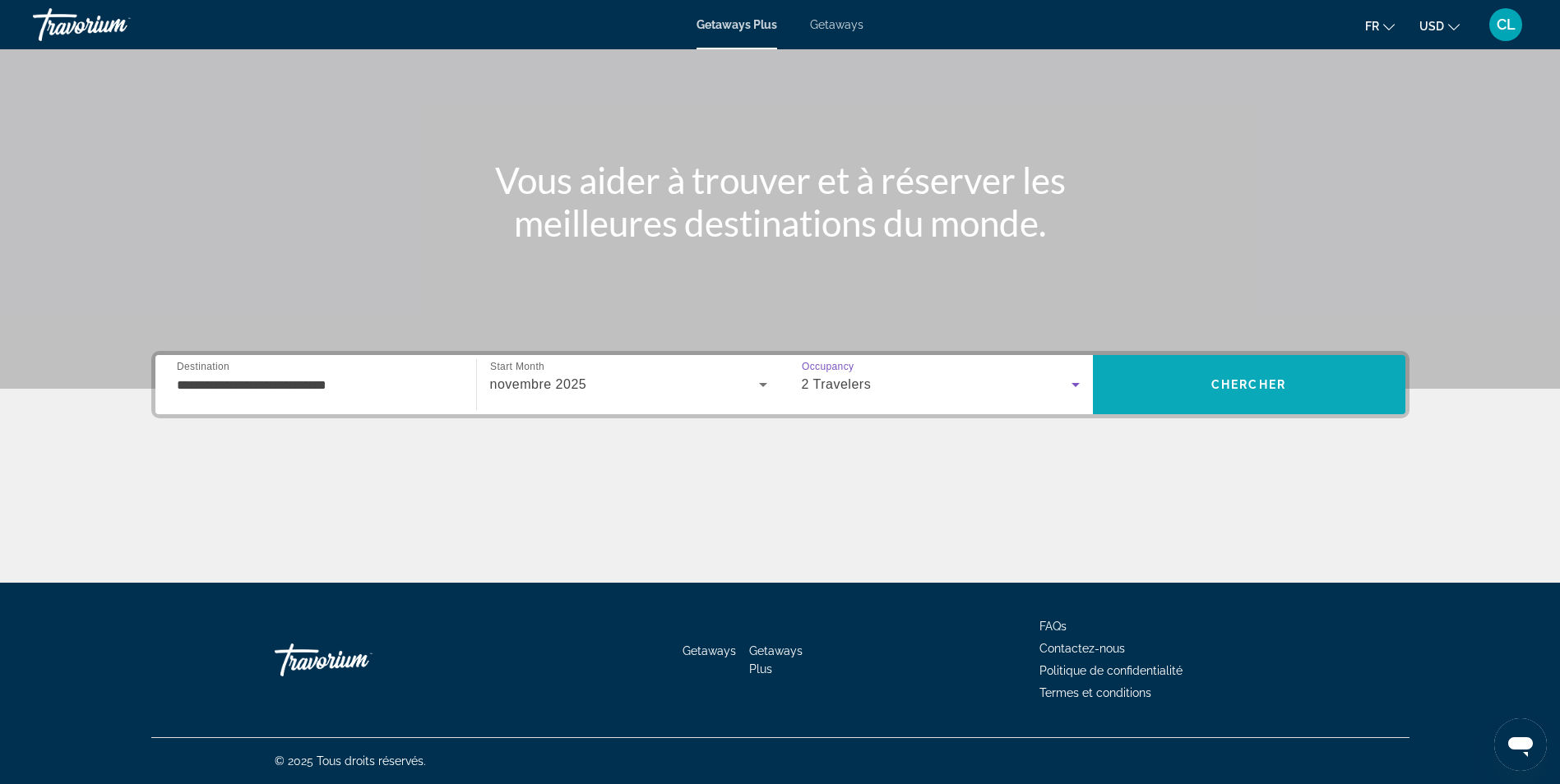
click at [1212, 382] on span "Chercher" at bounding box center [1249, 385] width 75 height 13
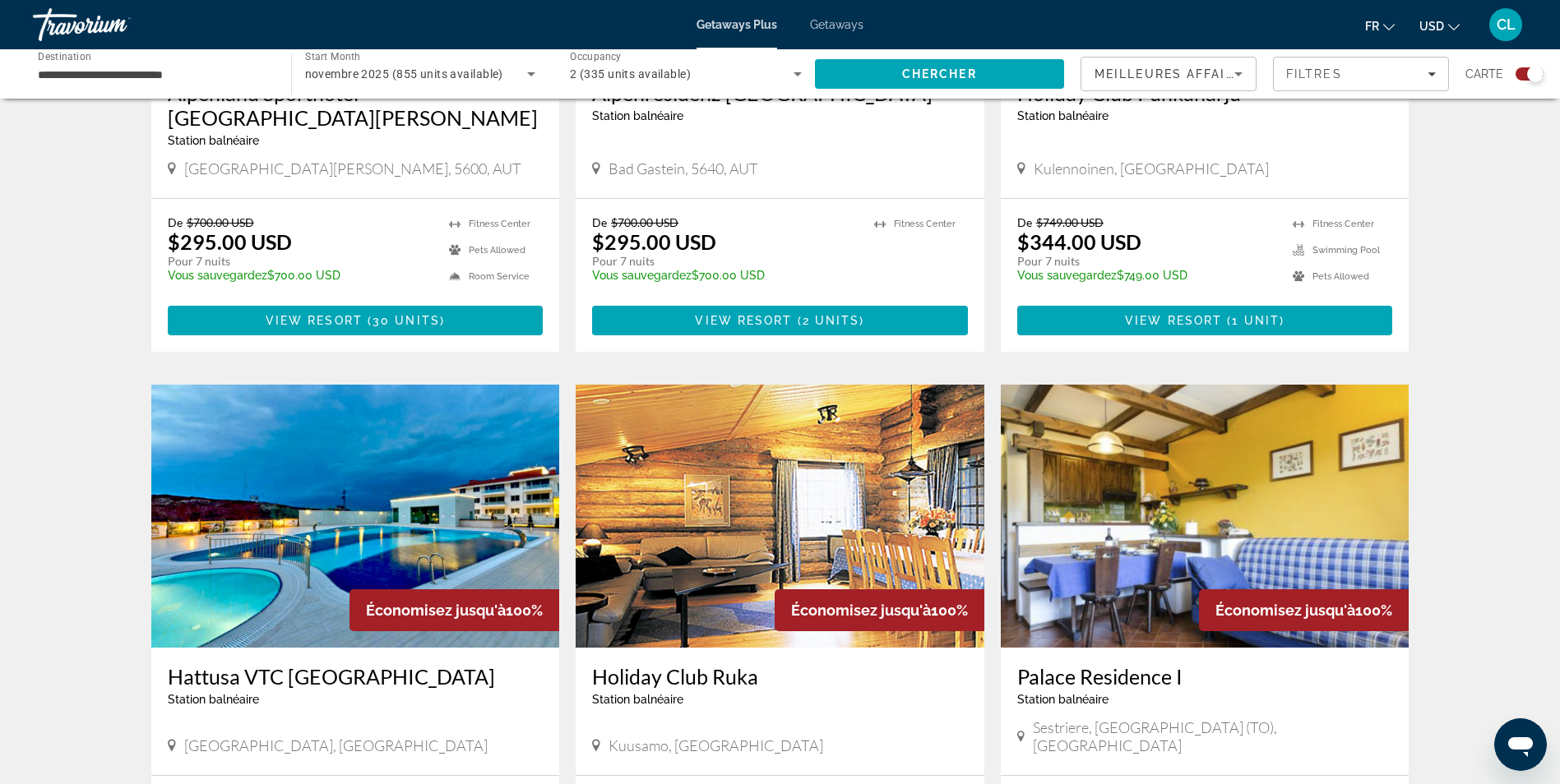
scroll to position [658, 0]
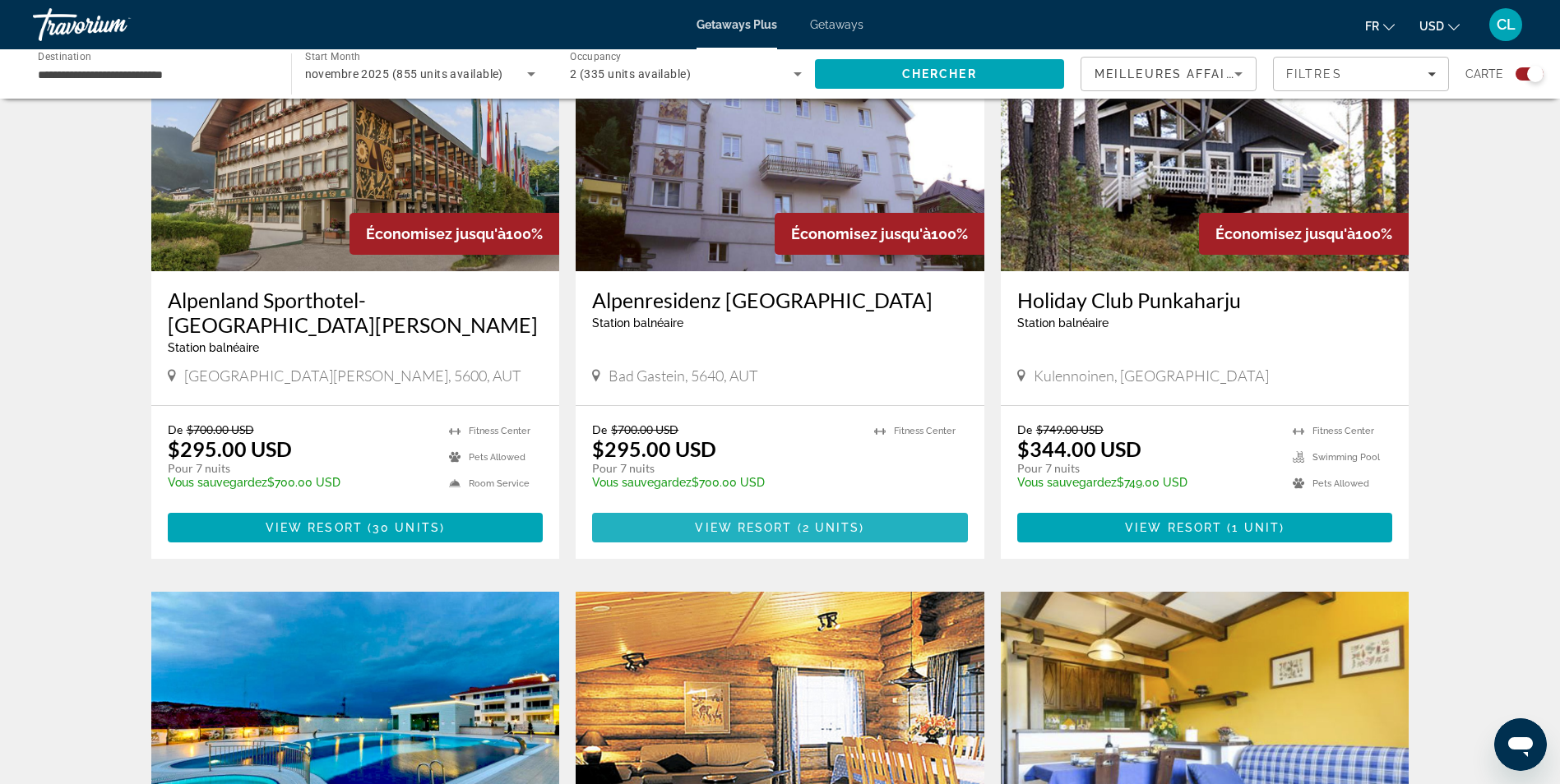
click at [776, 521] on span "Main content" at bounding box center [780, 527] width 376 height 40
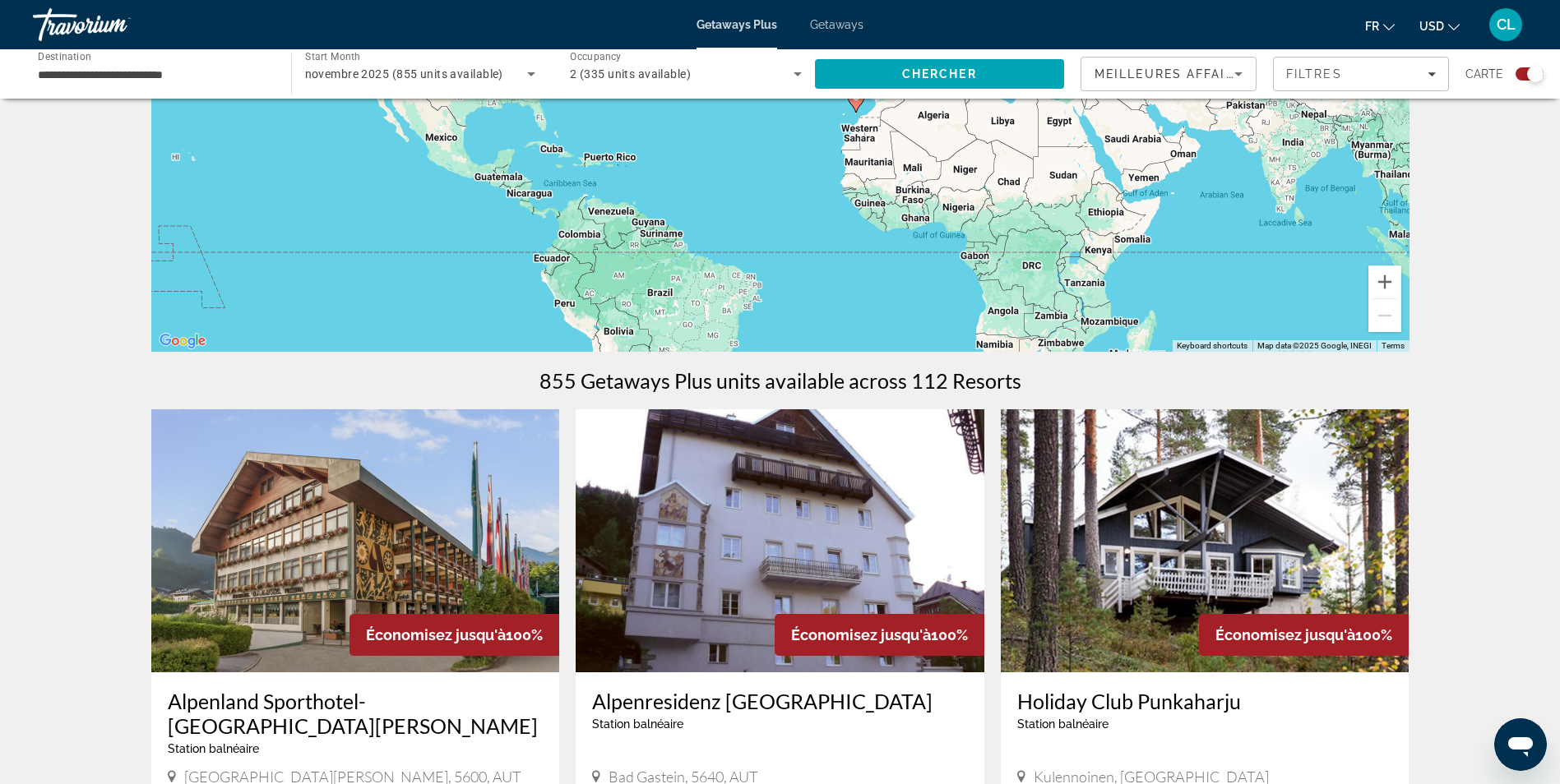
scroll to position [82, 0]
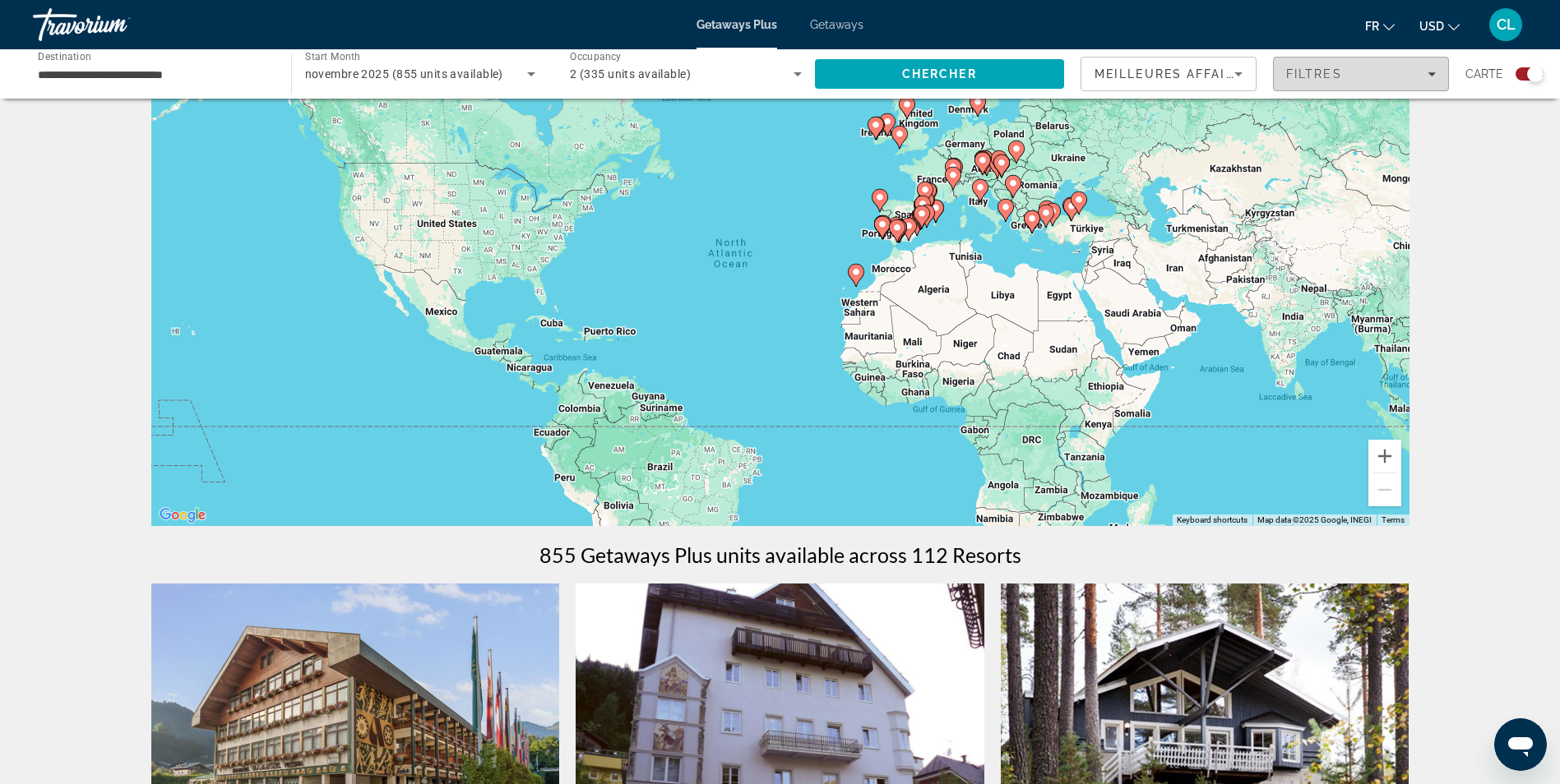
click at [1402, 79] on div "Filtres" at bounding box center [1361, 74] width 150 height 13
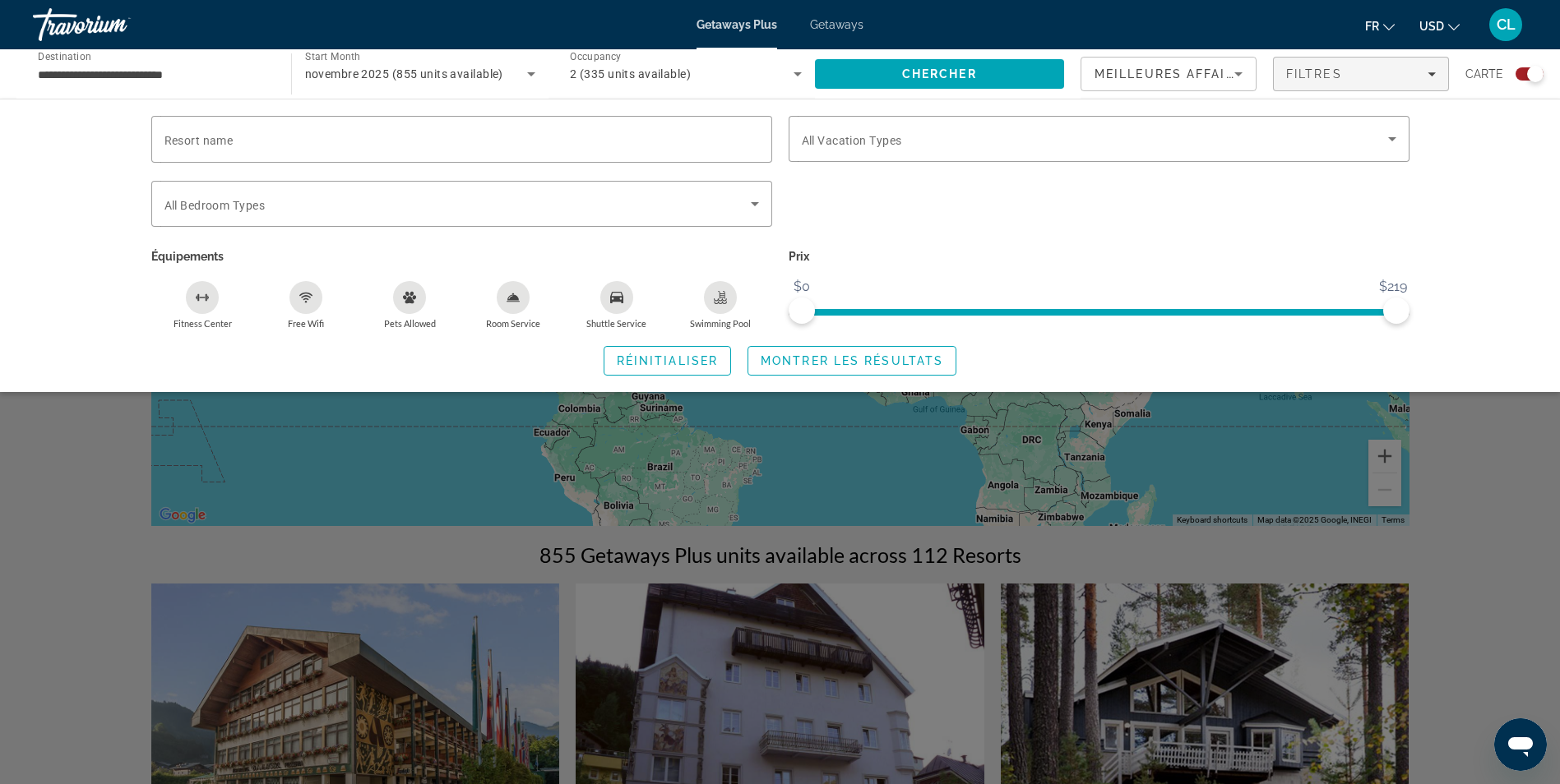
drag, startPoint x: 513, startPoint y: 301, endPoint x: 501, endPoint y: 301, distance: 12.0
click at [503, 301] on div "Room Service" at bounding box center [512, 297] width 33 height 33
click at [894, 358] on span "Montrer les résultats" at bounding box center [852, 361] width 183 height 13
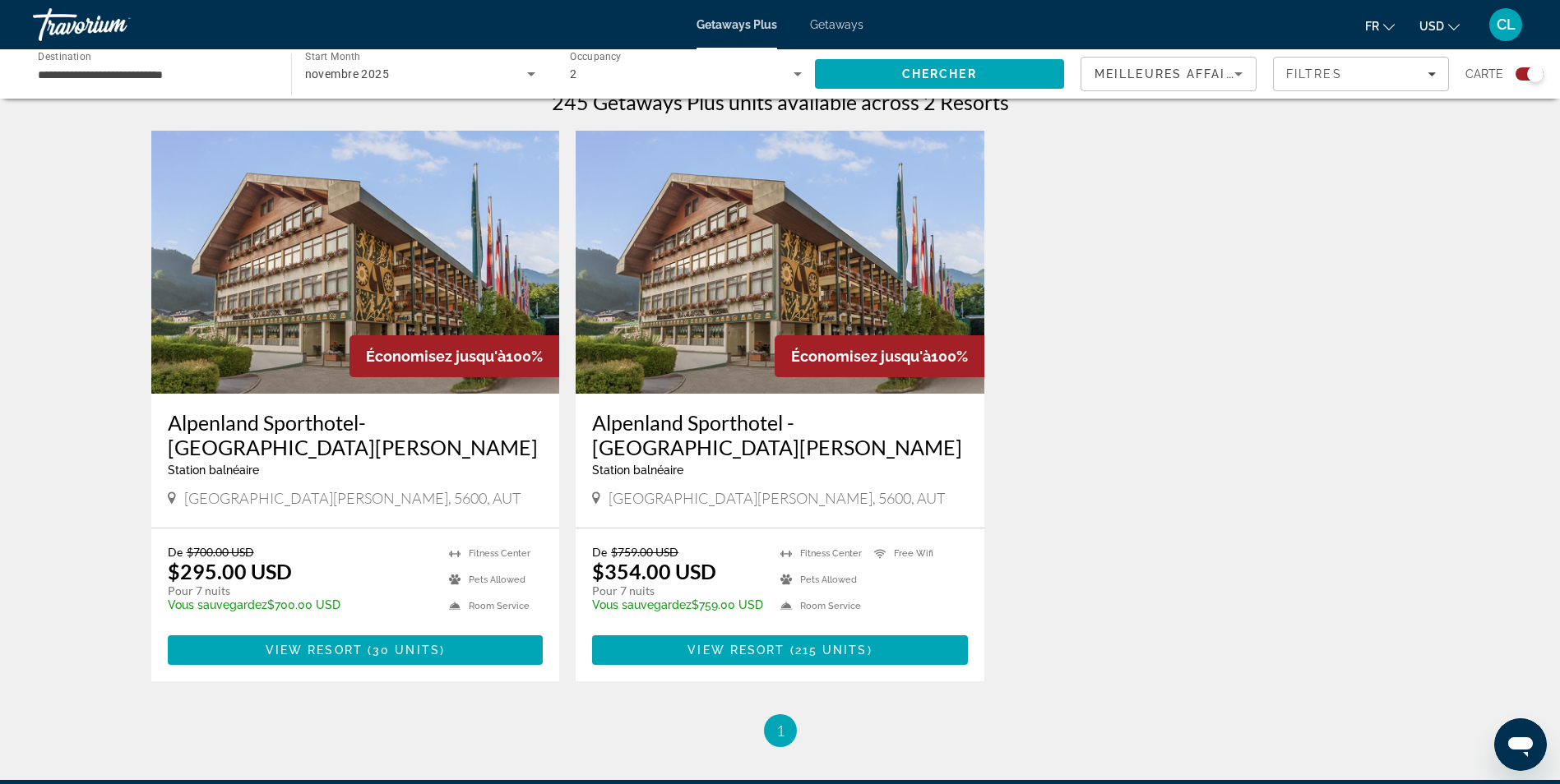
scroll to position [658, 0]
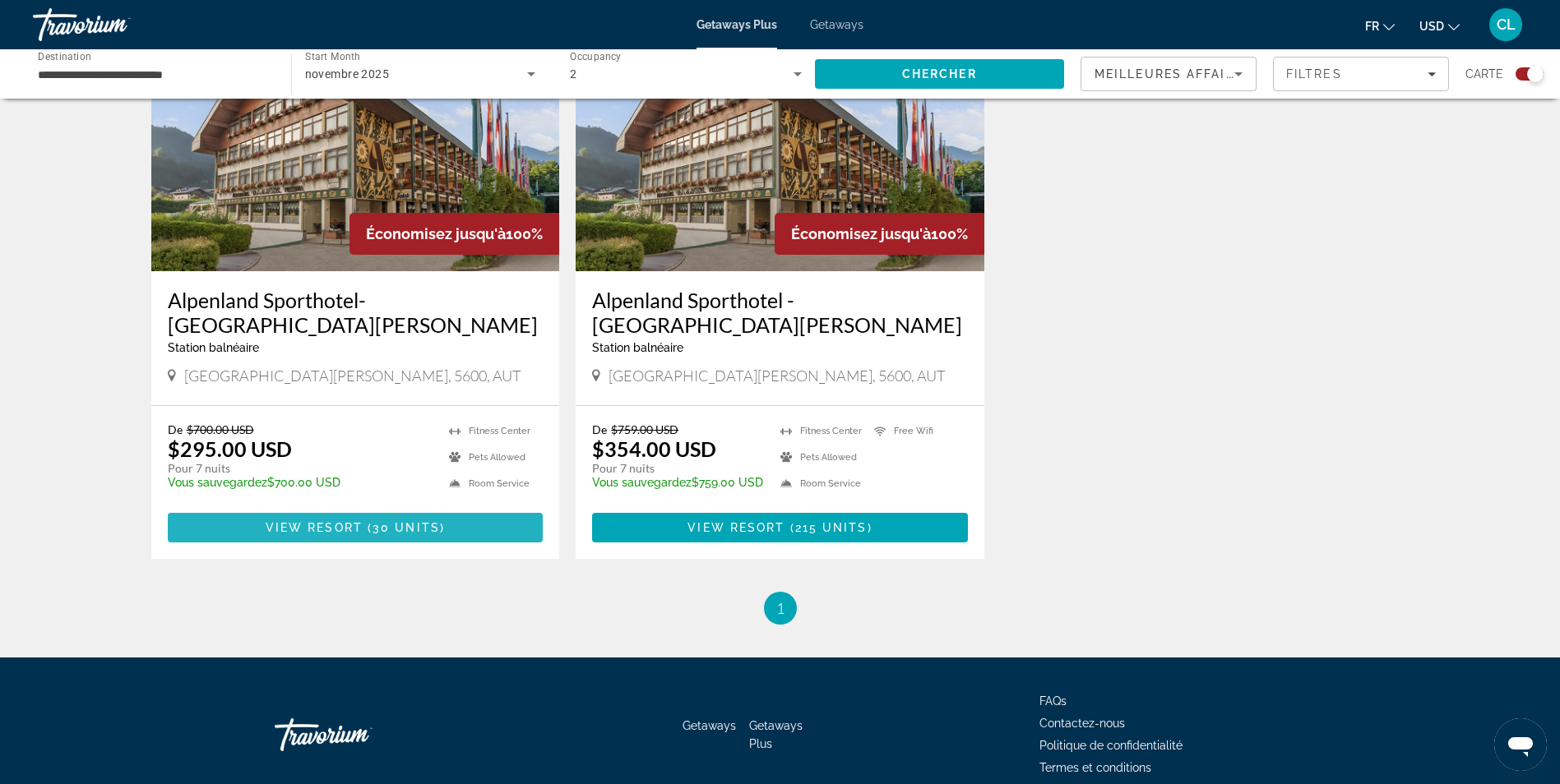
click at [324, 527] on span "View Resort" at bounding box center [314, 528] width 97 height 13
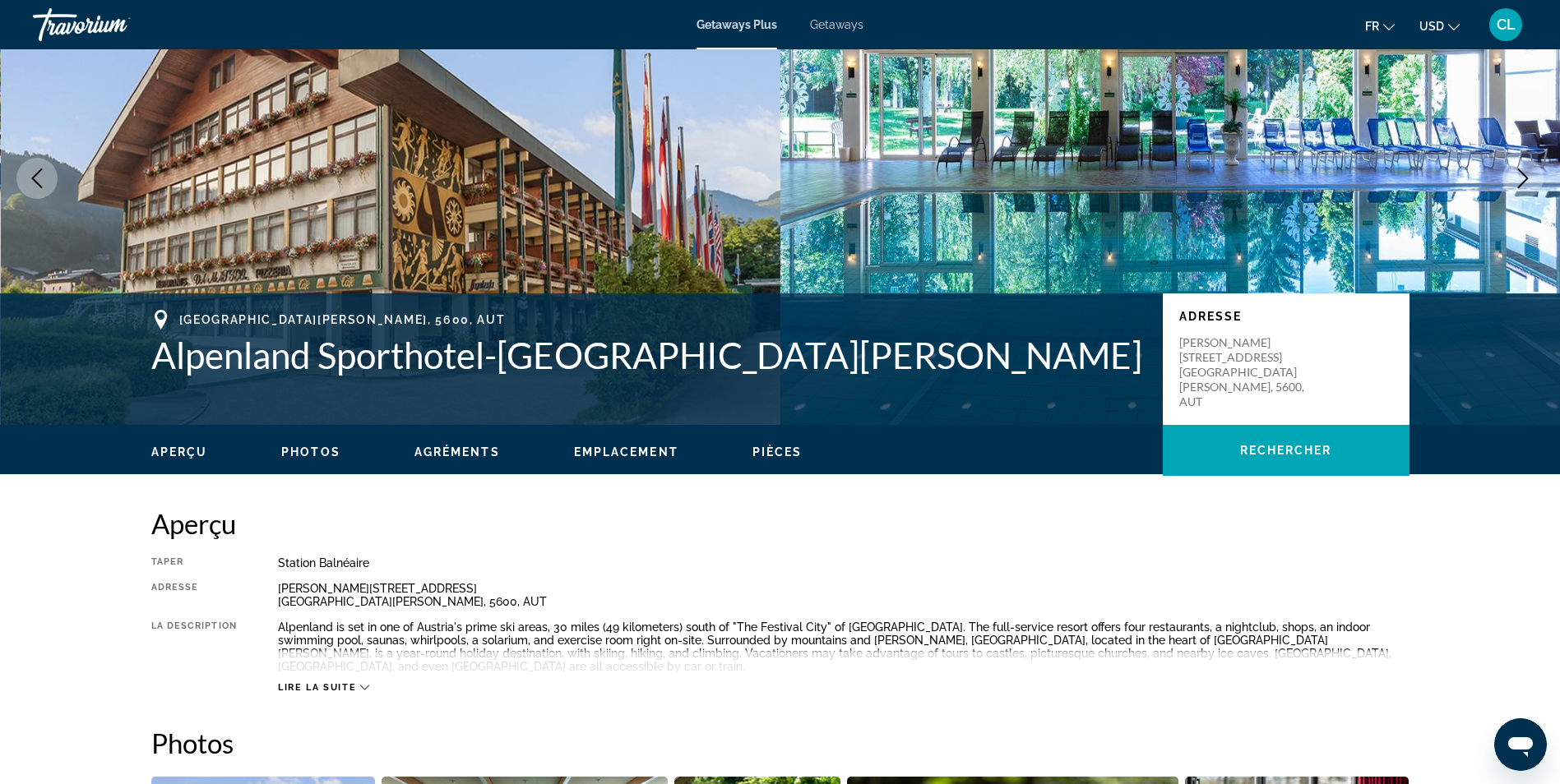
scroll to position [411, 0]
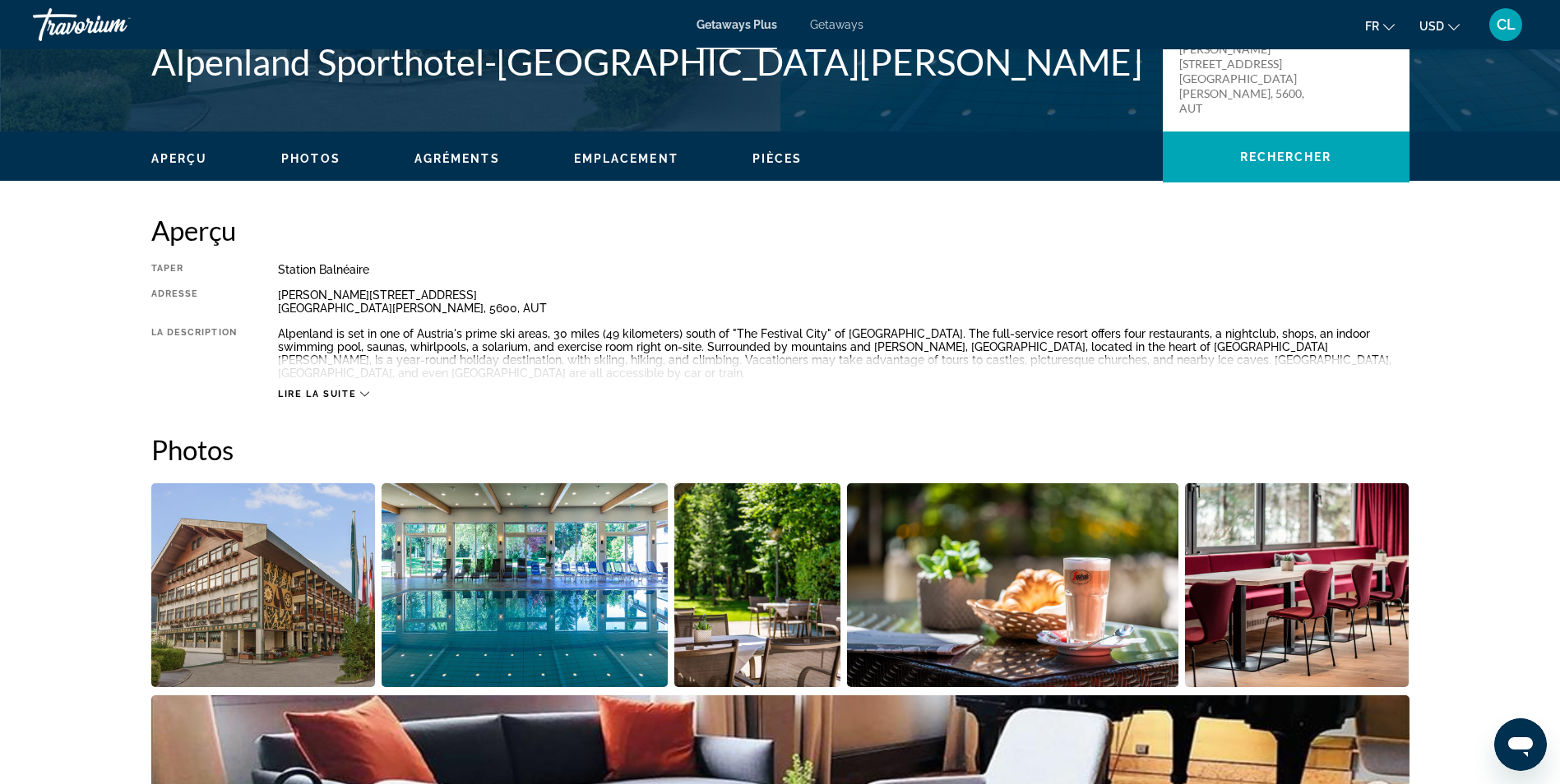
click at [318, 389] on span "Lire la suite" at bounding box center [316, 394] width 78 height 11
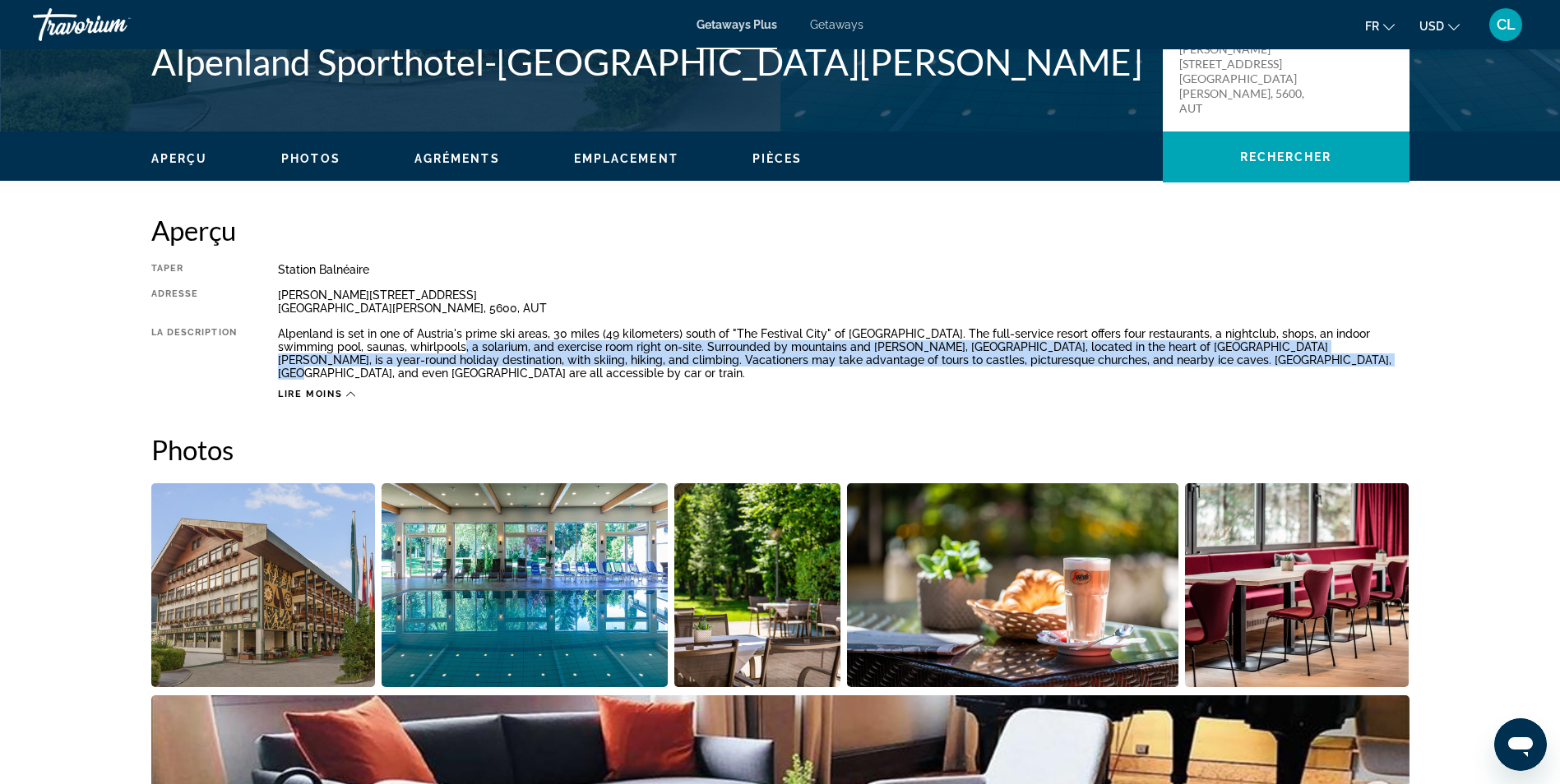
drag, startPoint x: 1205, startPoint y: 363, endPoint x: 417, endPoint y: 352, distance: 788.1
click at [417, 352] on div "Alpenland is set in one of Austria's prime ski areas, 30 miles (49 kilometers) …" at bounding box center [843, 353] width 1132 height 53
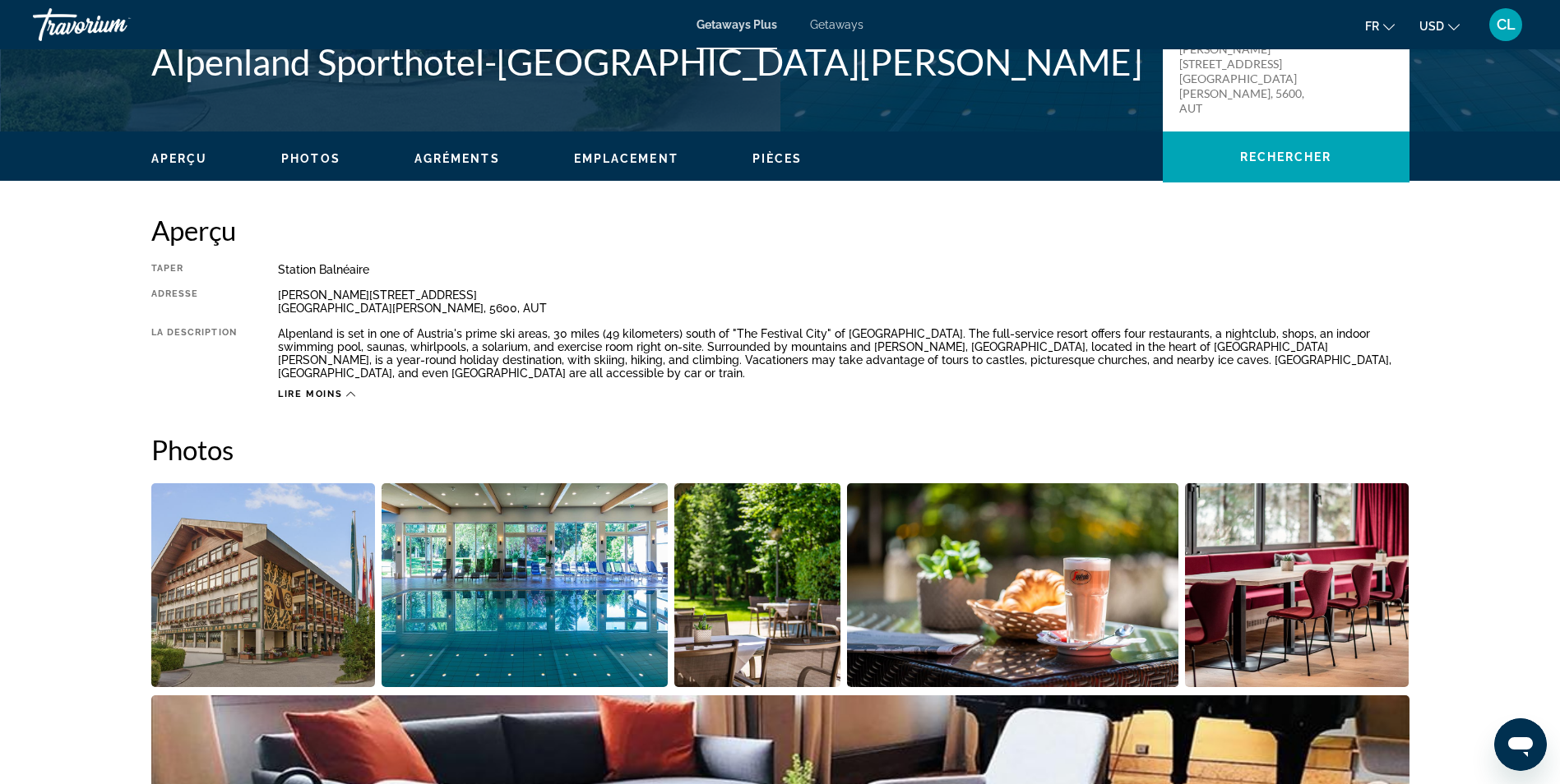
drag, startPoint x: 417, startPoint y: 352, endPoint x: 329, endPoint y: 338, distance: 89.1
click at [329, 338] on div "Alpenland is set in one of Austria's prime ski areas, 30 miles (49 kilometers) …" at bounding box center [843, 353] width 1132 height 53
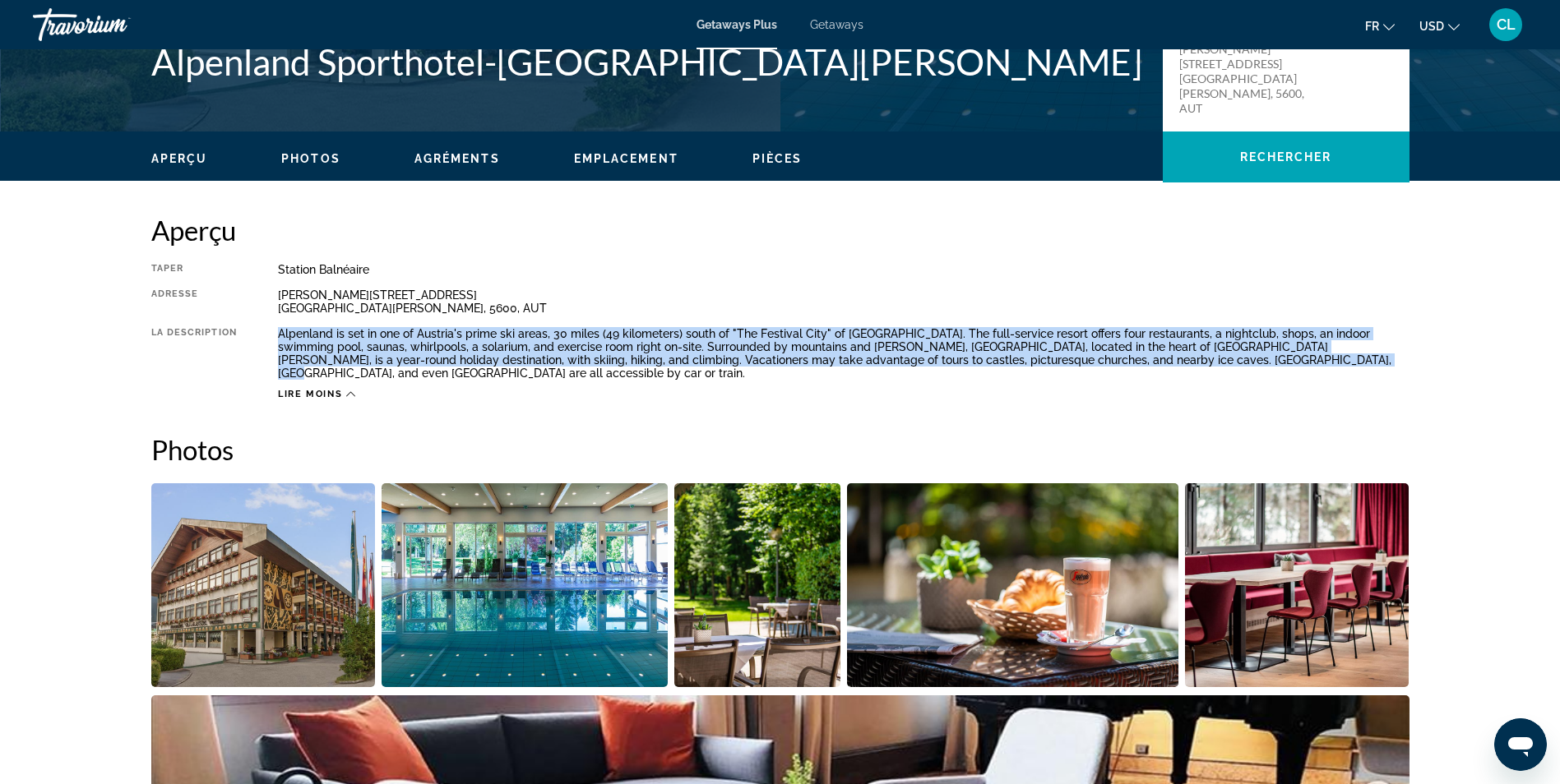
drag, startPoint x: 278, startPoint y: 331, endPoint x: 1209, endPoint y: 355, distance: 931.3
click at [1209, 355] on div "Alpenland is set in one of Austria's prime ski areas, 30 miles (49 kilometers) …" at bounding box center [843, 353] width 1132 height 53
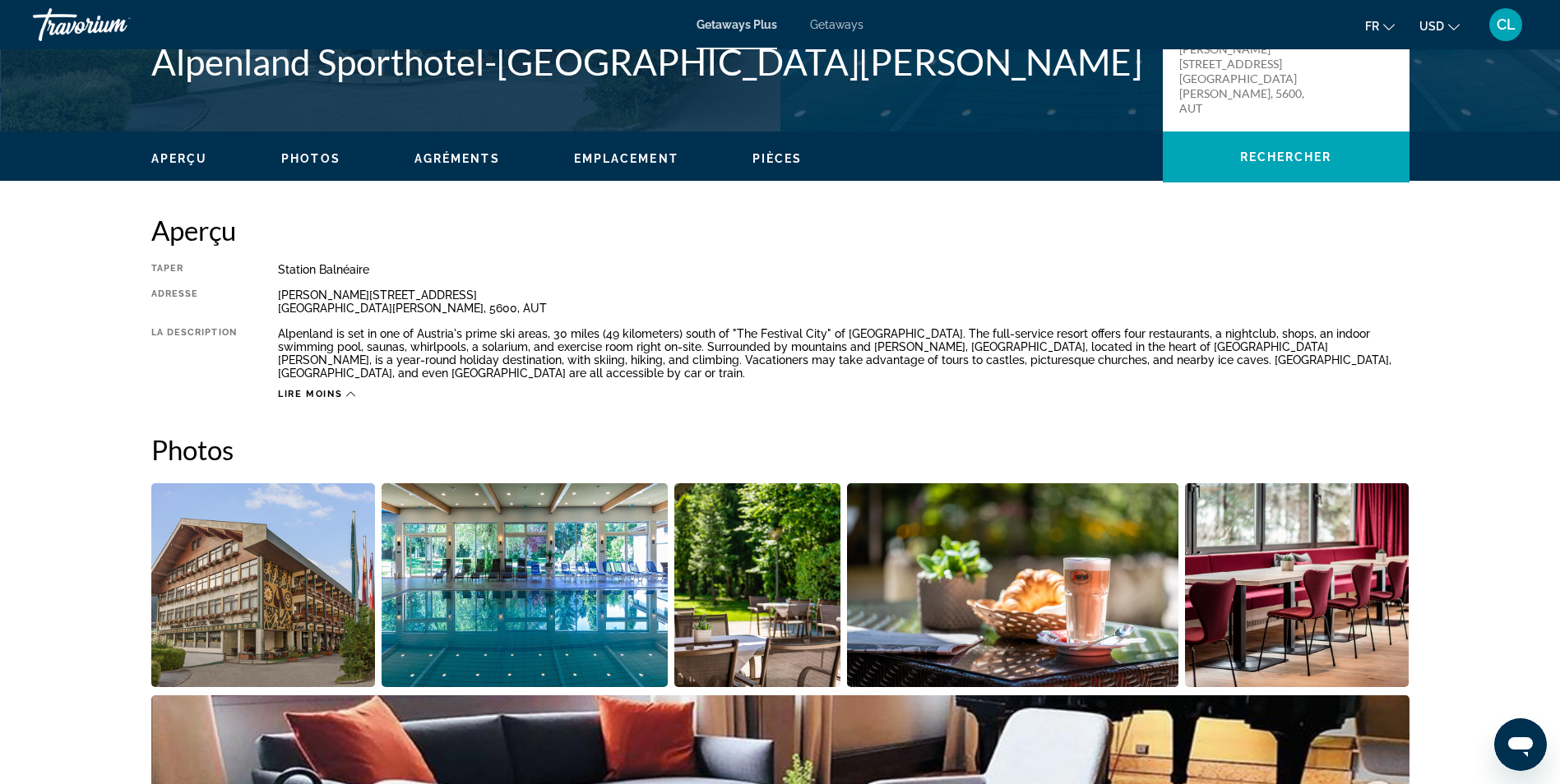
click at [1200, 380] on div "Lire moins" at bounding box center [843, 390] width 1132 height 20
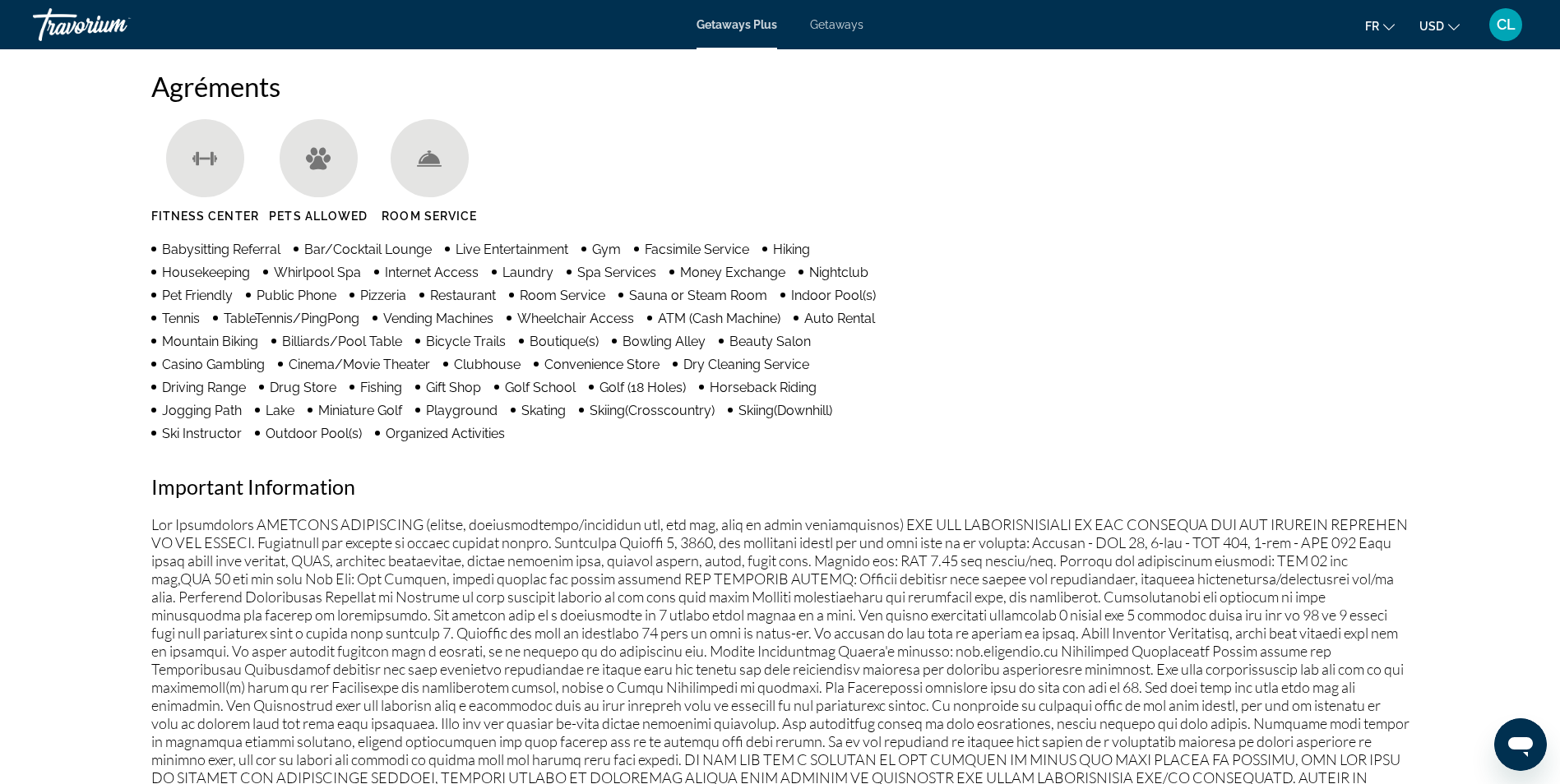
scroll to position [1397, 0]
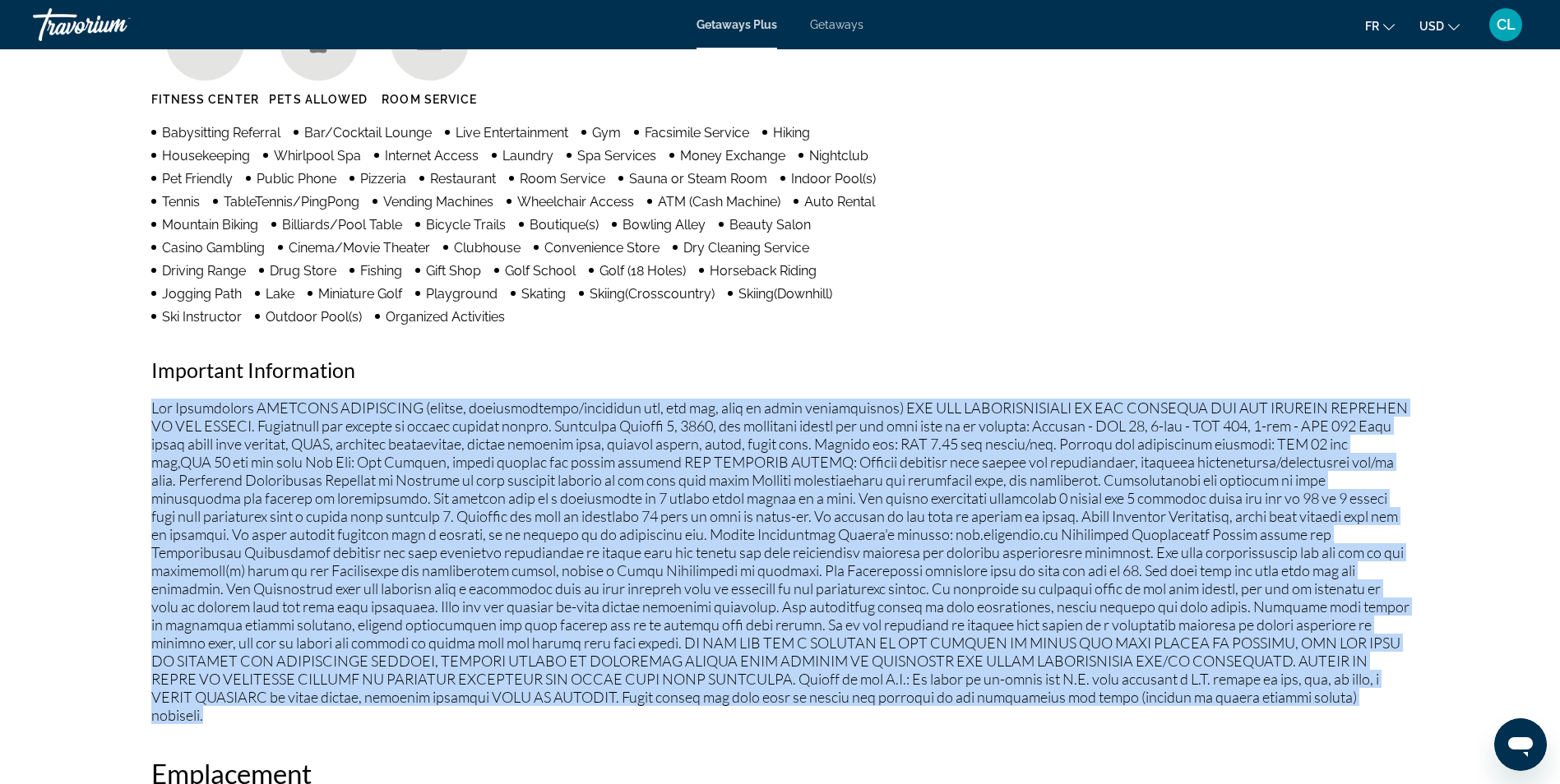
drag, startPoint x: 150, startPoint y: 384, endPoint x: 1378, endPoint y: 690, distance: 1265.6
copy p "Fee Advisements REQUIRED SURCHARGES (energy, accommodations/occupancy tax, bed …"
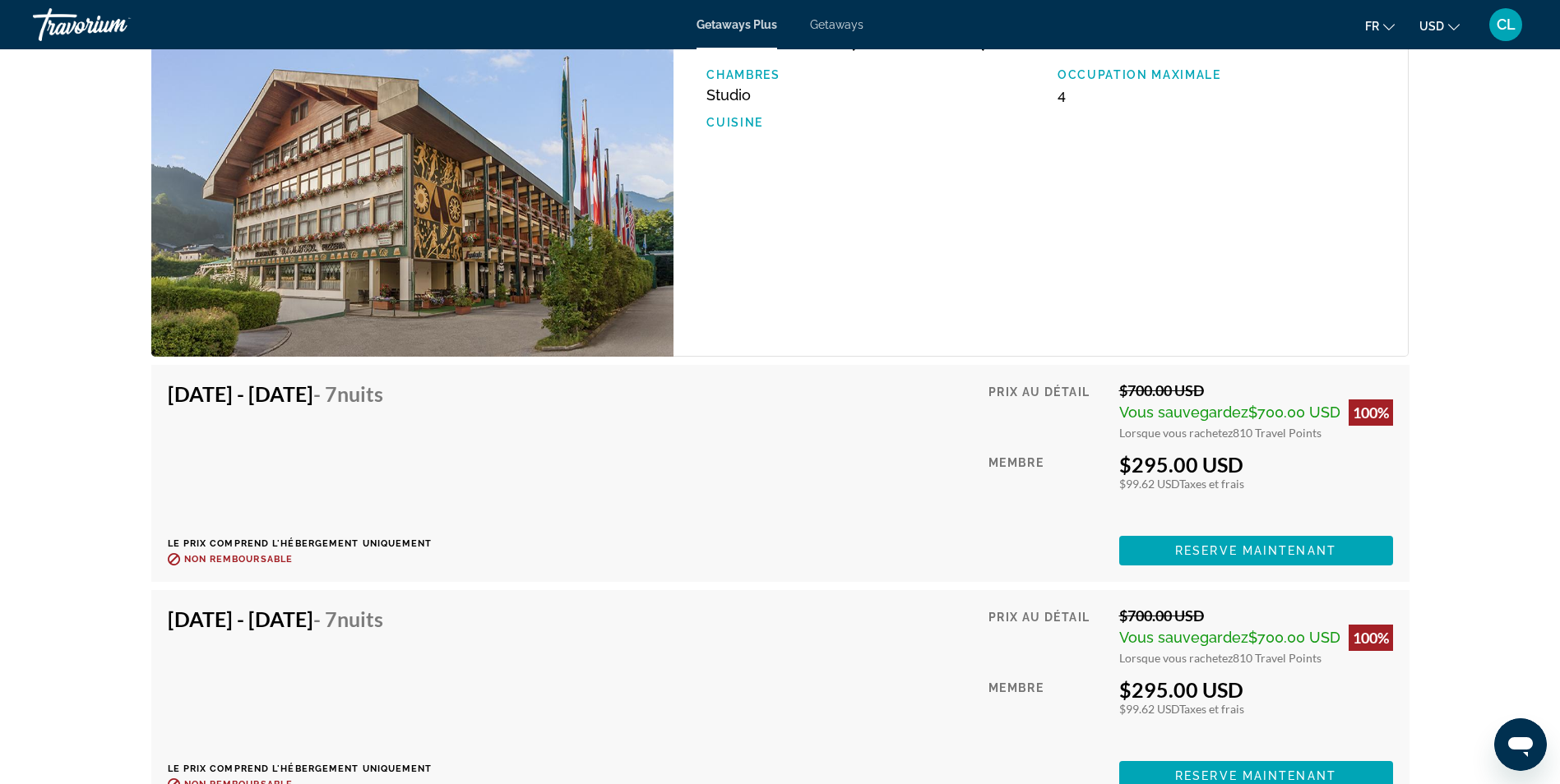
scroll to position [2776, 0]
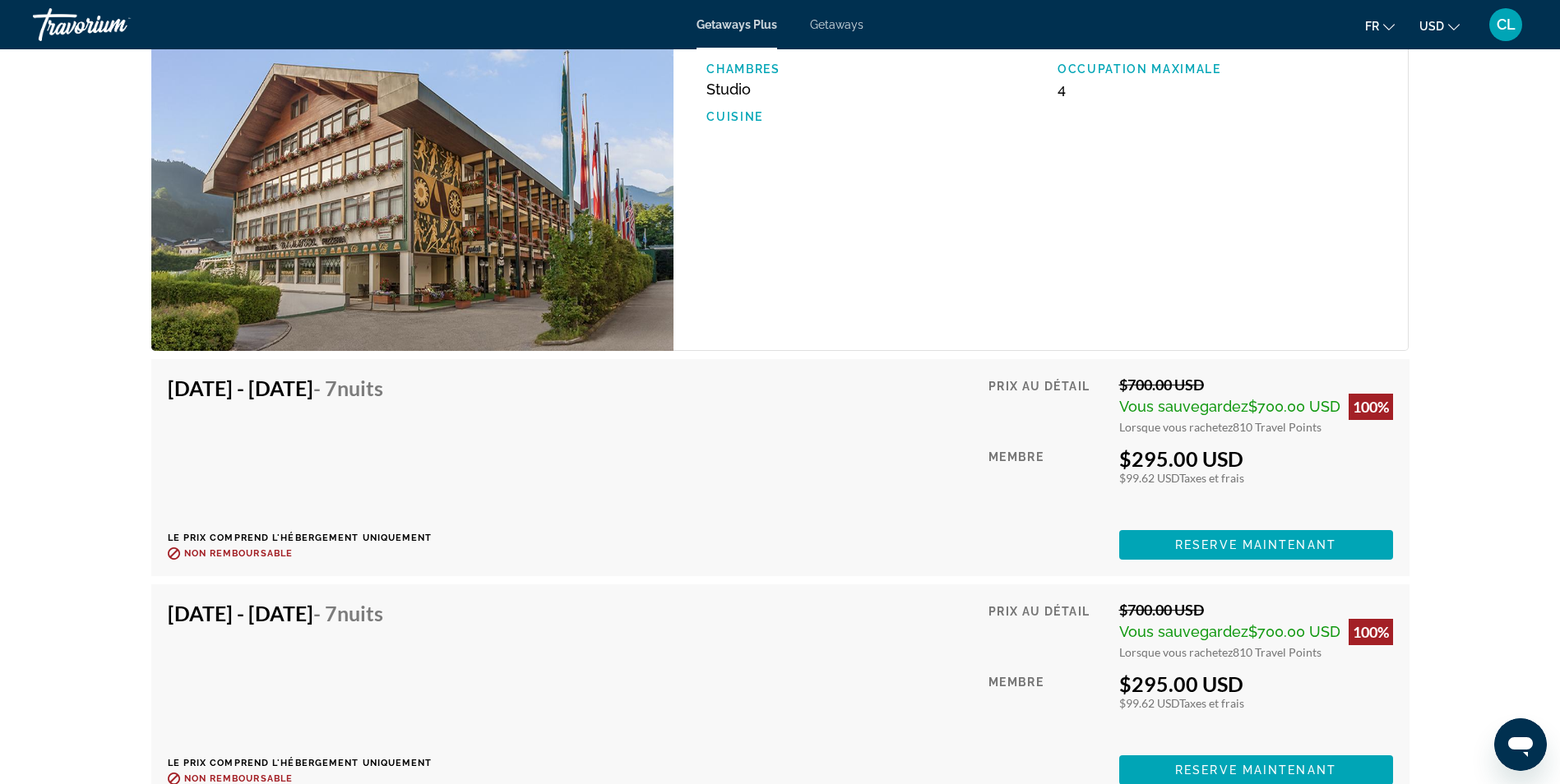
click at [286, 420] on div "Nov 2, 2025 - Nov 9, 2025 - 7 nuits Le prix comprend l'hébergement uniquement R…" at bounding box center [300, 468] width 265 height 184
click at [903, 459] on div "Nov 2, 2025 - Nov 9, 2025 - 7 nuits Le prix comprend l'hébergement uniquement R…" at bounding box center [780, 468] width 1225 height 184
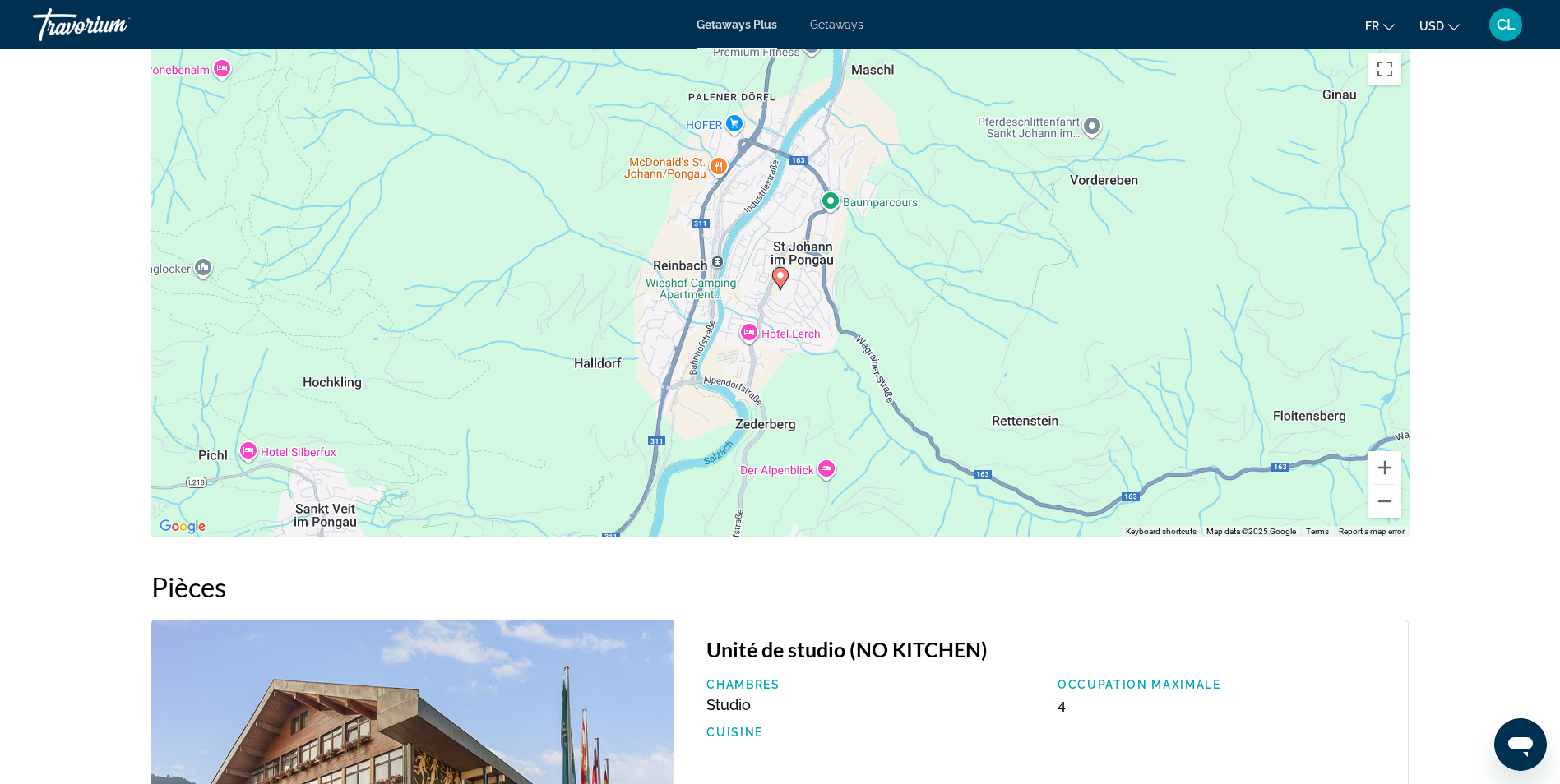
scroll to position [2036, 0]
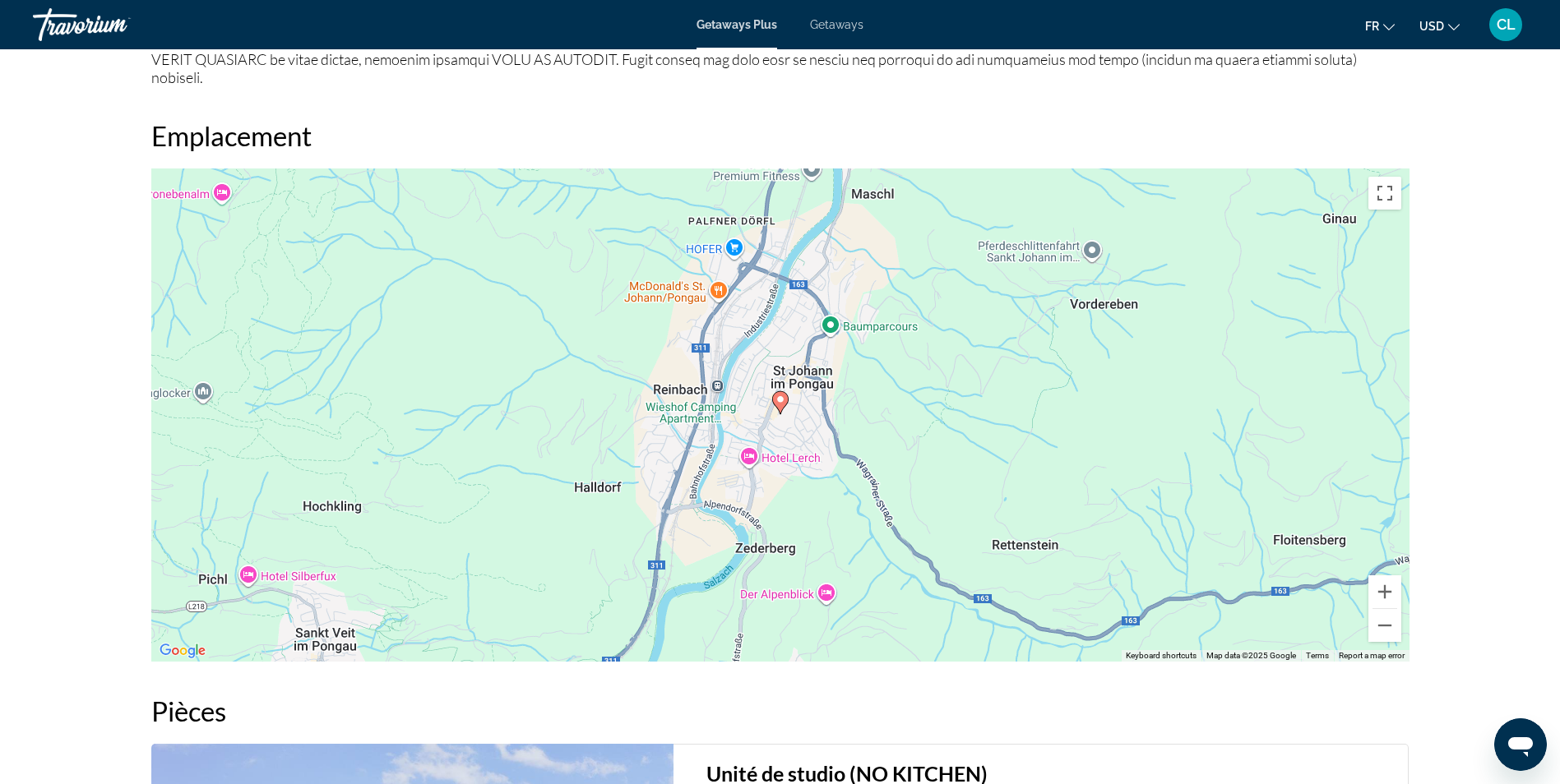
click at [1441, 28] on span "USD" at bounding box center [1431, 26] width 24 height 13
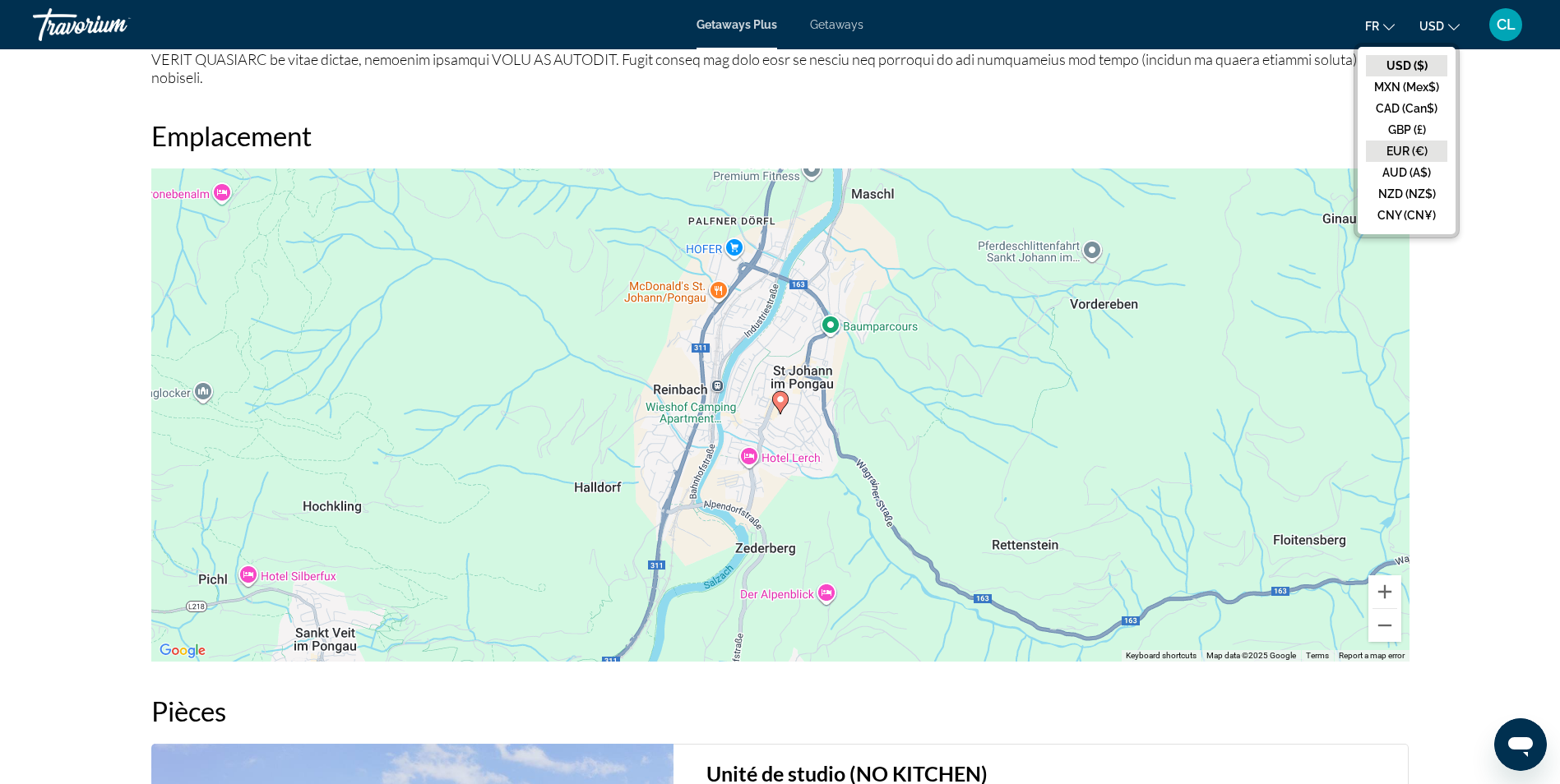
click at [1416, 153] on button "EUR (€)" at bounding box center [1406, 151] width 82 height 21
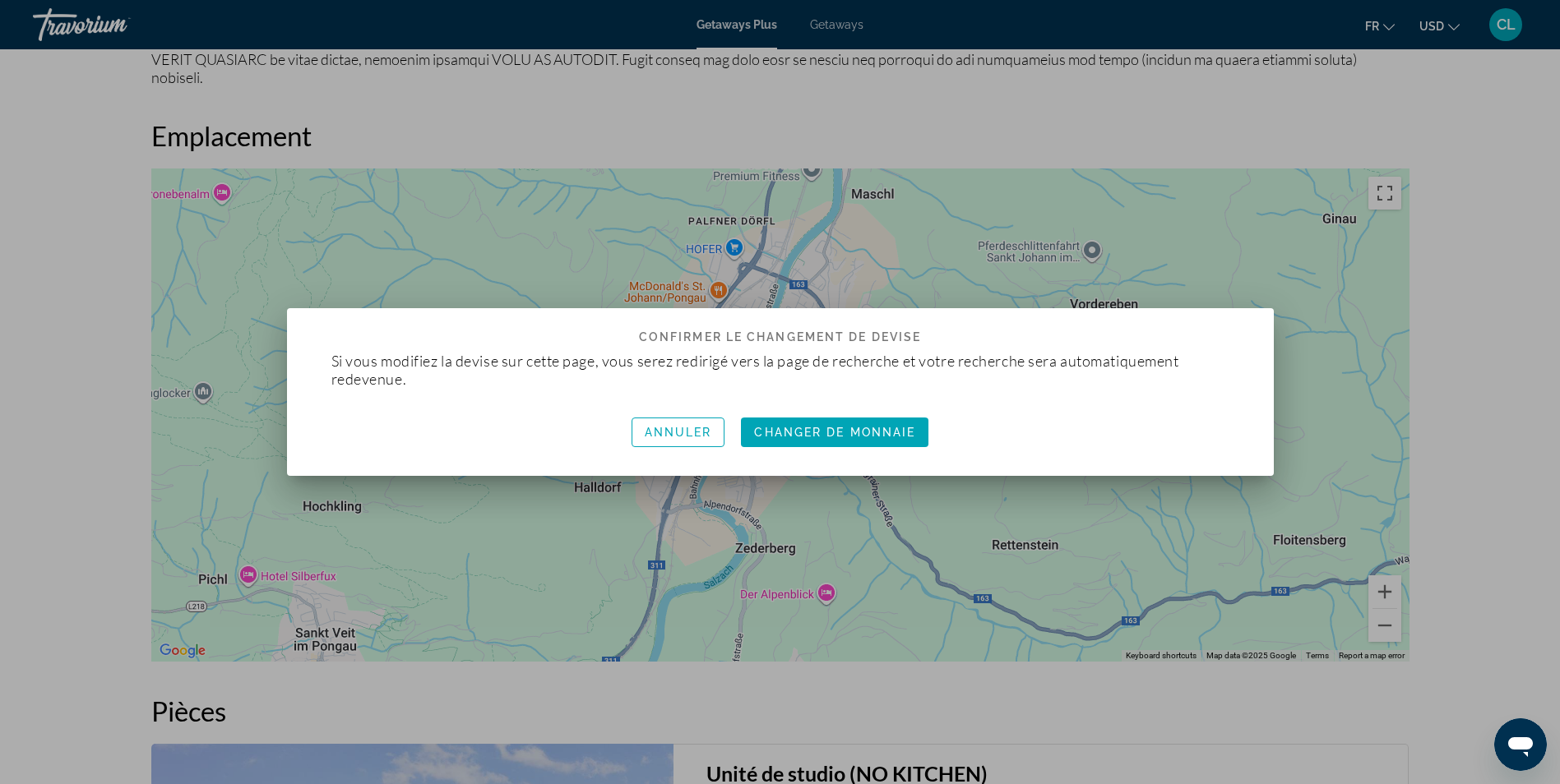
scroll to position [0, 0]
click at [657, 430] on span "Annuler" at bounding box center [678, 432] width 67 height 13
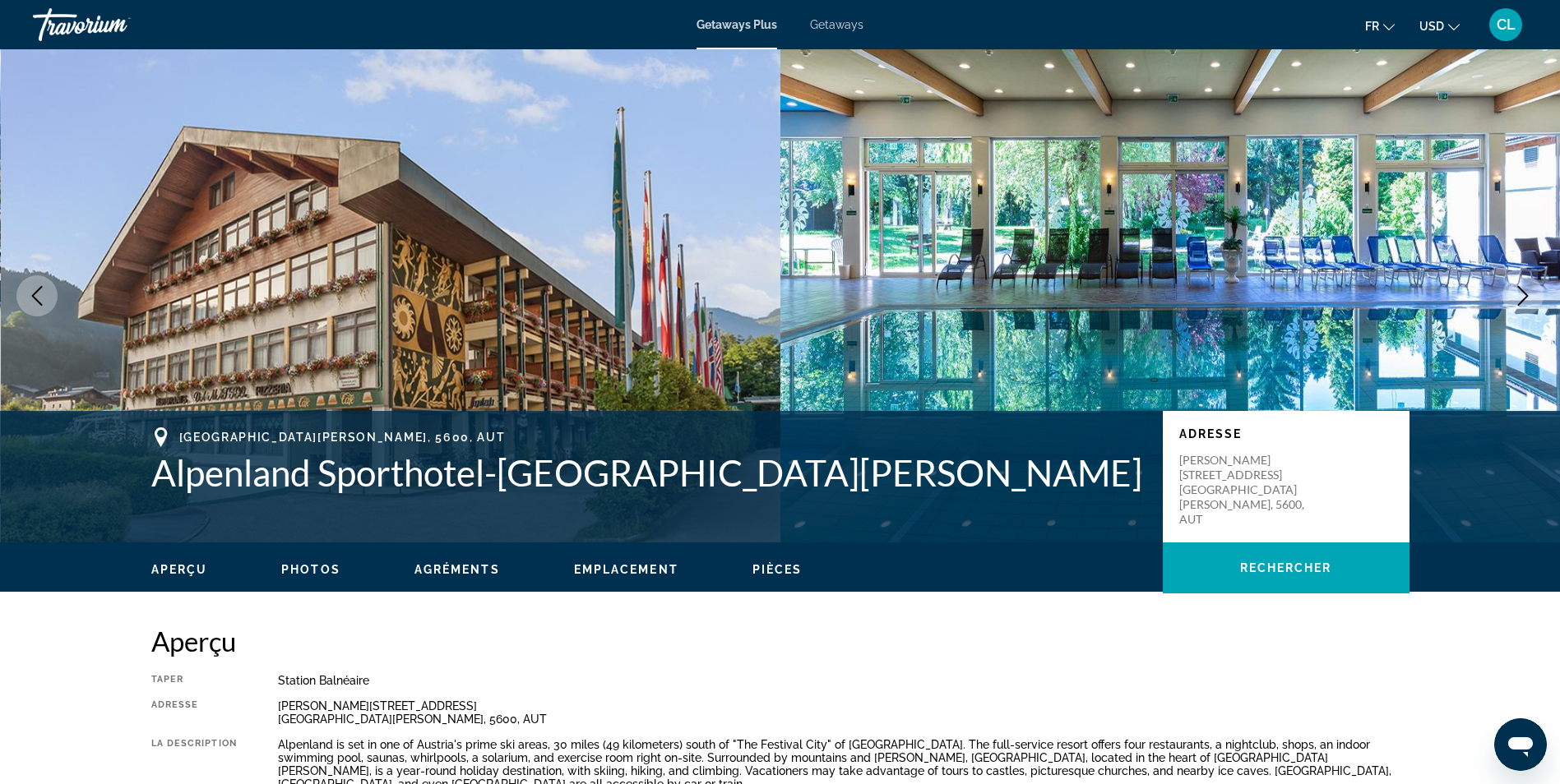
scroll to position [2036, 0]
